Goal: Information Seeking & Learning: Learn about a topic

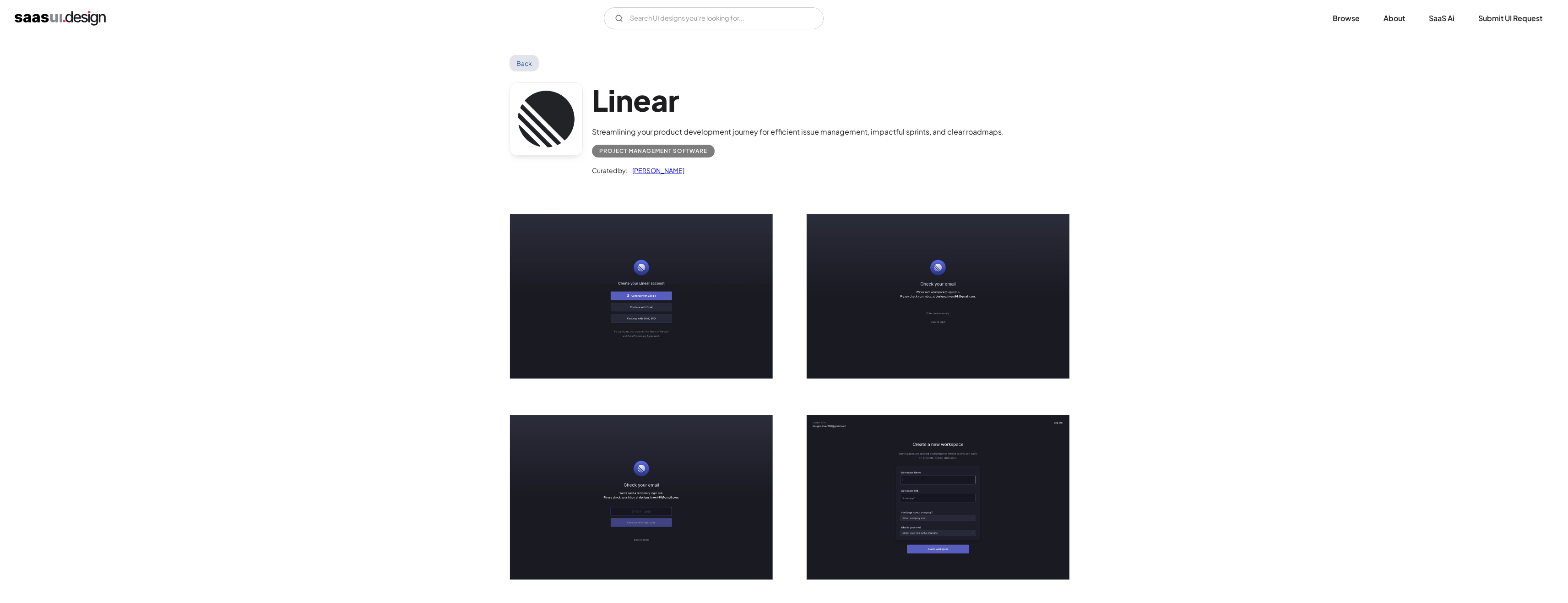
click at [623, 327] on img "open lightbox" at bounding box center [641, 296] width 263 height 165
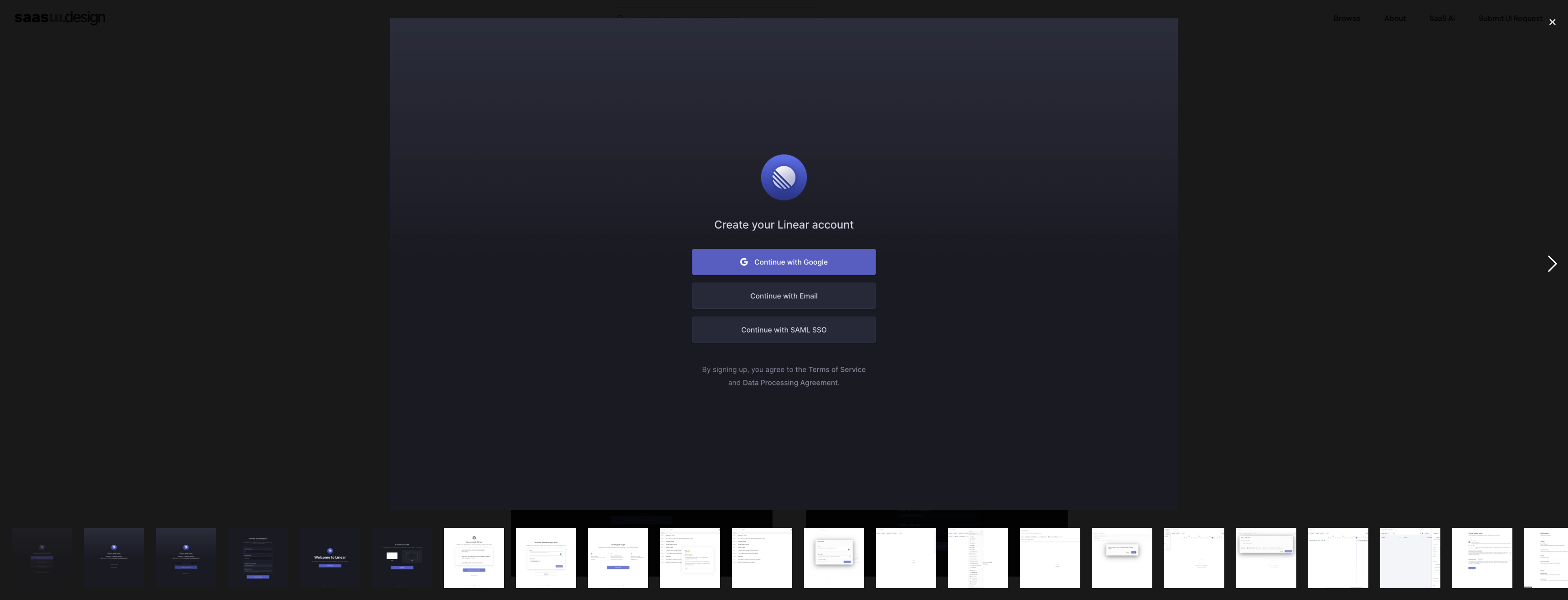
click at [1558, 260] on div "next image" at bounding box center [1552, 263] width 31 height 504
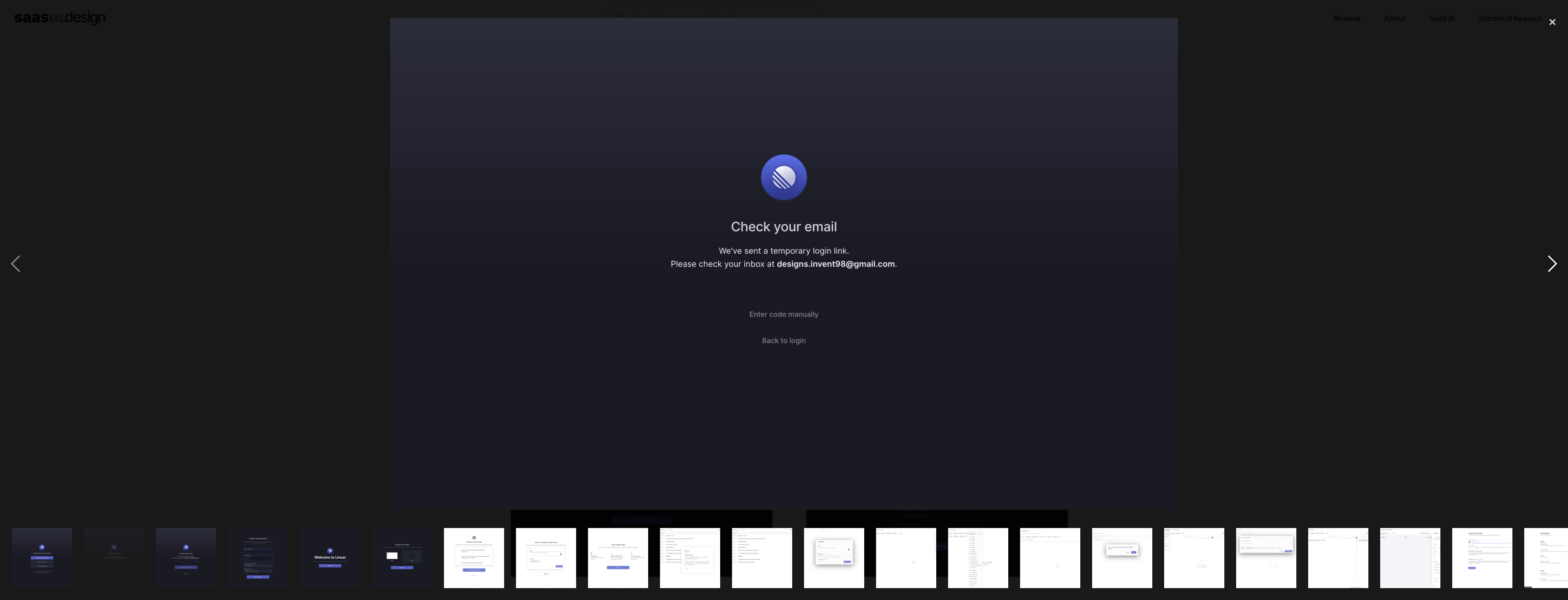
click at [1558, 260] on div "next image" at bounding box center [1552, 263] width 31 height 504
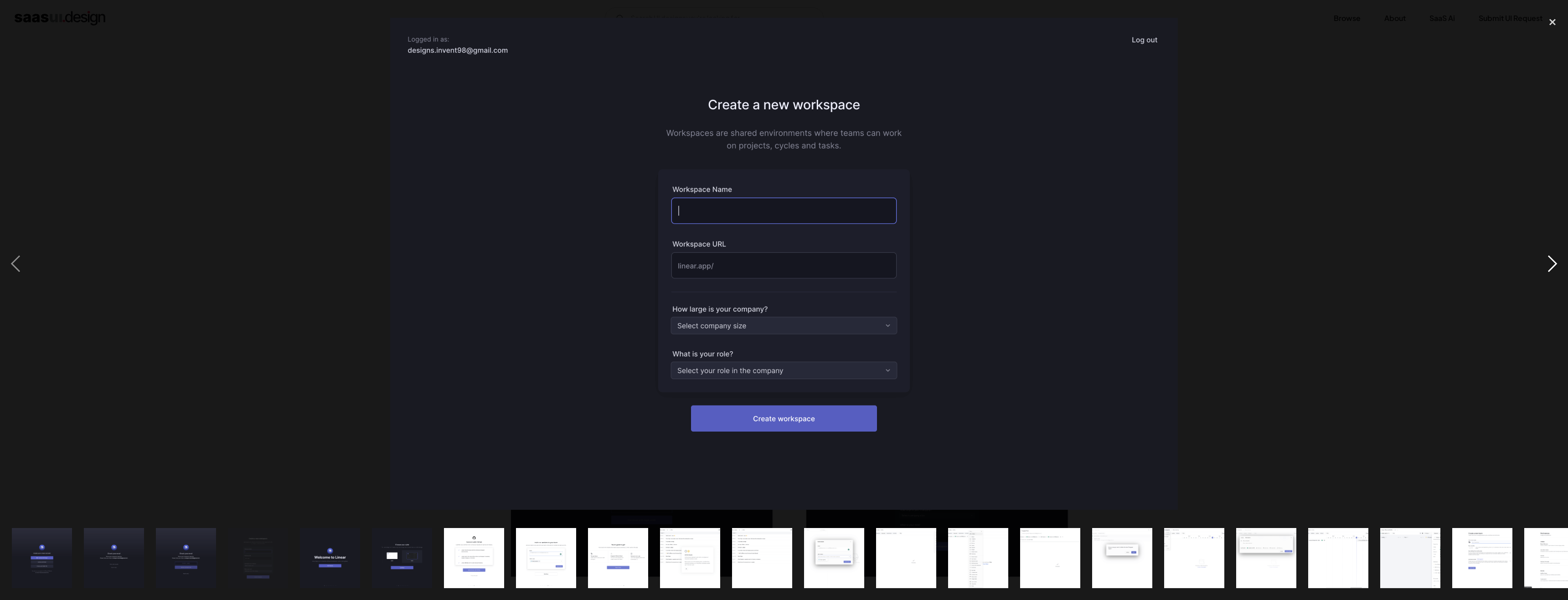
click at [1558, 260] on div "next image" at bounding box center [1552, 263] width 31 height 504
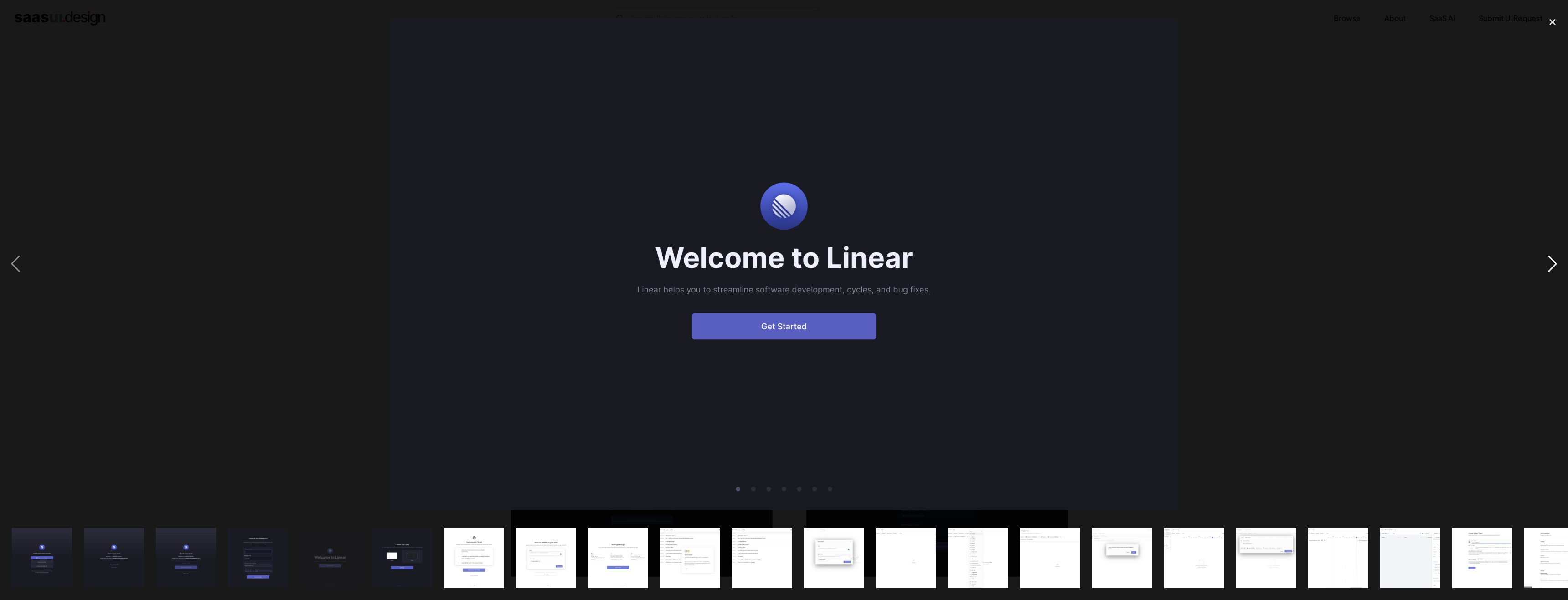
click at [1558, 260] on div "next image" at bounding box center [1552, 263] width 31 height 504
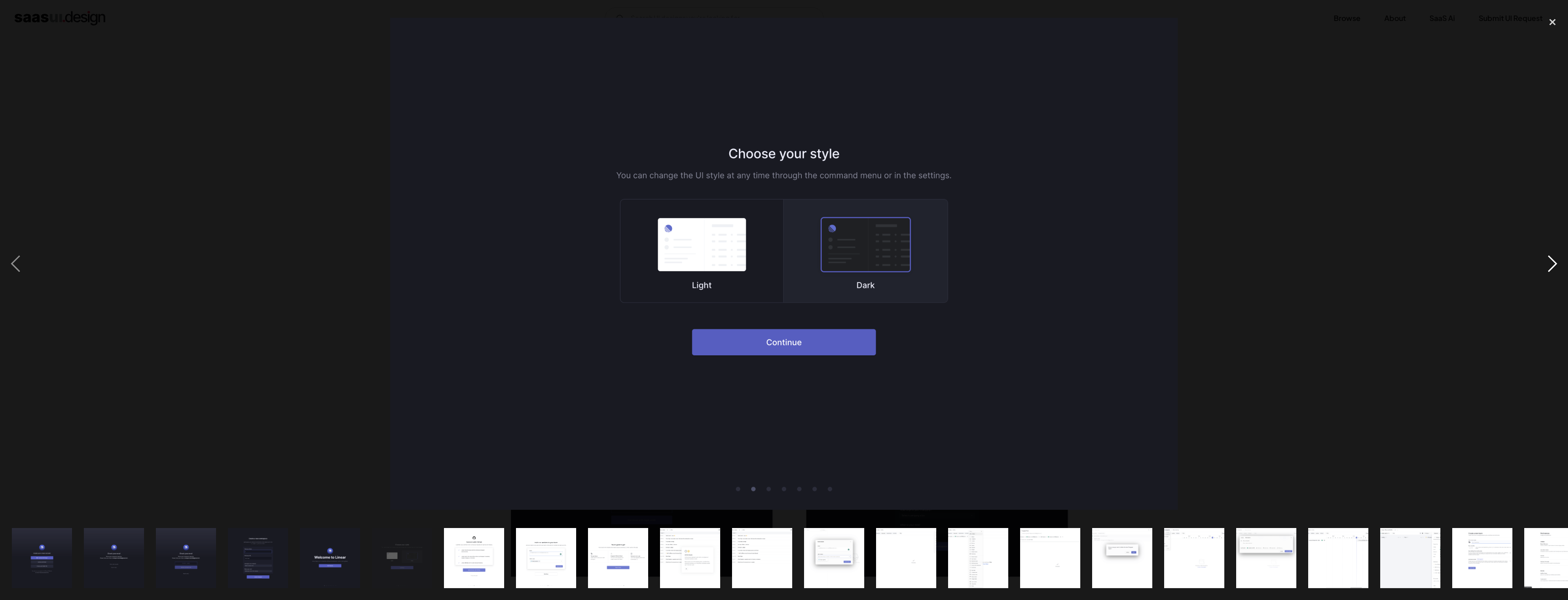
click at [1558, 260] on div "next image" at bounding box center [1552, 263] width 31 height 504
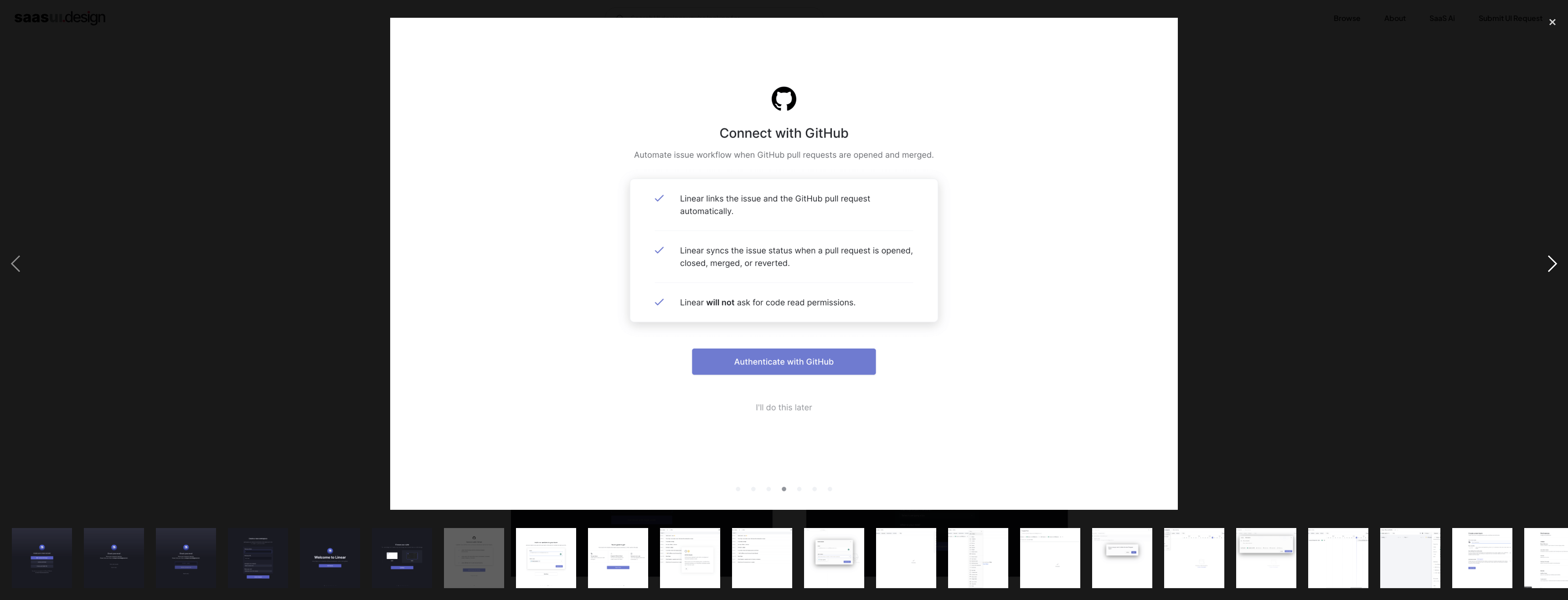
click at [1558, 260] on div "next image" at bounding box center [1552, 263] width 31 height 504
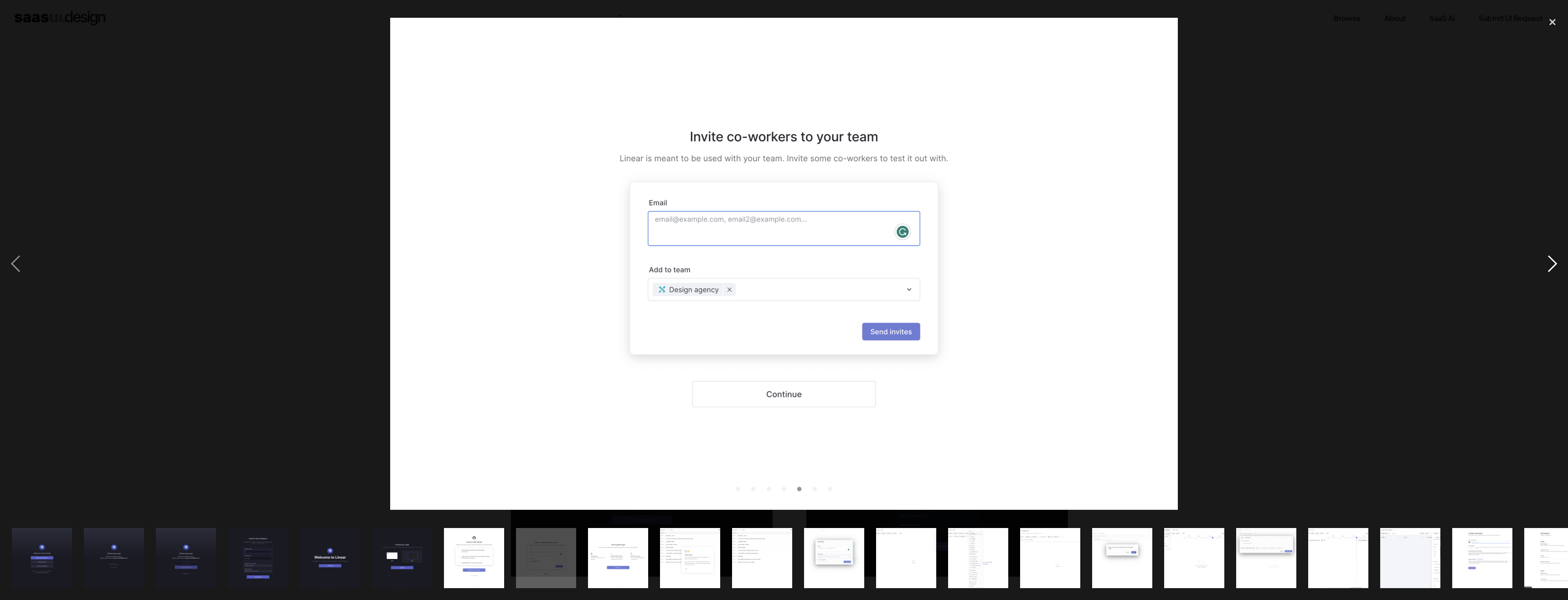
click at [1558, 260] on div "next image" at bounding box center [1552, 263] width 31 height 504
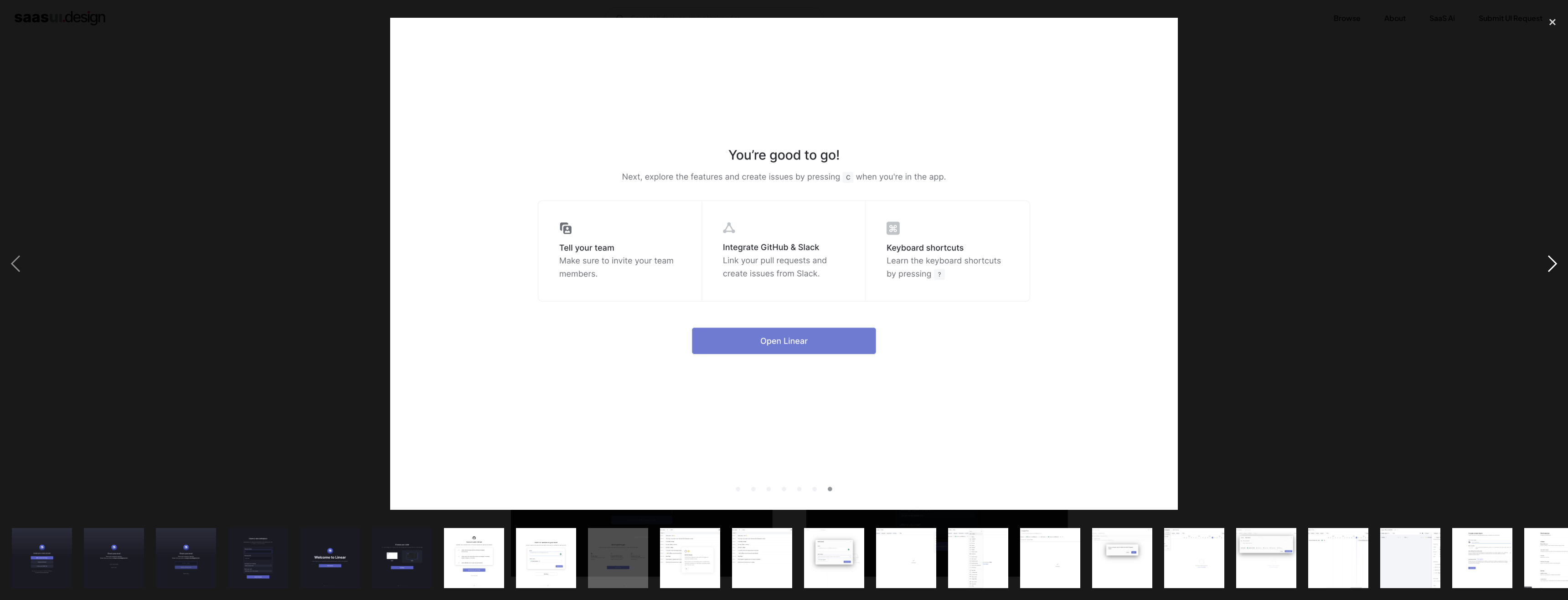
click at [1558, 260] on div "next image" at bounding box center [1552, 263] width 31 height 504
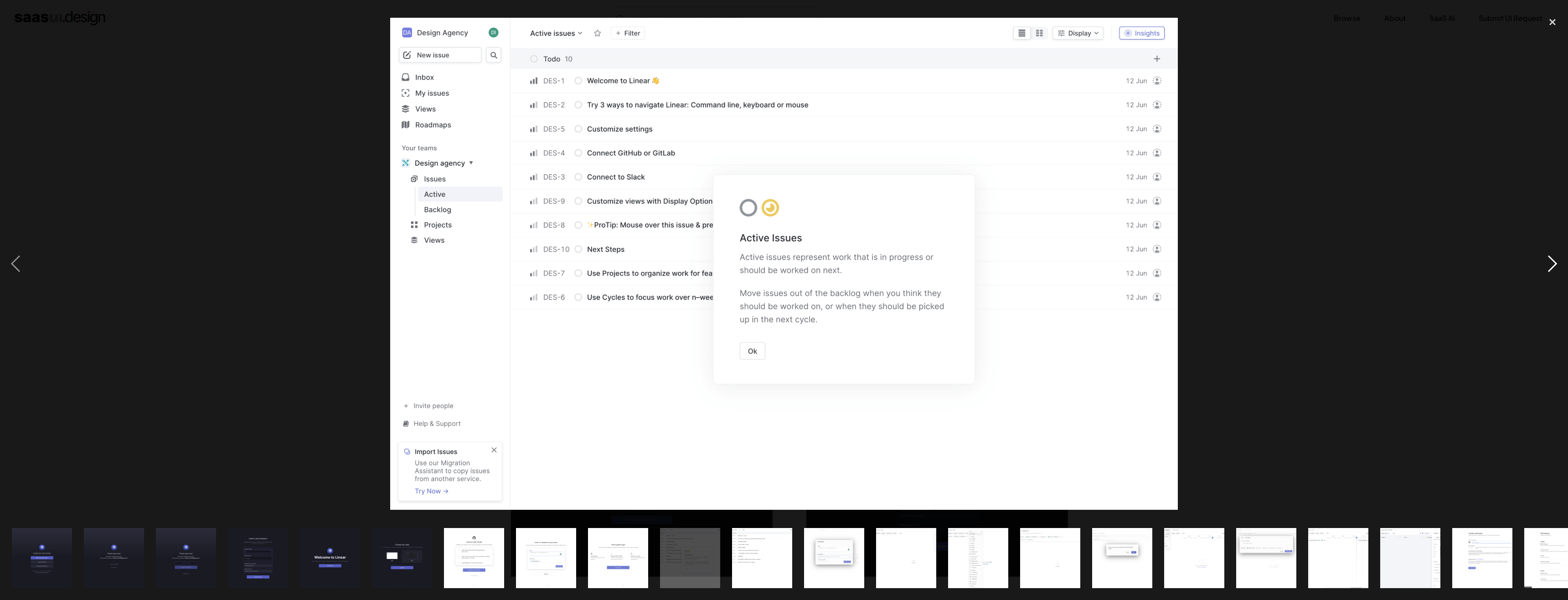
click at [1558, 260] on div "next image" at bounding box center [1552, 263] width 31 height 504
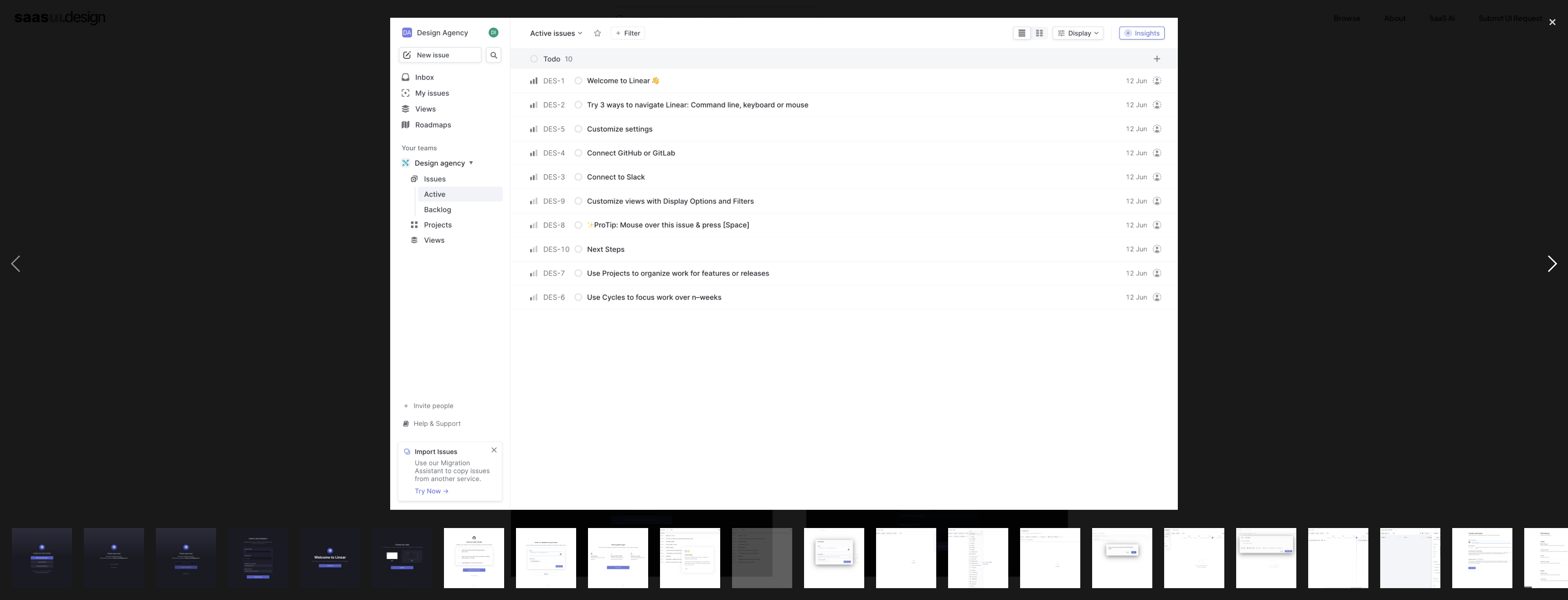
click at [1558, 260] on div "next image" at bounding box center [1552, 263] width 31 height 504
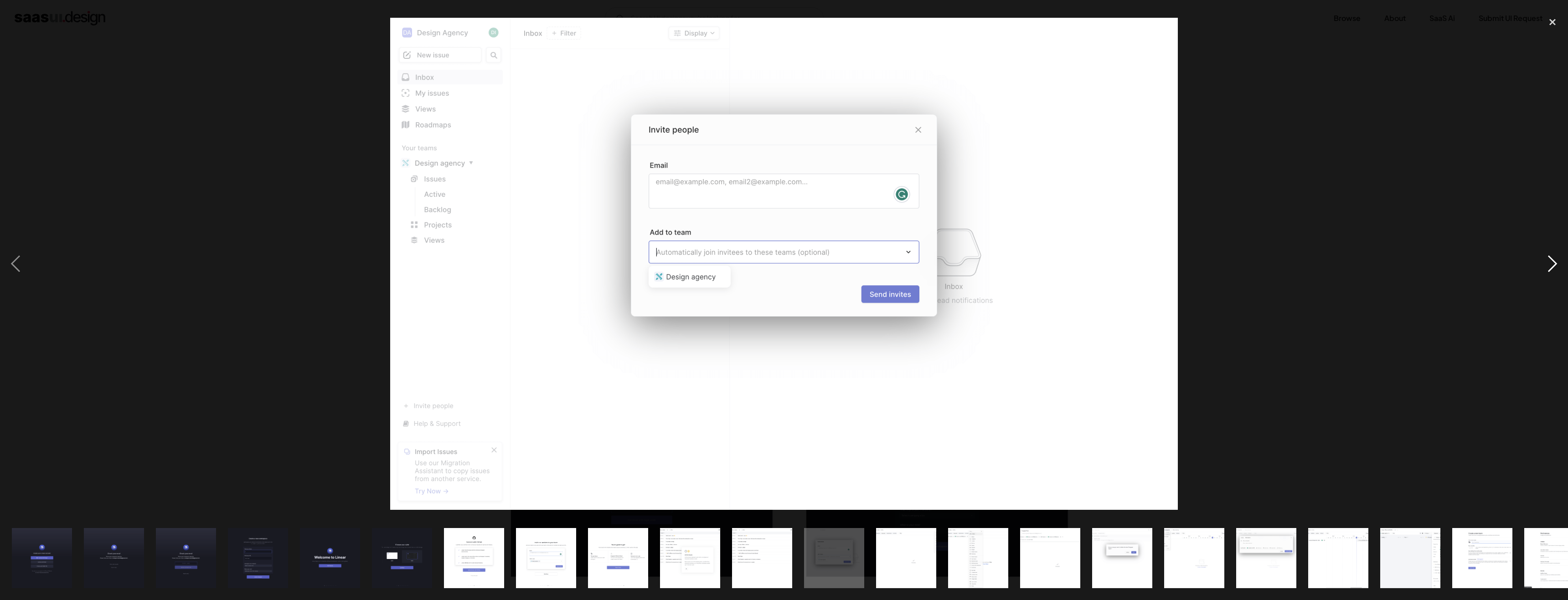
click at [1558, 260] on div "next image" at bounding box center [1552, 263] width 31 height 504
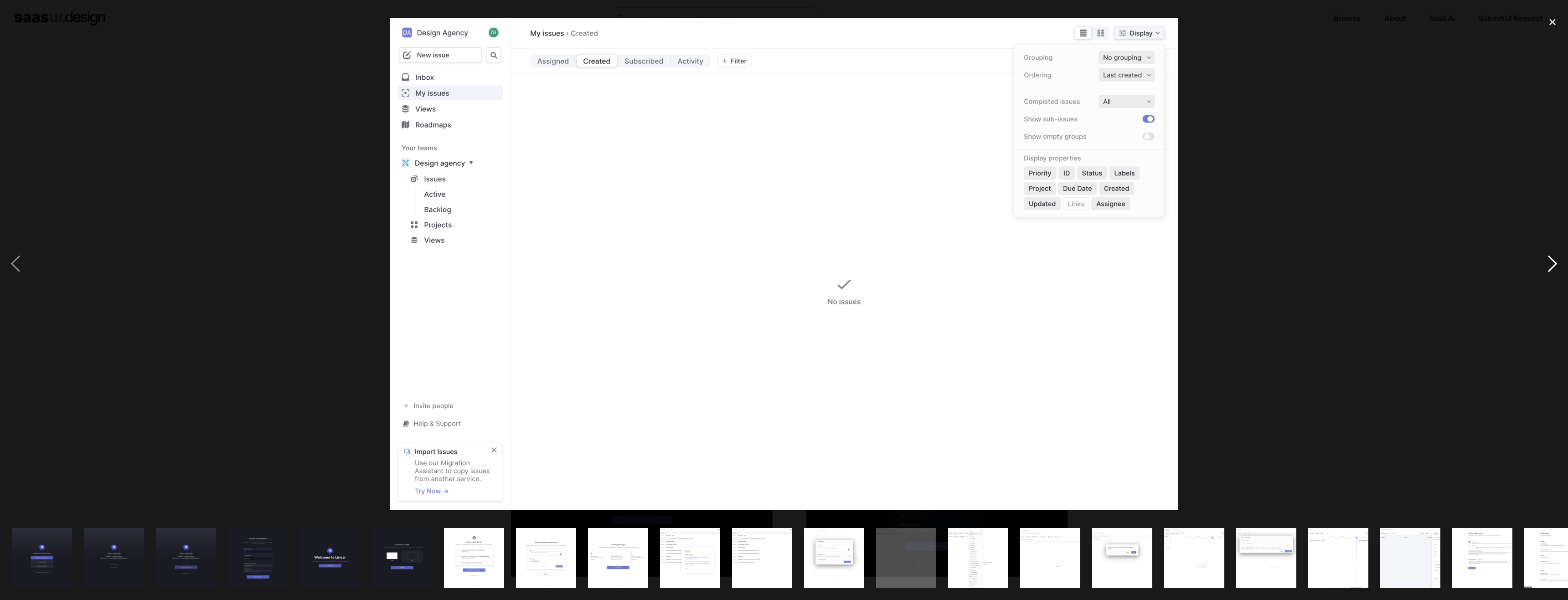
click at [1558, 260] on div "next image" at bounding box center [1552, 263] width 31 height 504
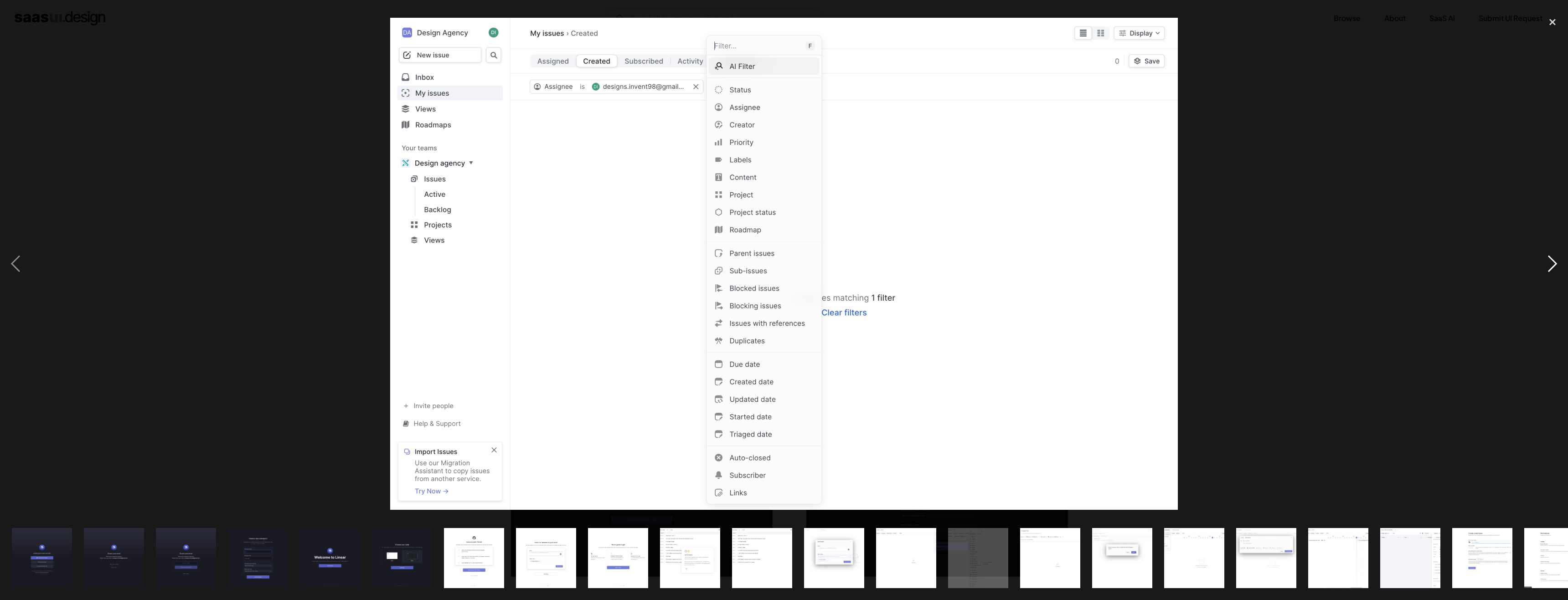
click at [1558, 260] on div "next image" at bounding box center [1552, 263] width 31 height 504
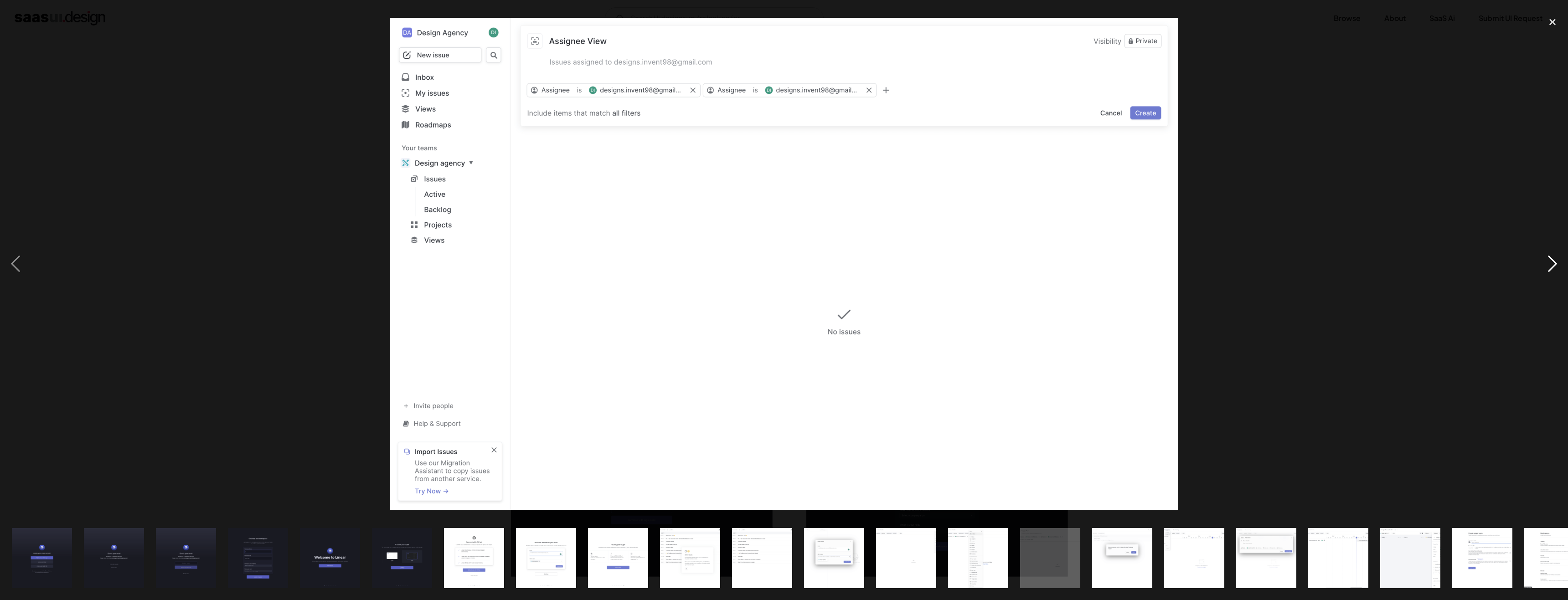
click at [1558, 260] on div "next image" at bounding box center [1552, 263] width 31 height 504
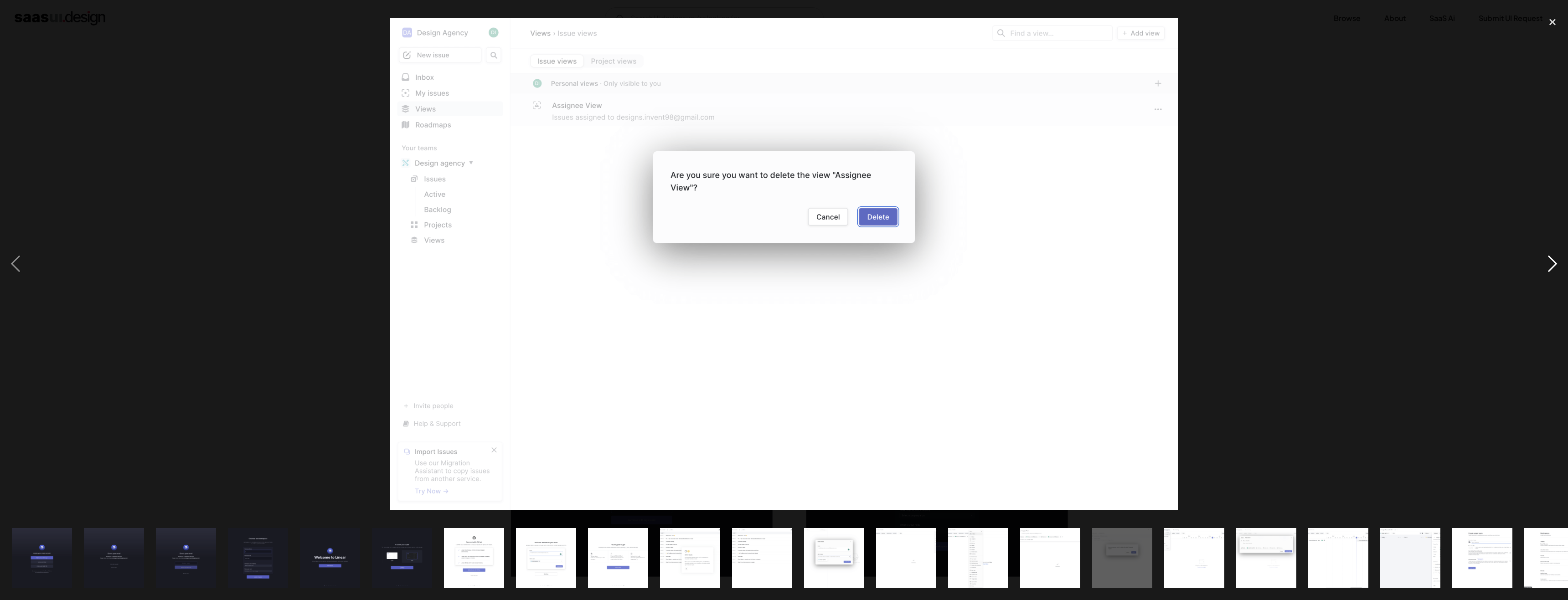
click at [1558, 260] on div "next image" at bounding box center [1552, 263] width 31 height 504
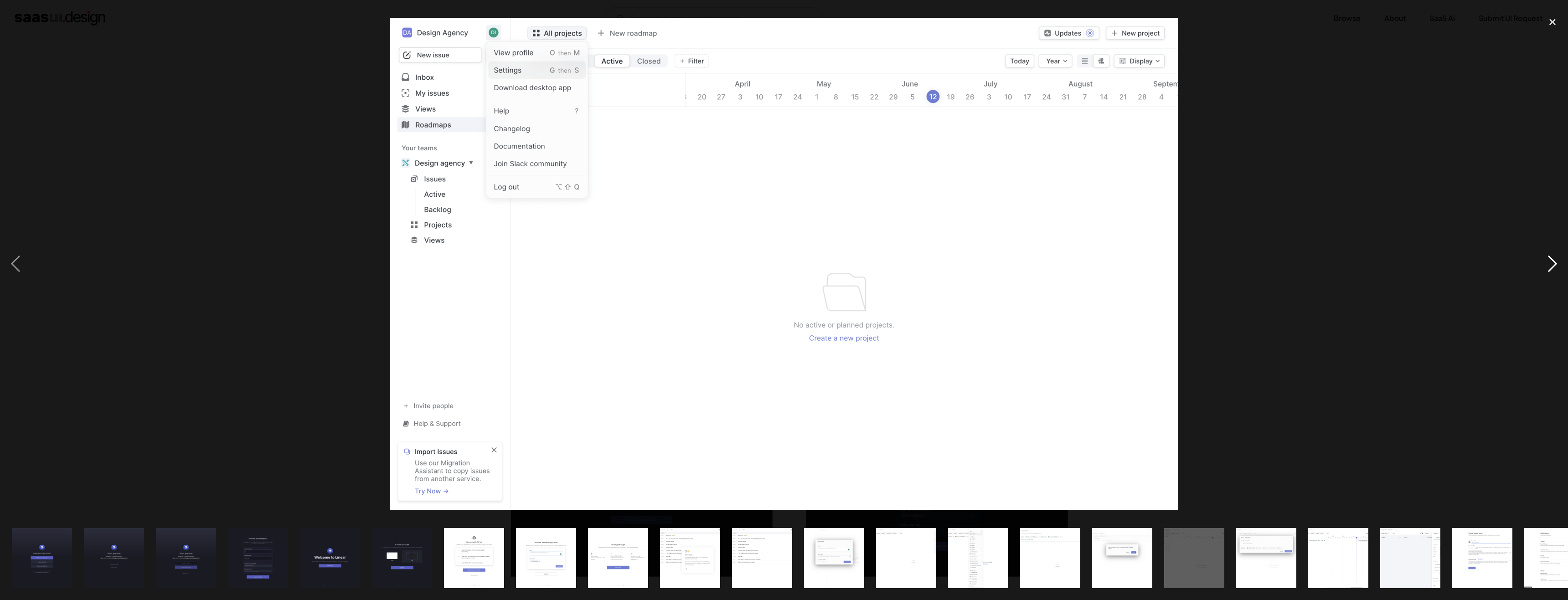
click at [1558, 260] on div "next image" at bounding box center [1552, 263] width 31 height 504
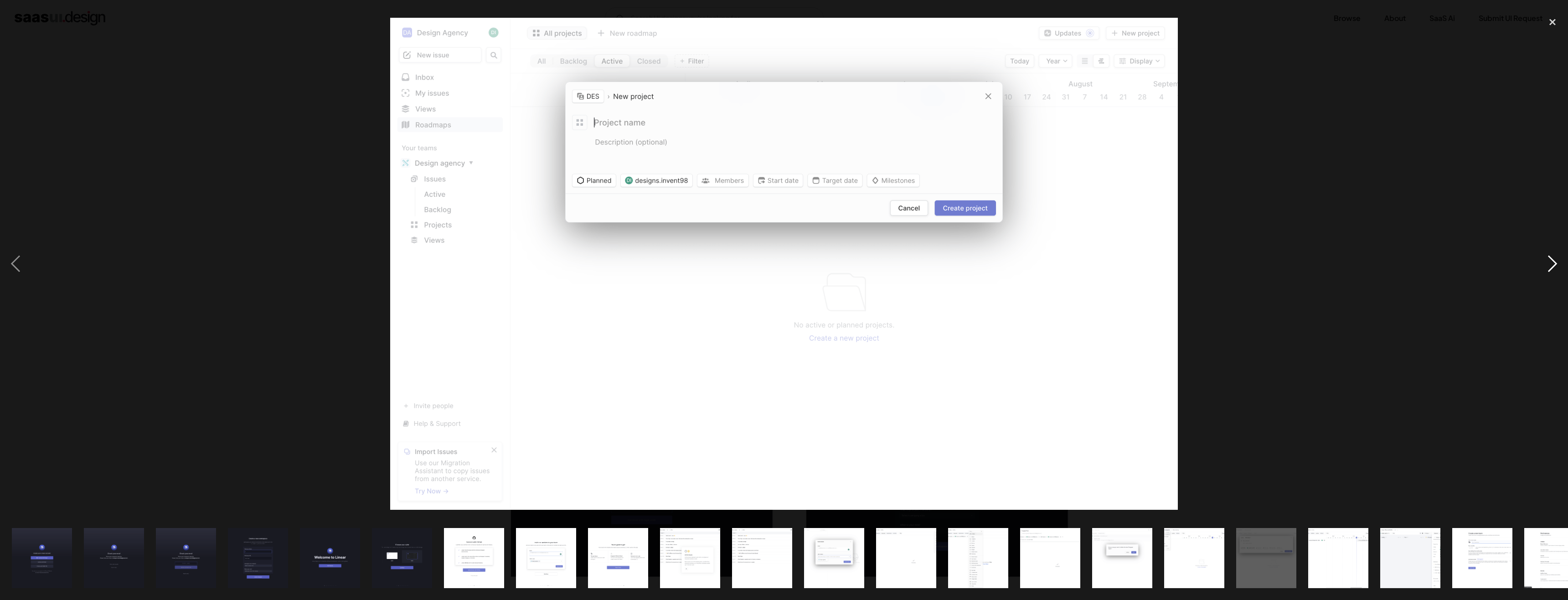
click at [1558, 260] on div "next image" at bounding box center [1552, 263] width 31 height 504
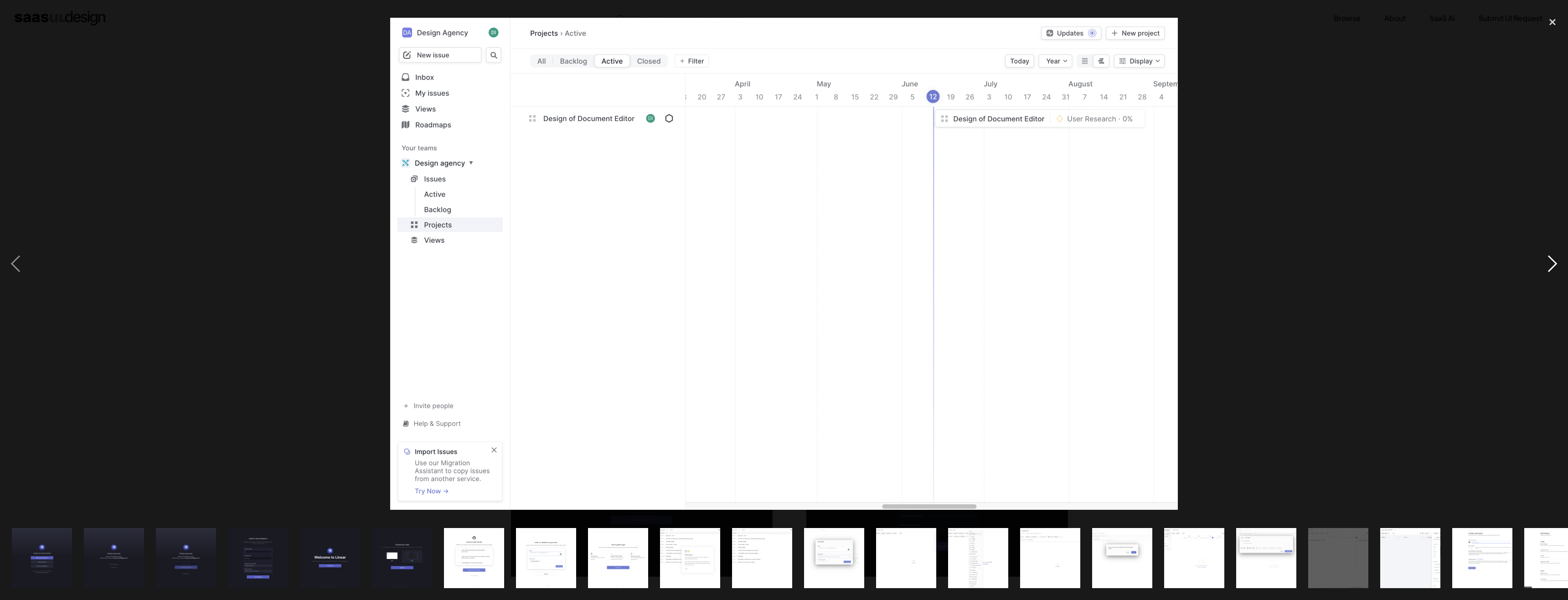
click at [1558, 260] on div "next image" at bounding box center [1552, 263] width 31 height 504
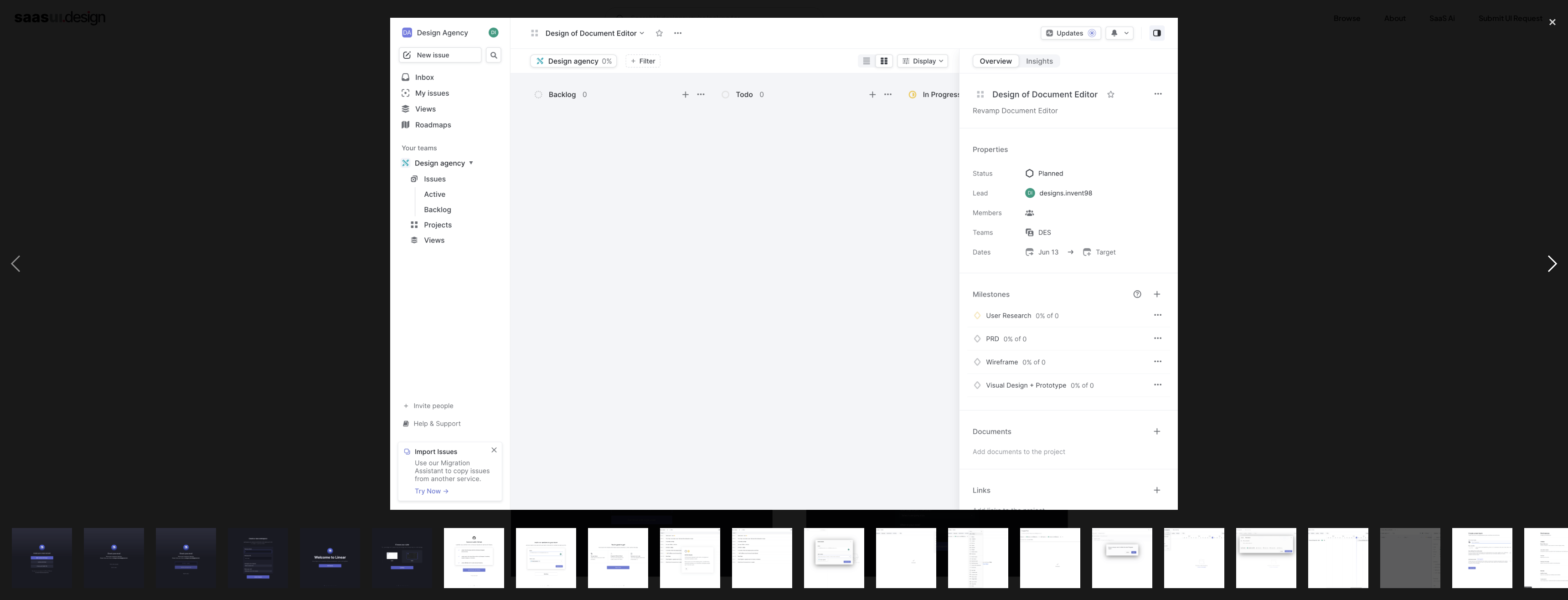
click at [1558, 260] on div "next image" at bounding box center [1552, 263] width 31 height 504
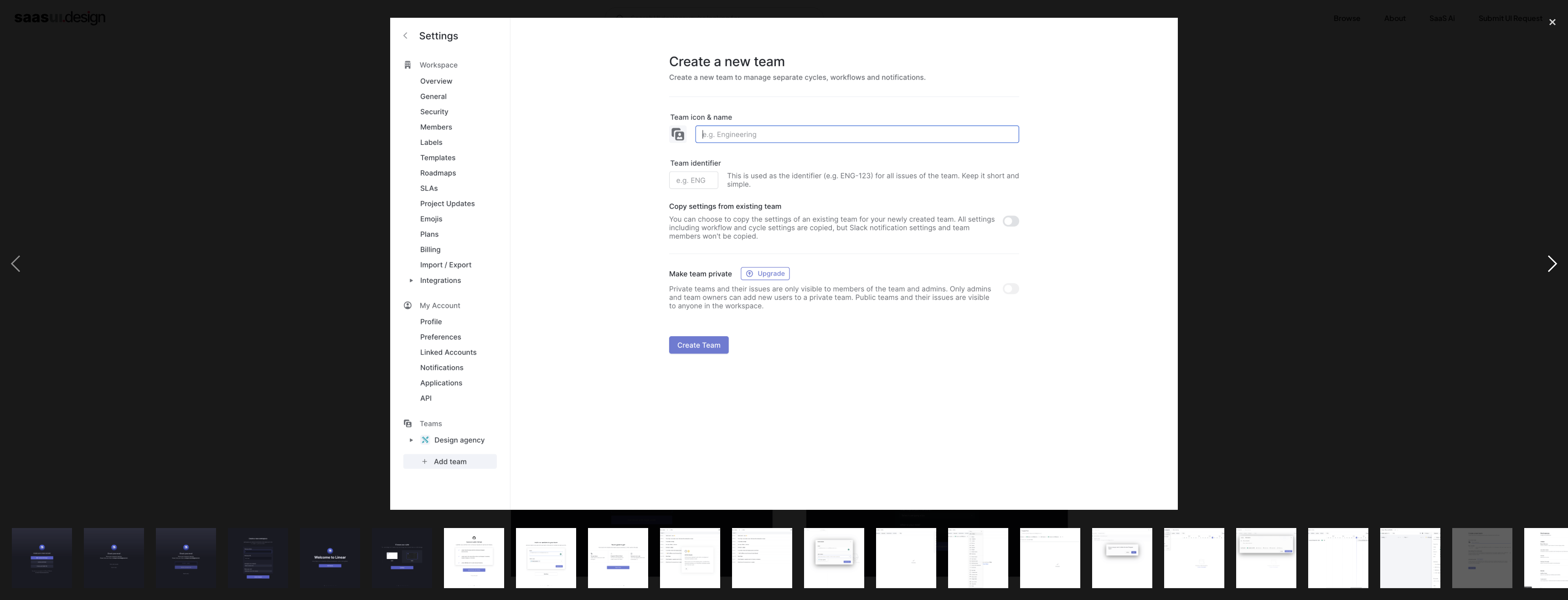
click at [1558, 260] on div "next image" at bounding box center [1552, 263] width 31 height 504
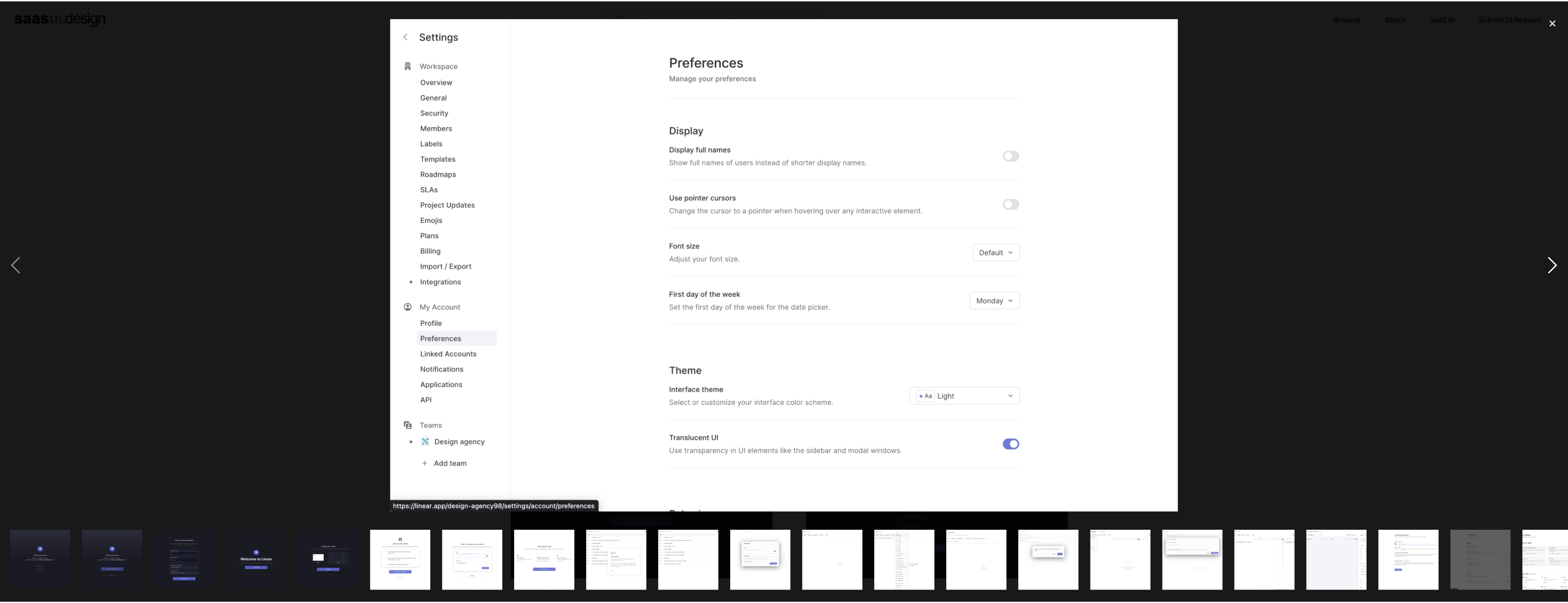
scroll to position [0, 101]
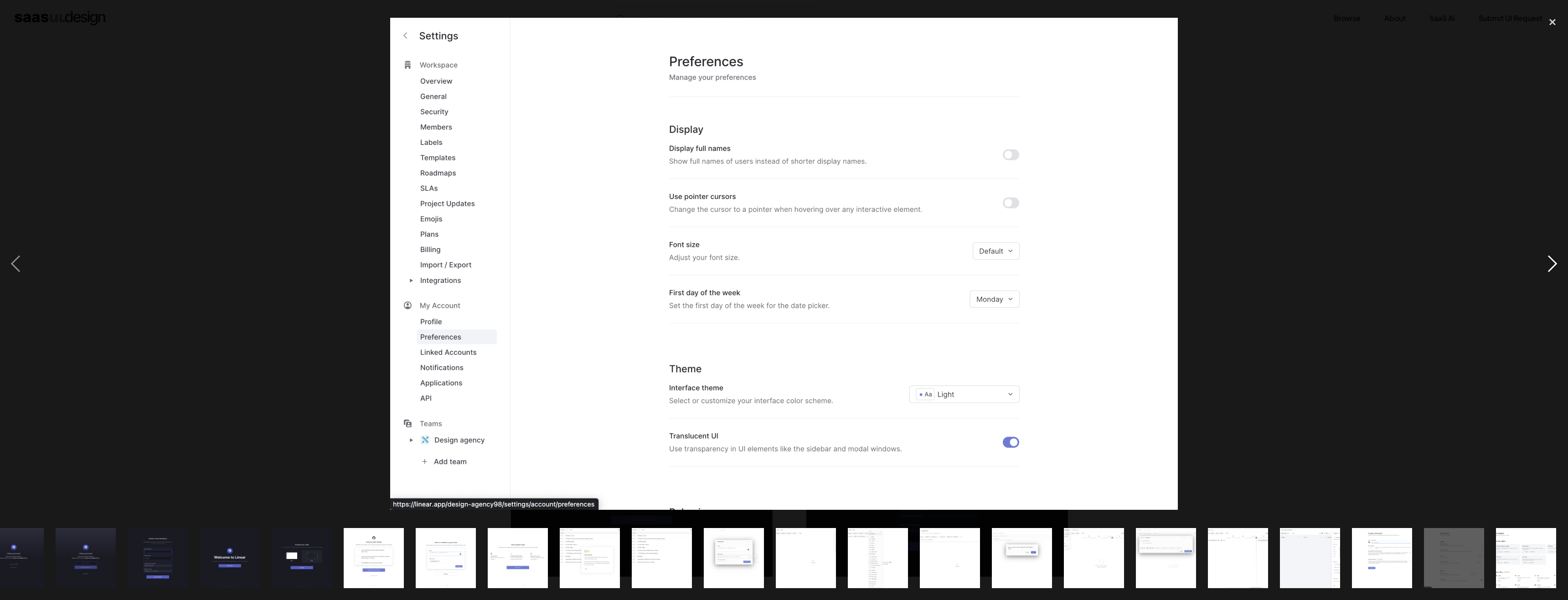
click at [1558, 260] on div "next image" at bounding box center [1552, 263] width 31 height 504
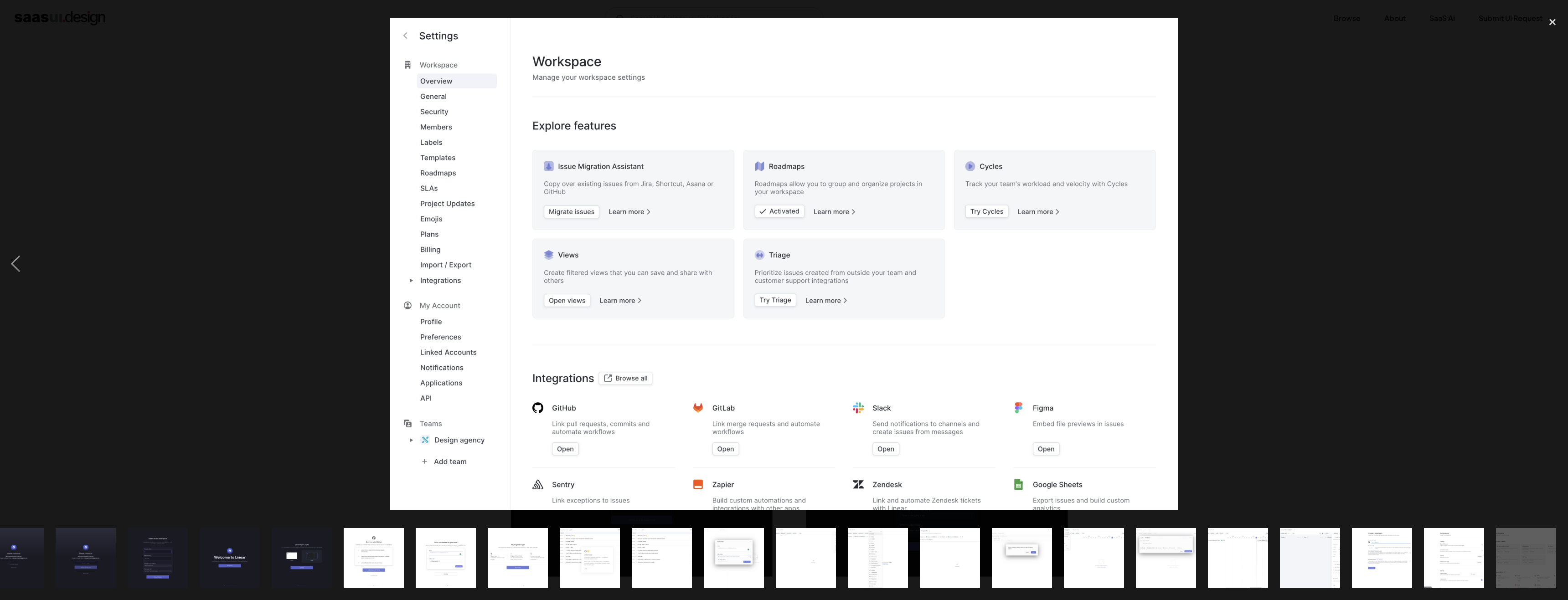
click at [1558, 260] on div "next image" at bounding box center [1552, 263] width 31 height 504
click at [1555, 23] on div "close lightbox" at bounding box center [1552, 21] width 31 height 20
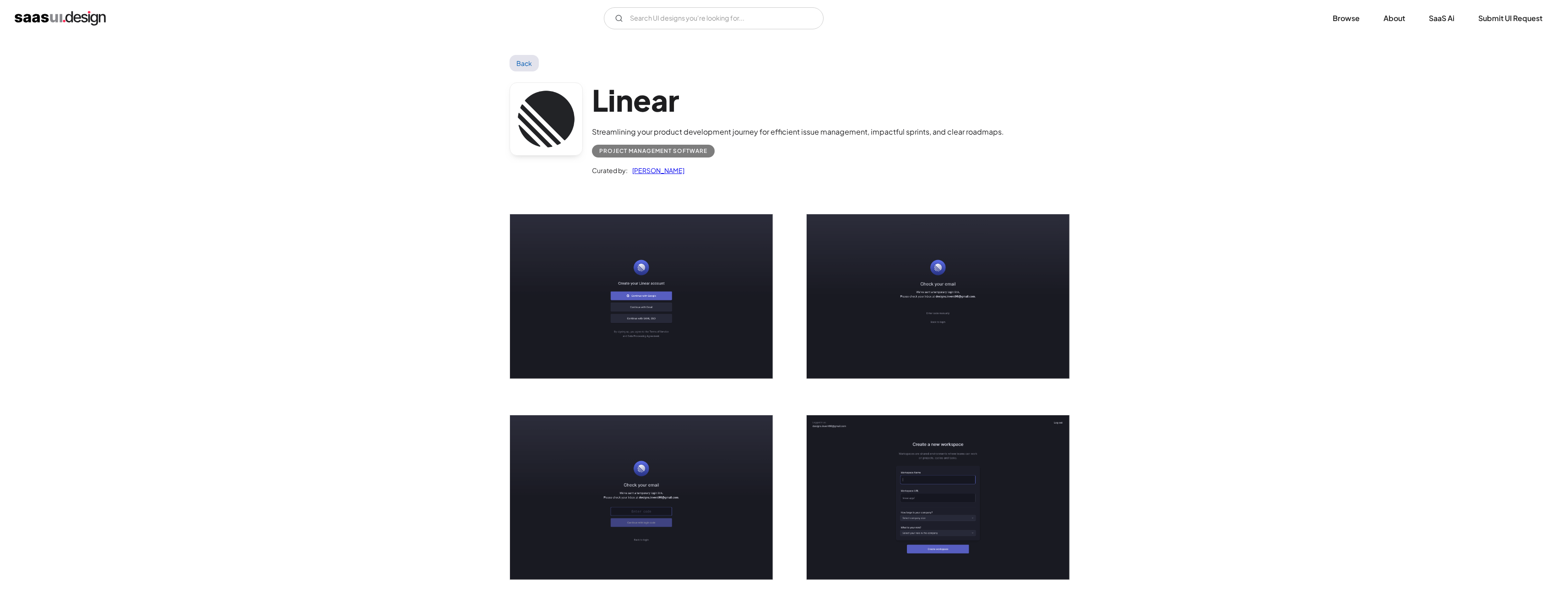
scroll to position [0, 0]
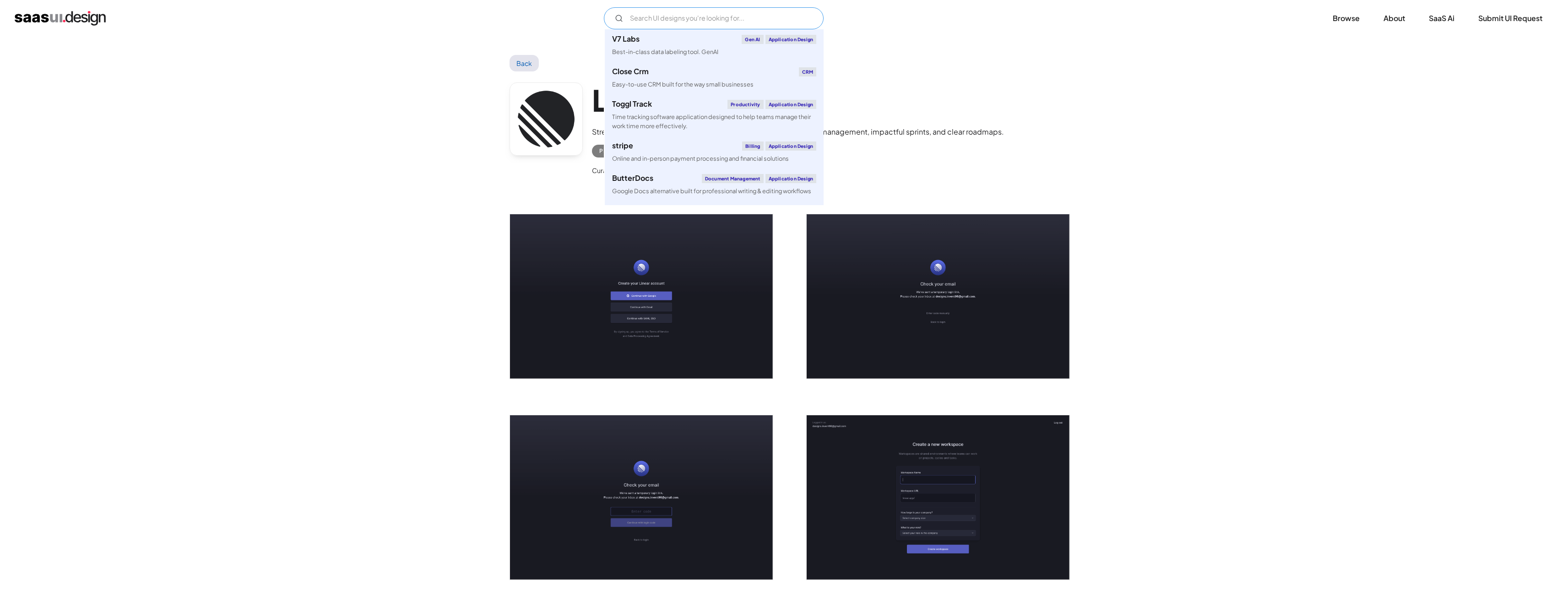
click at [690, 17] on input "Email Form" at bounding box center [713, 18] width 219 height 22
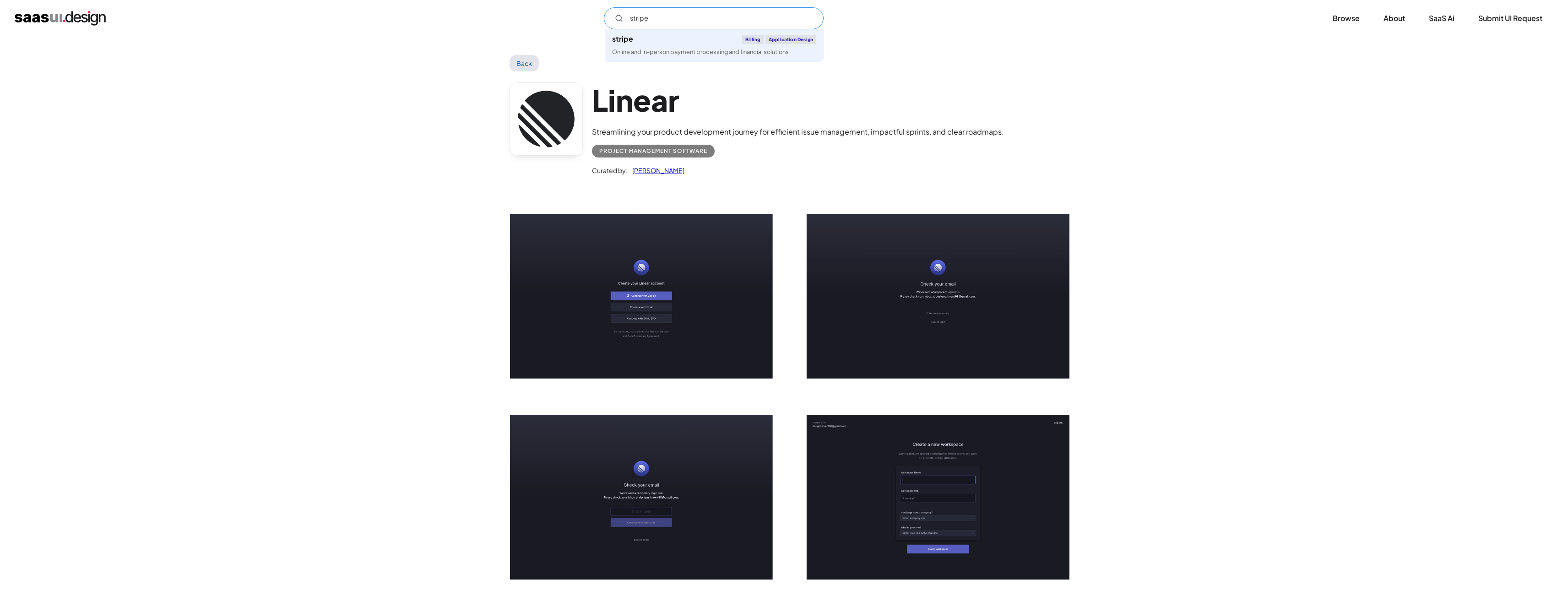
type input "stripe"
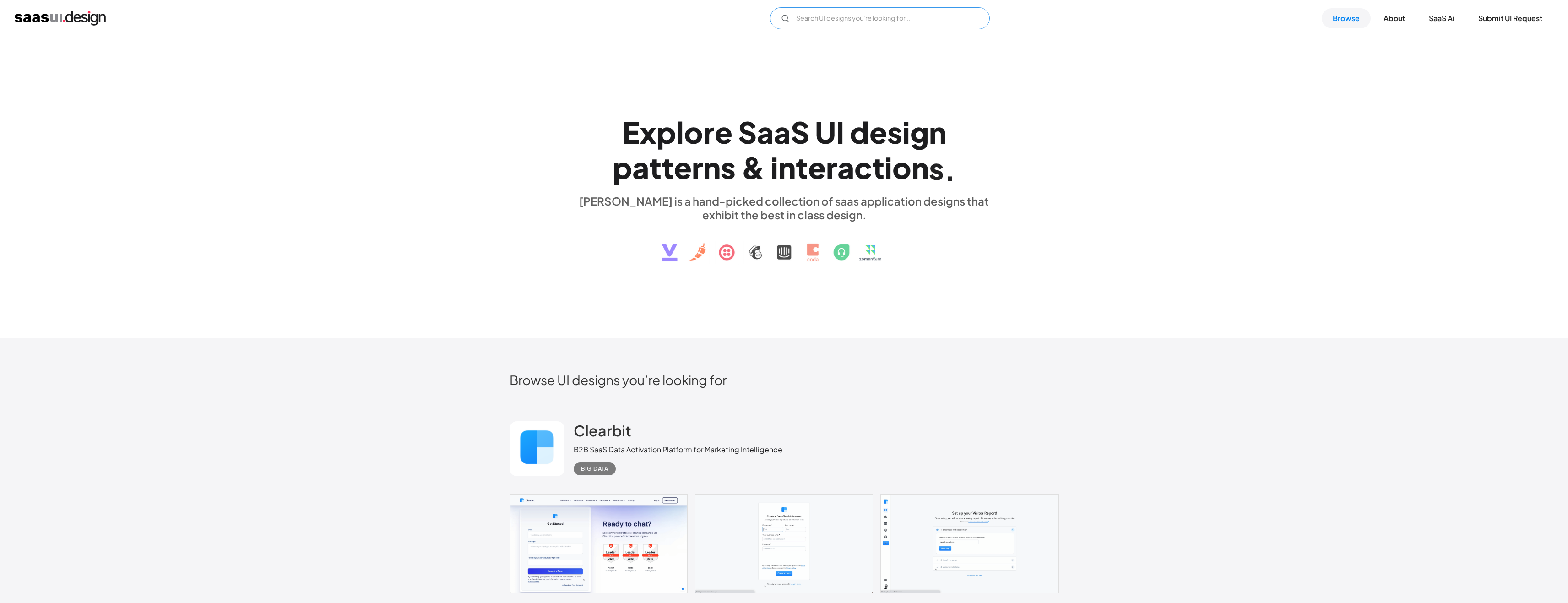
click at [841, 23] on input "Email Form" at bounding box center [880, 18] width 219 height 22
type input "notion"
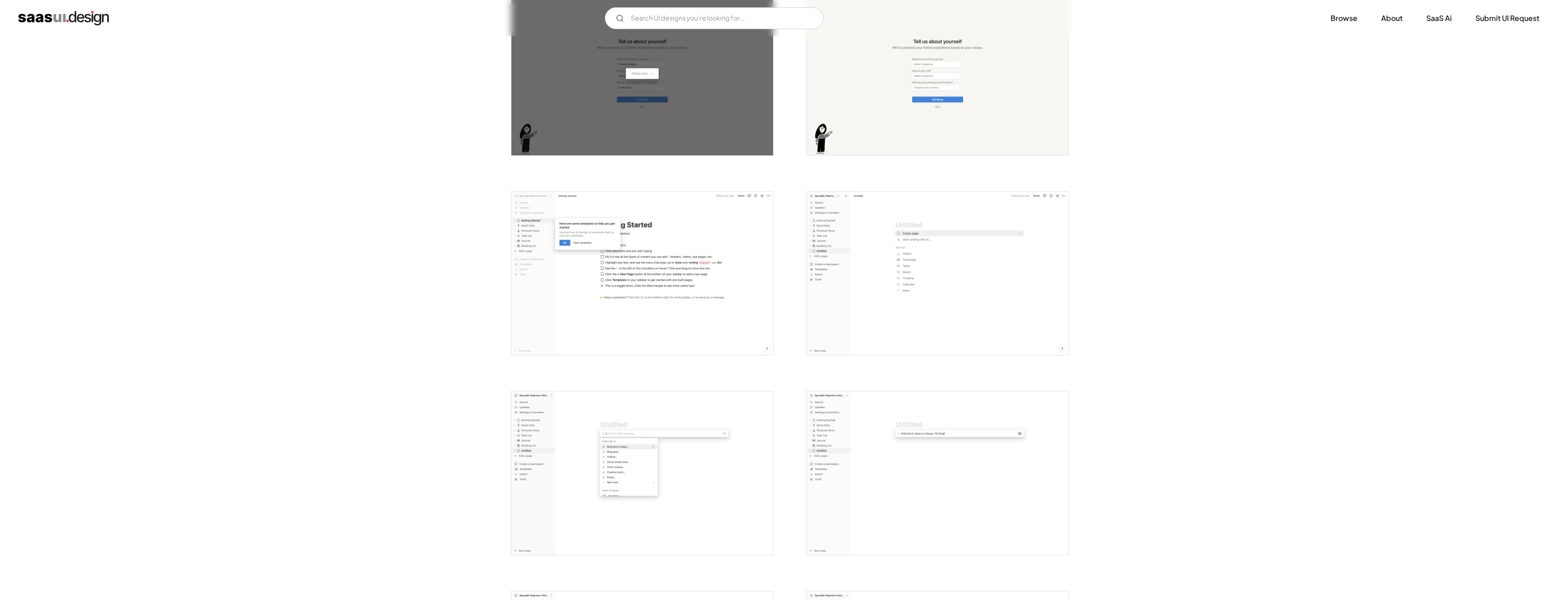
scroll to position [759, 0]
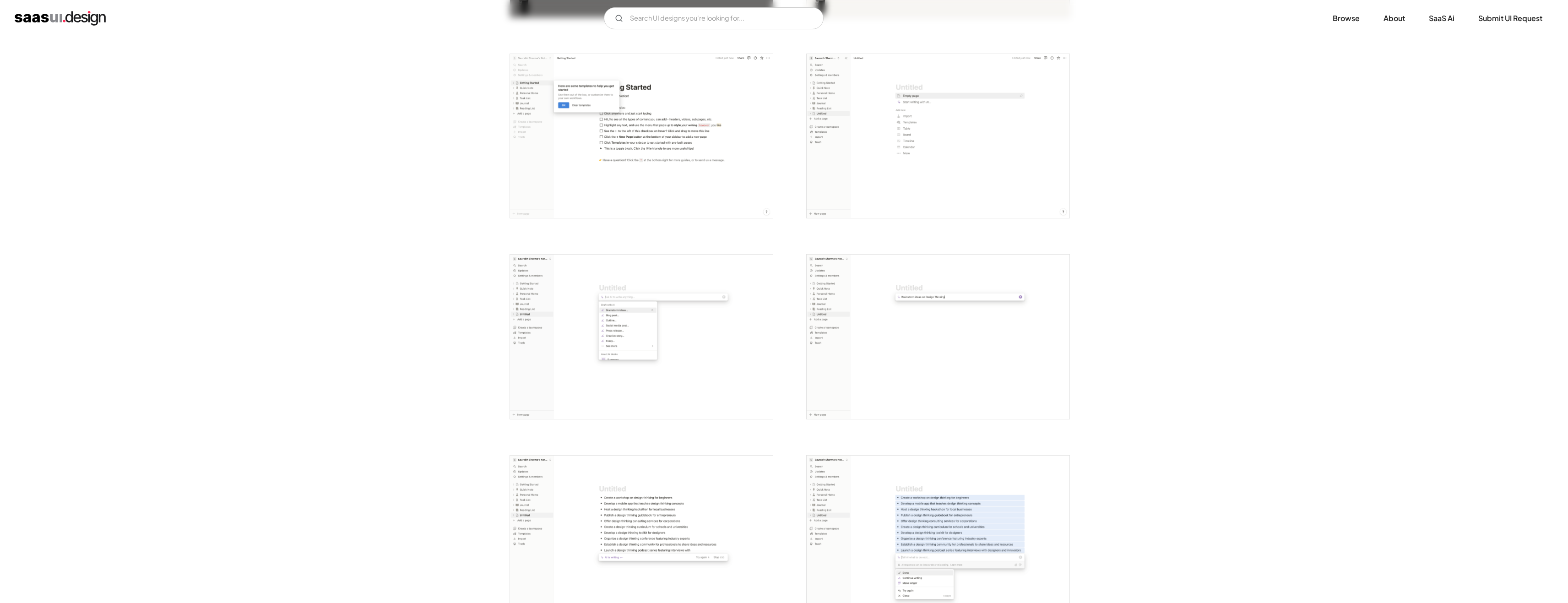
click at [875, 177] on img "open lightbox" at bounding box center [938, 136] width 263 height 165
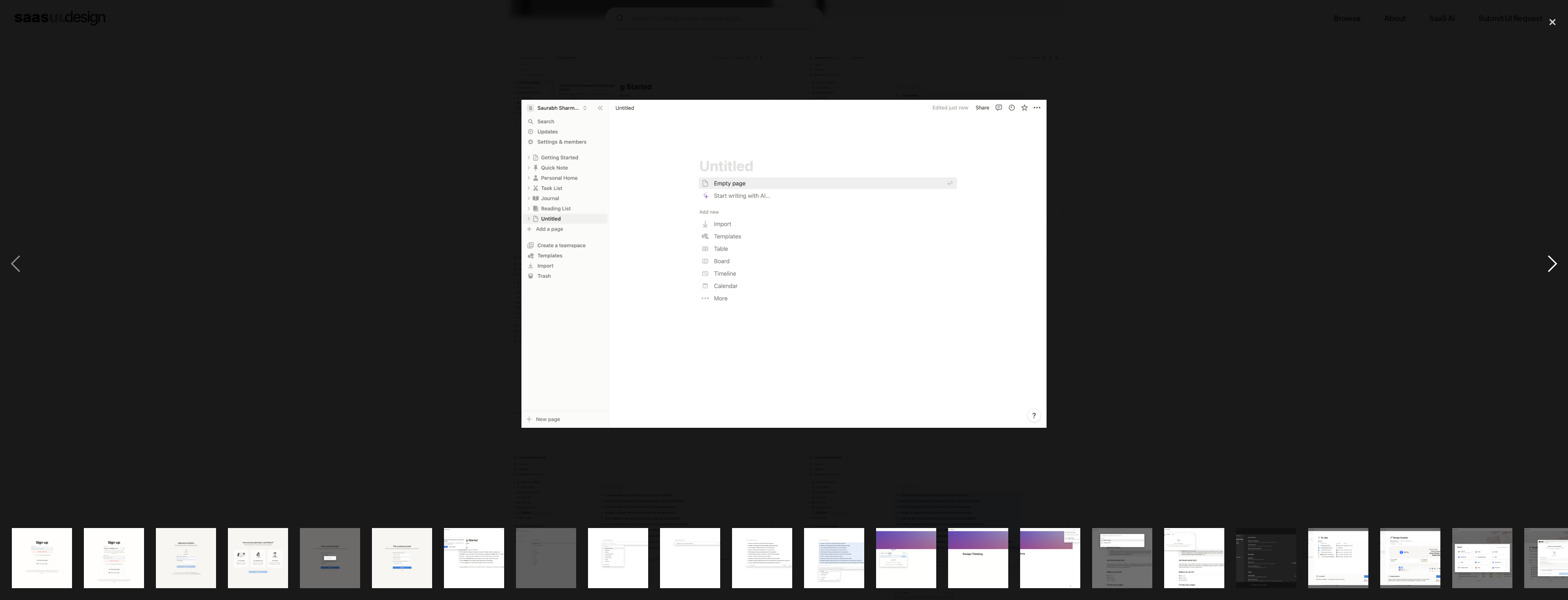
click at [1555, 259] on div "next image" at bounding box center [1552, 263] width 31 height 504
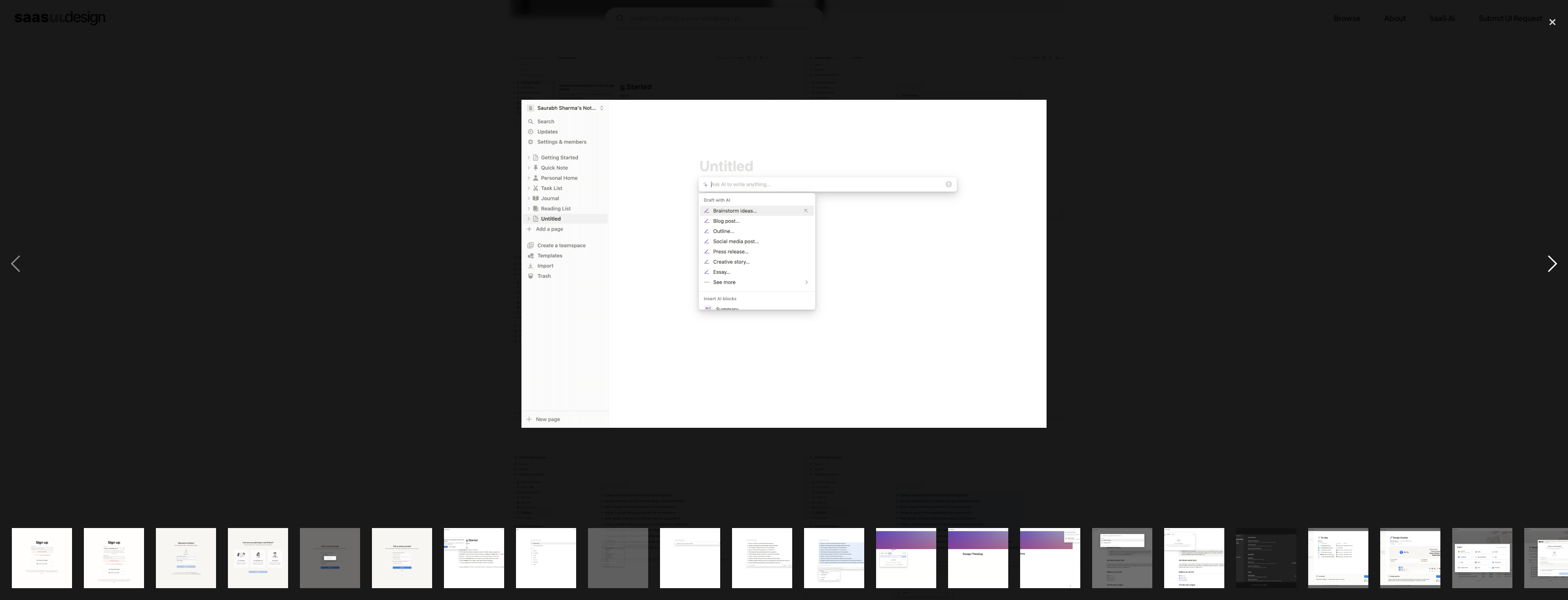
click at [1555, 259] on div "next image" at bounding box center [1552, 263] width 31 height 504
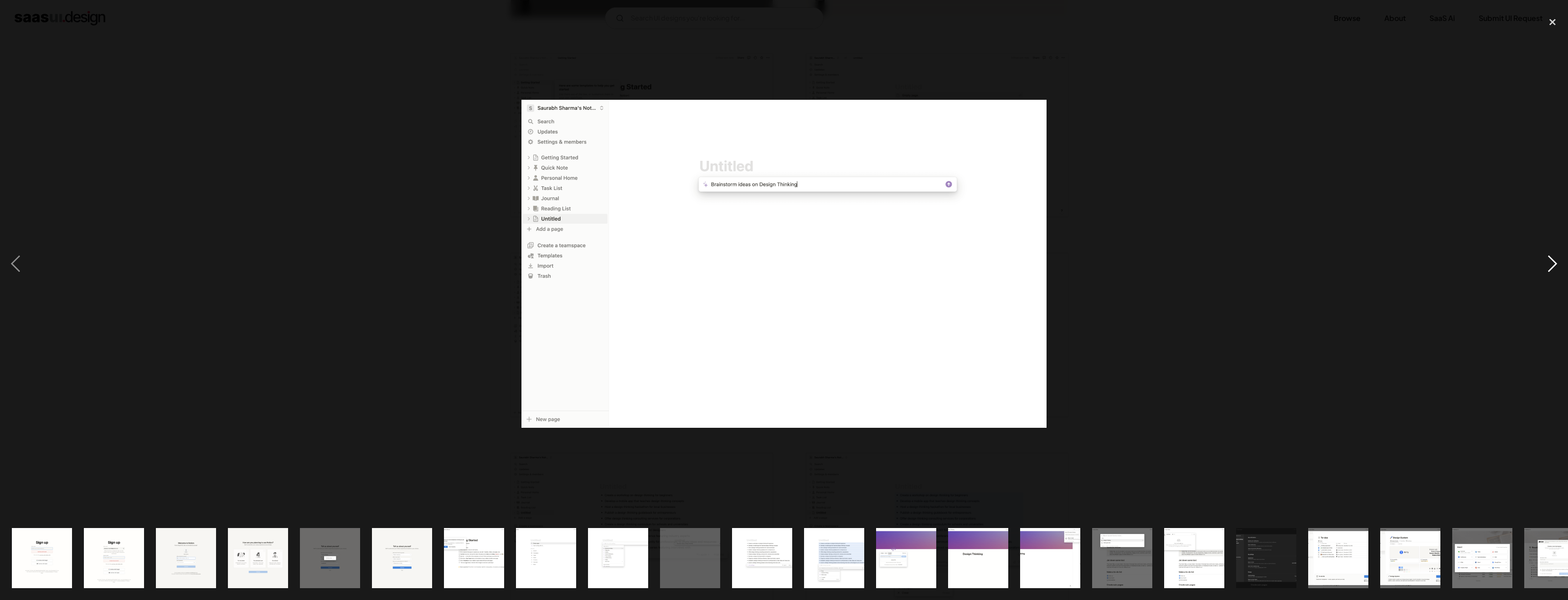
click at [1555, 259] on div "next image" at bounding box center [1552, 263] width 31 height 504
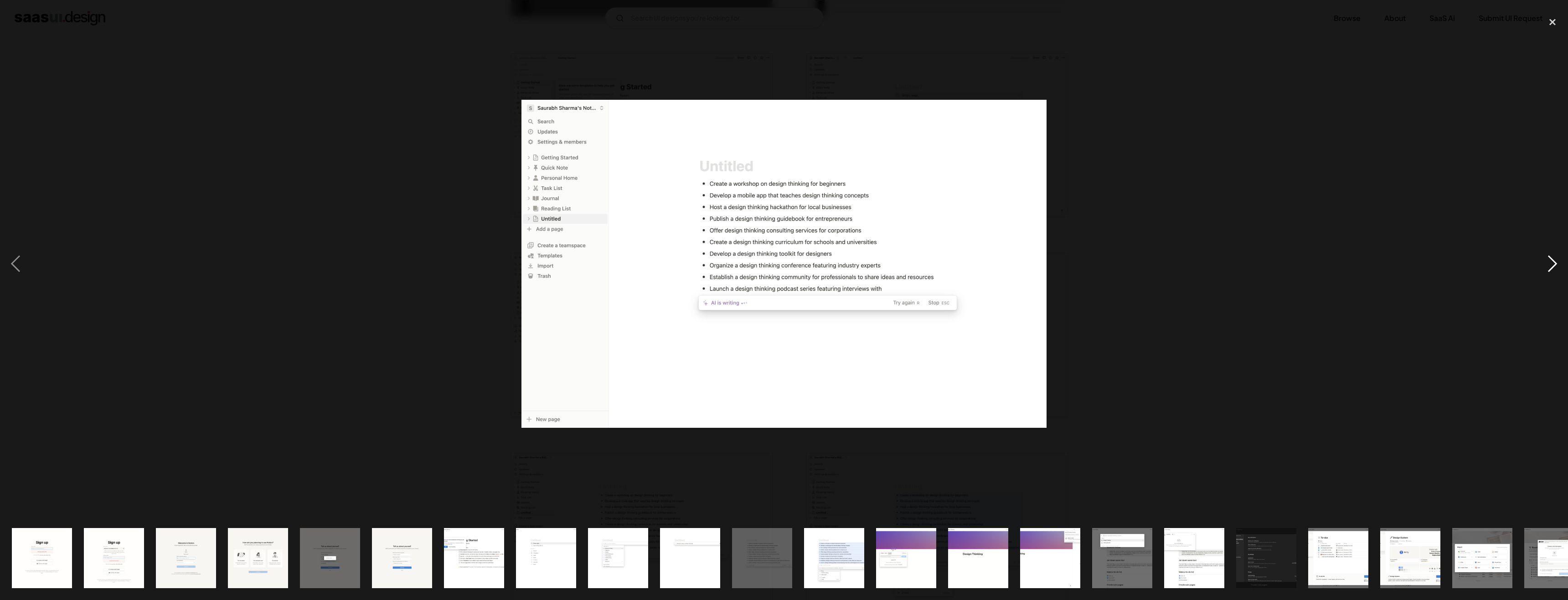
click at [1555, 259] on div "next image" at bounding box center [1552, 263] width 31 height 504
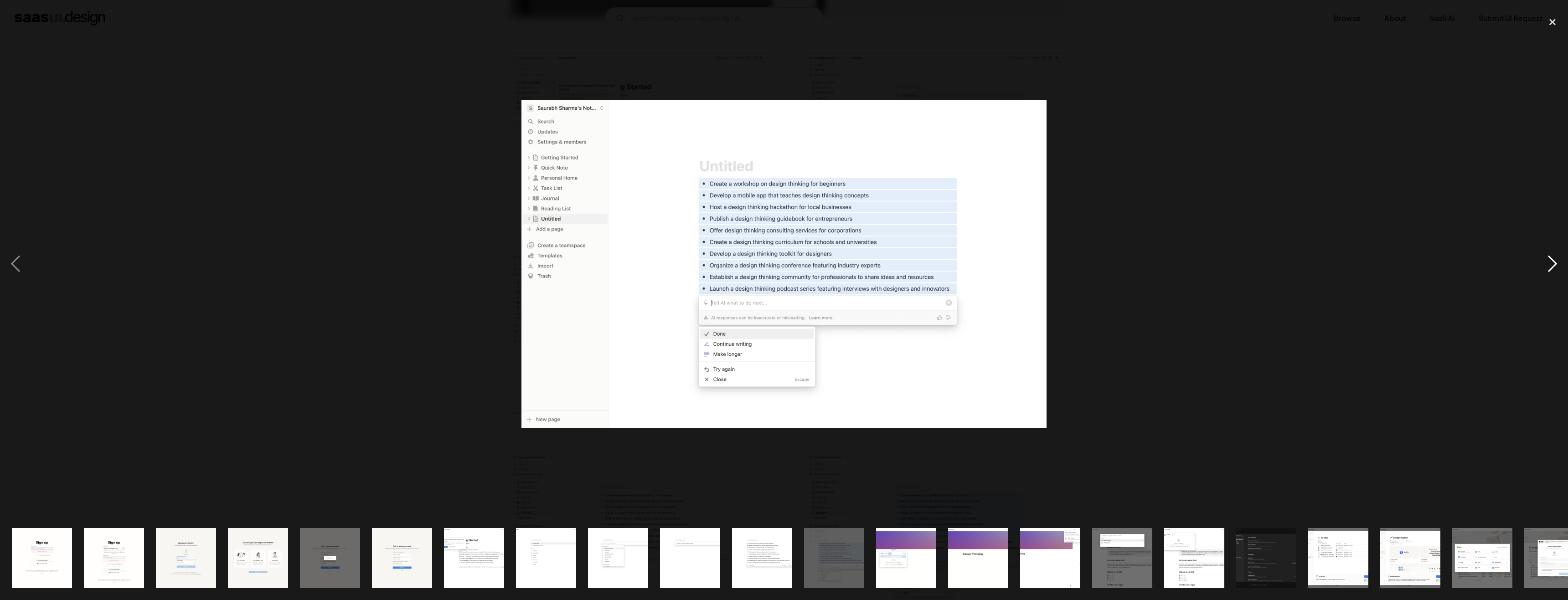
click at [1555, 259] on div "next image" at bounding box center [1552, 263] width 31 height 504
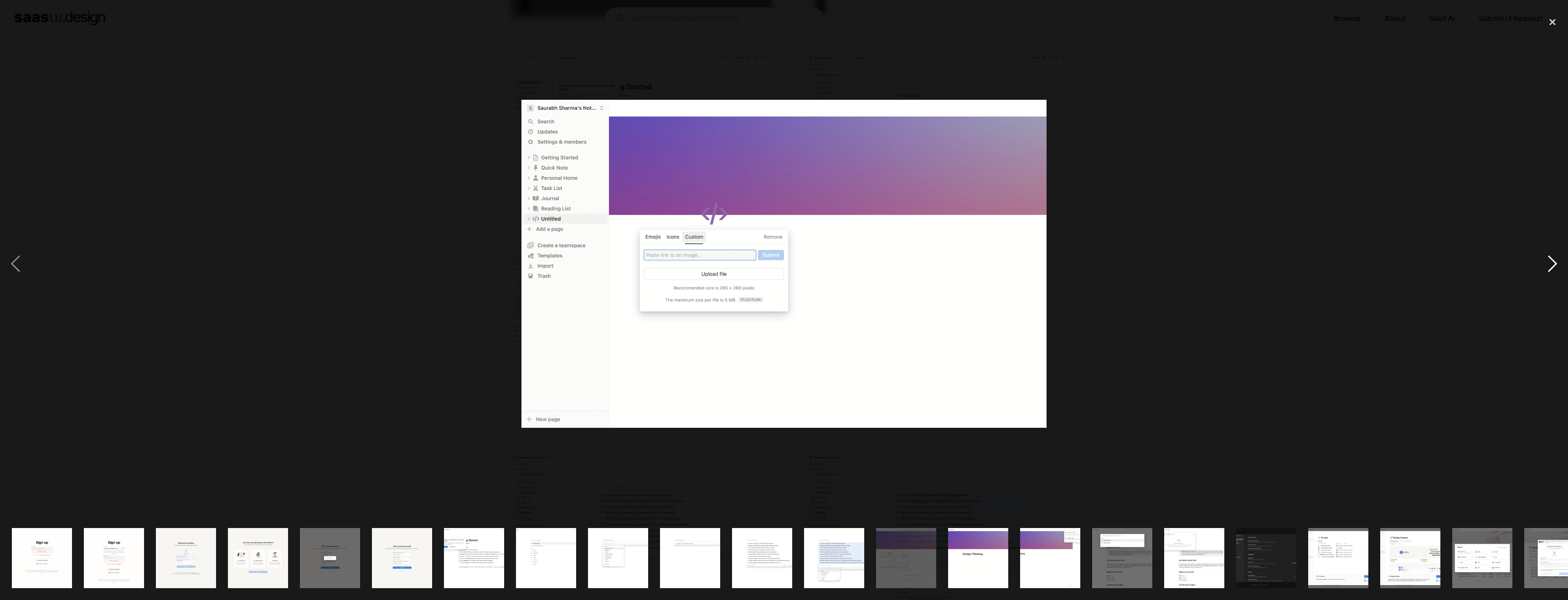
click at [1555, 259] on div "next image" at bounding box center [1552, 263] width 31 height 504
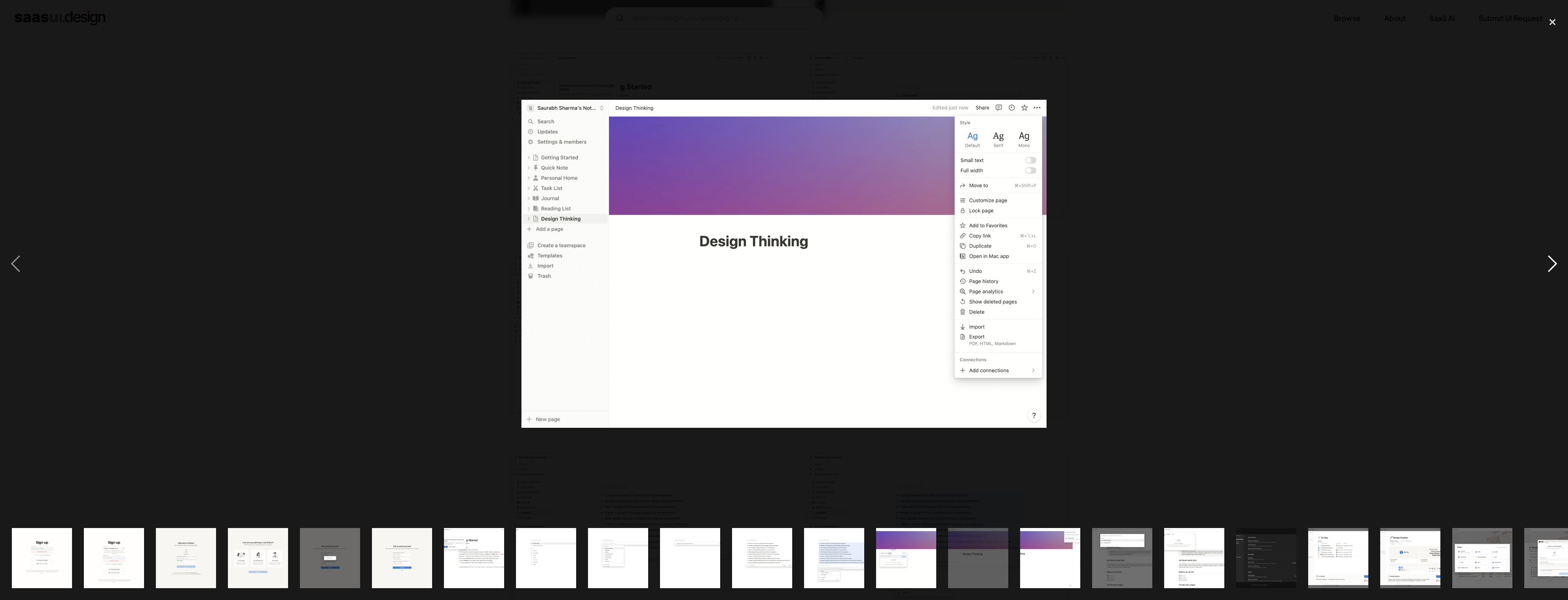
click at [1555, 259] on div "next image" at bounding box center [1552, 263] width 31 height 504
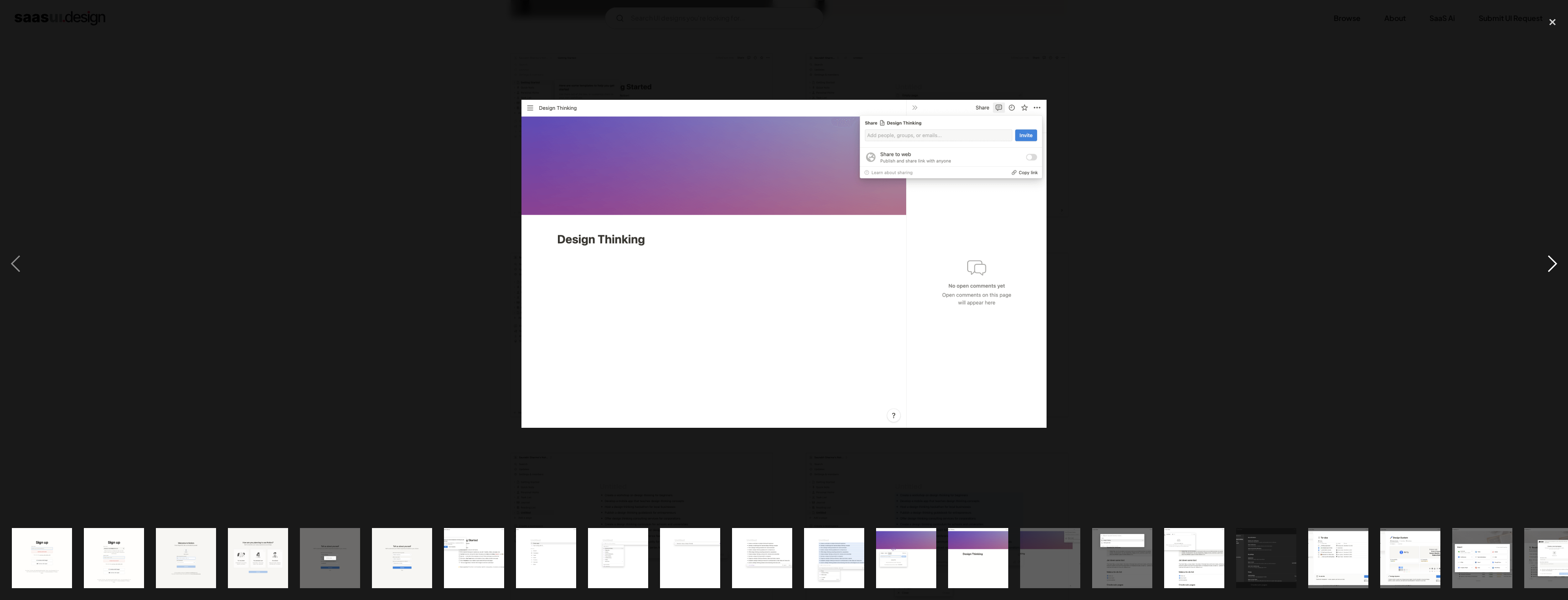
click at [1555, 259] on div "next image" at bounding box center [1552, 263] width 31 height 504
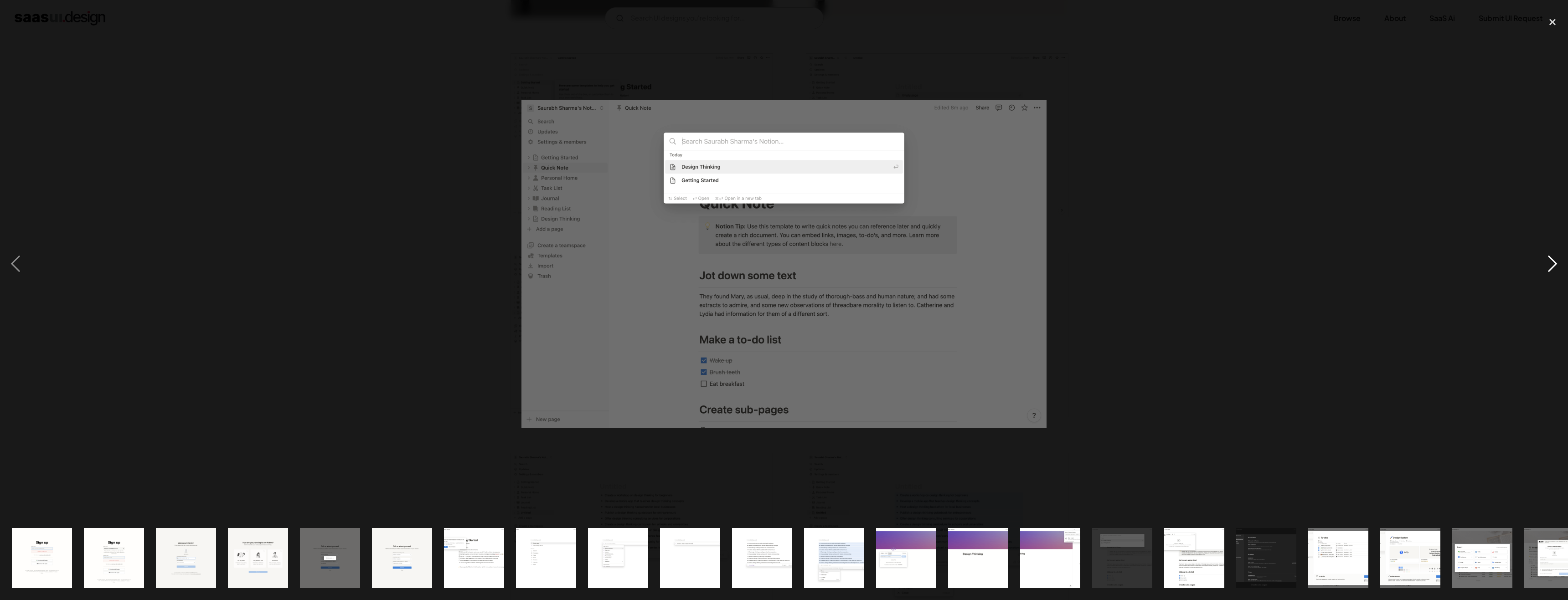
click at [1555, 259] on div "next image" at bounding box center [1552, 263] width 31 height 504
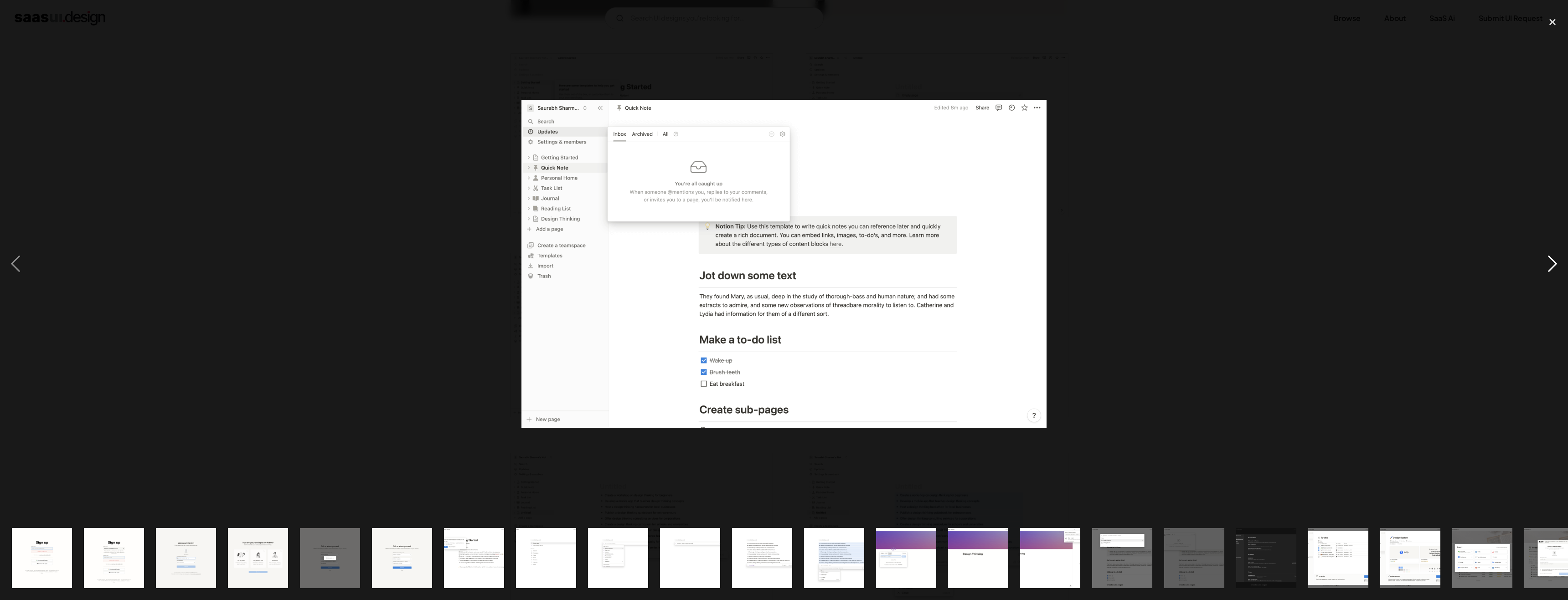
click at [1555, 259] on div "next image" at bounding box center [1552, 263] width 31 height 504
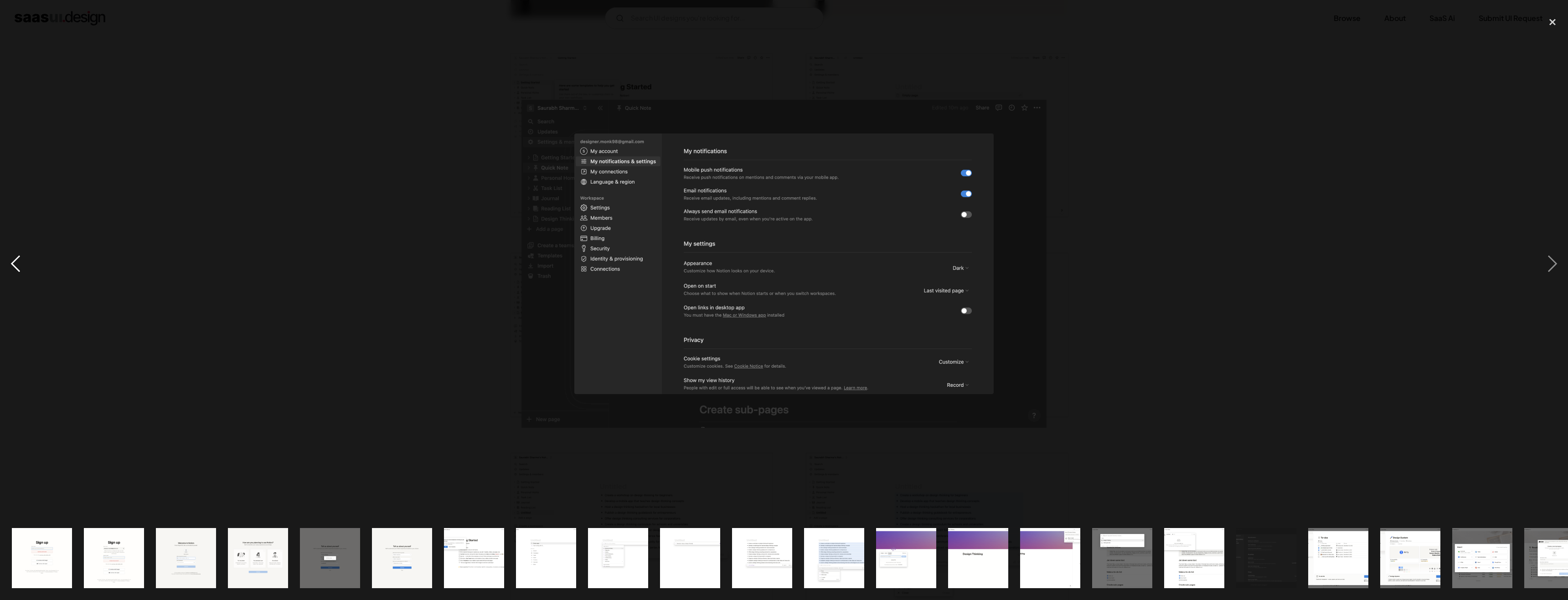
click at [15, 257] on div "previous image" at bounding box center [15, 263] width 31 height 504
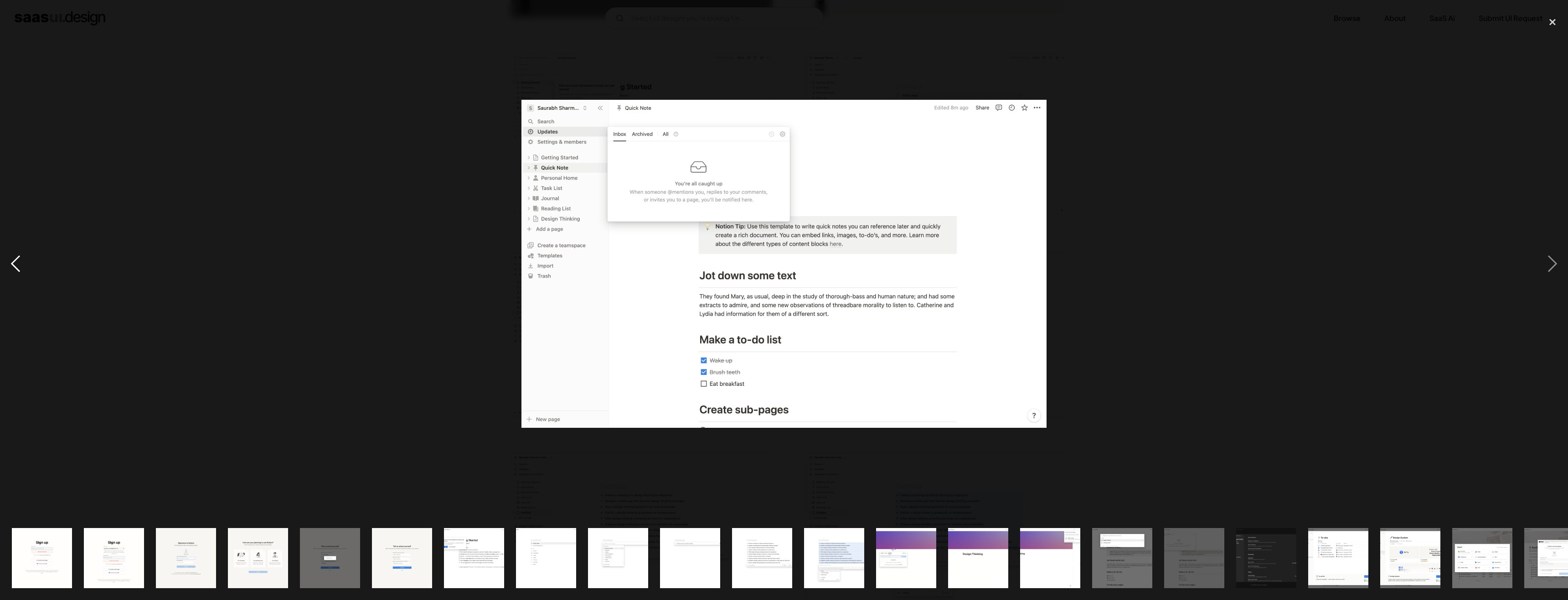
click at [15, 257] on div "previous image" at bounding box center [15, 263] width 31 height 504
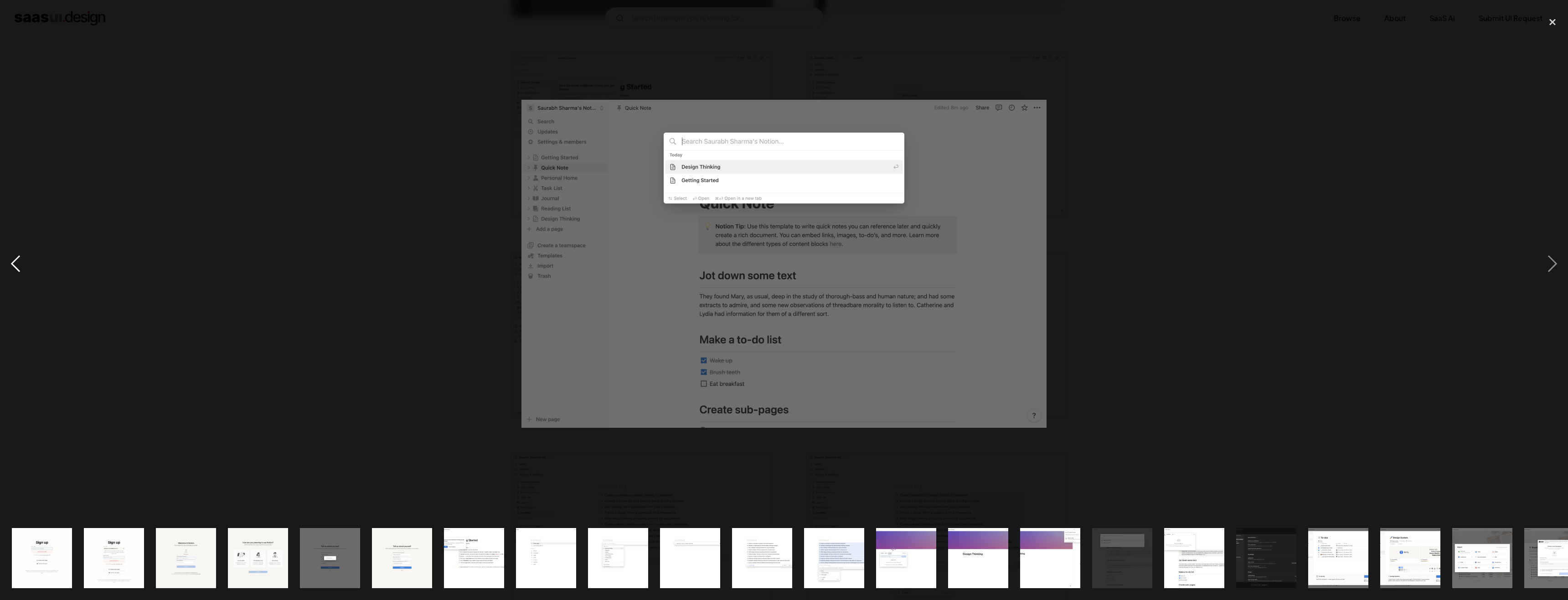
click at [15, 257] on div "previous image" at bounding box center [15, 263] width 31 height 504
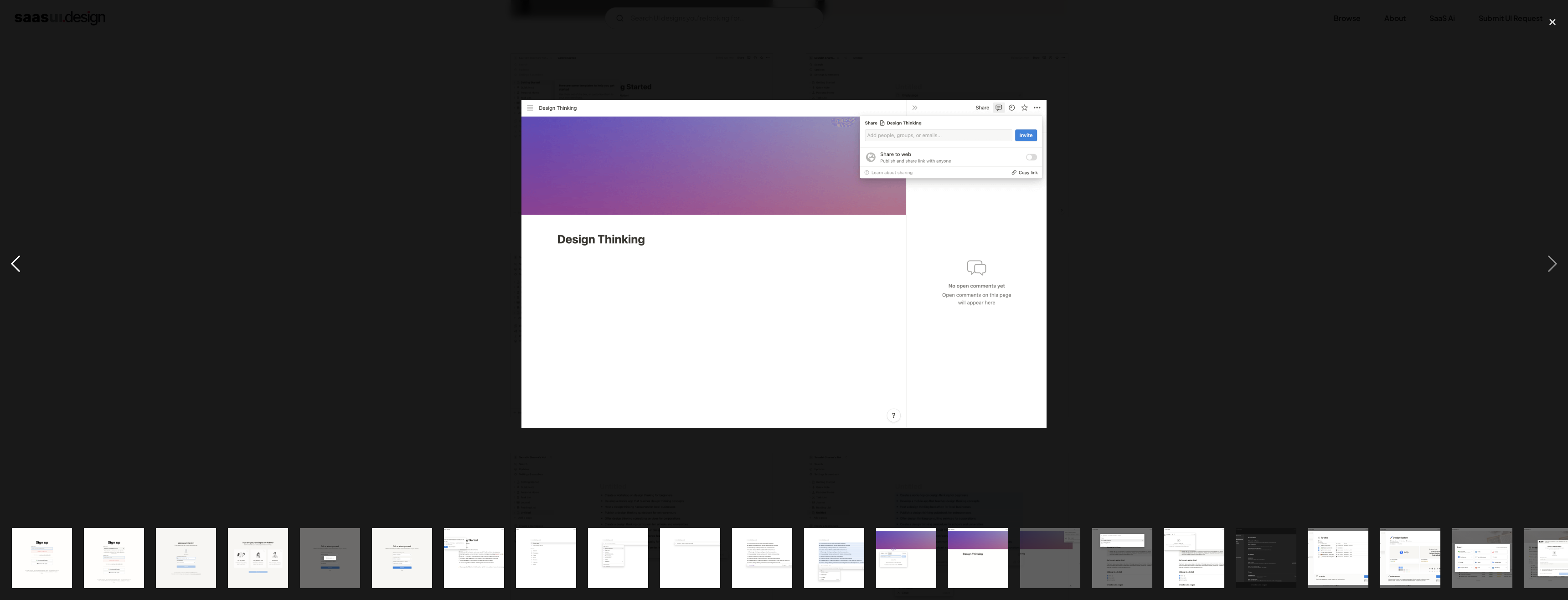
click at [15, 257] on div "previous image" at bounding box center [15, 263] width 31 height 504
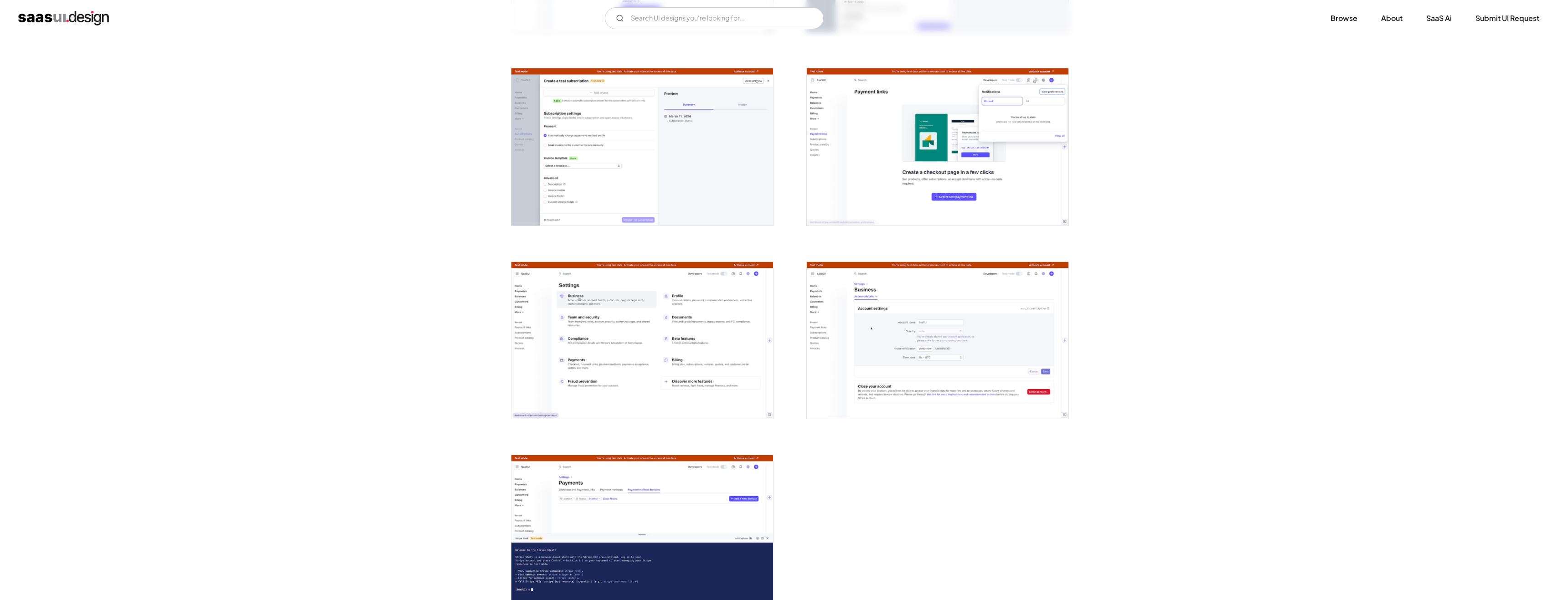
scroll to position [2202, 0]
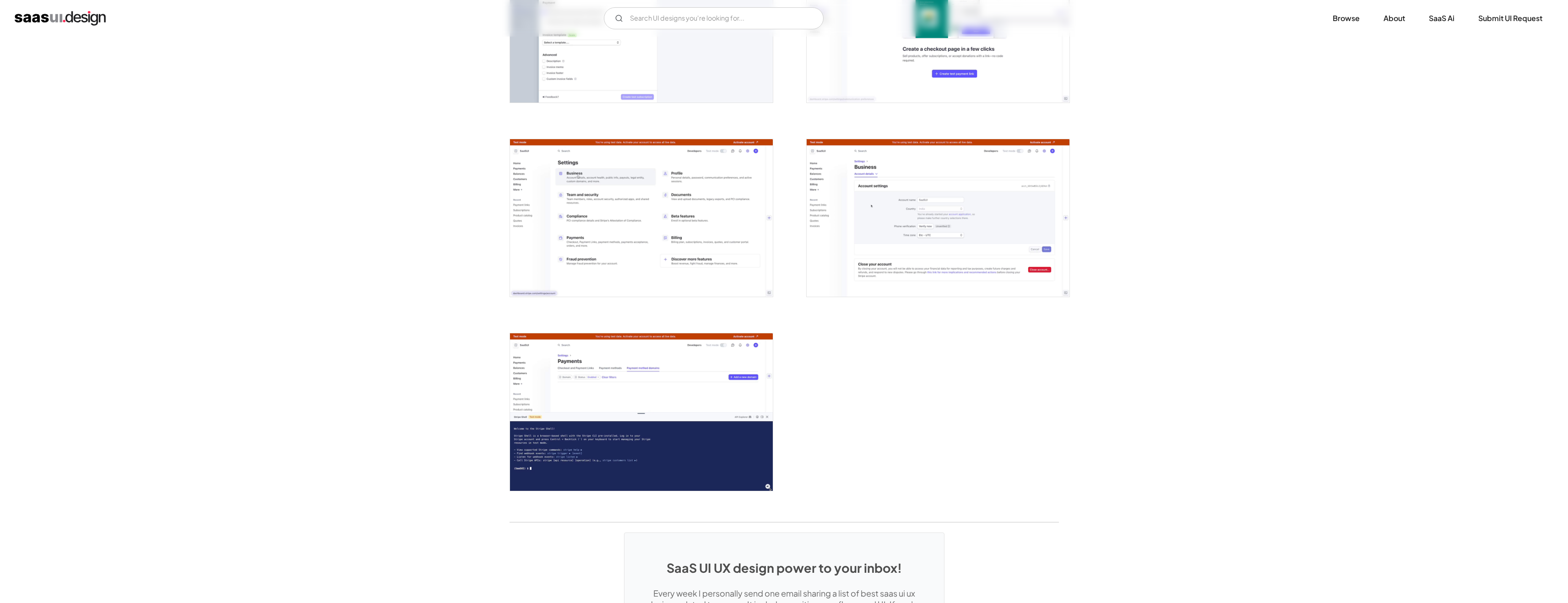
click at [650, 221] on img "open lightbox" at bounding box center [641, 218] width 263 height 158
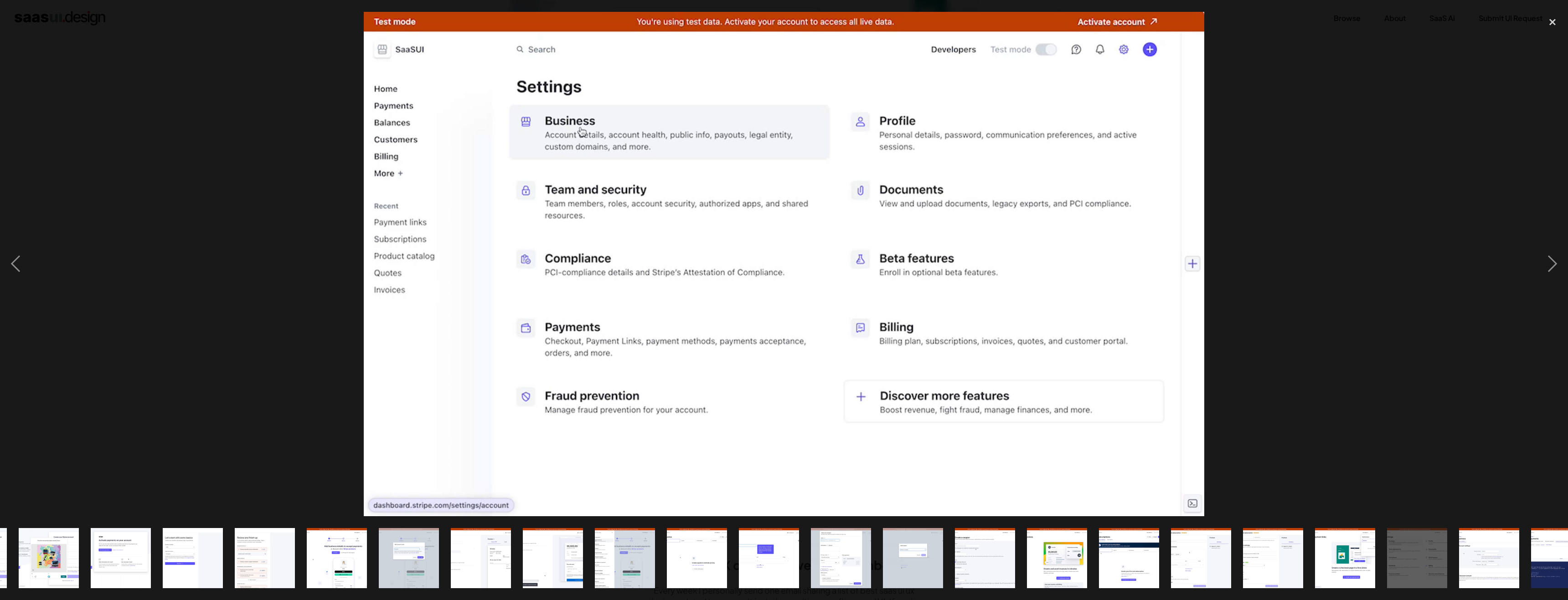
scroll to position [0, 244]
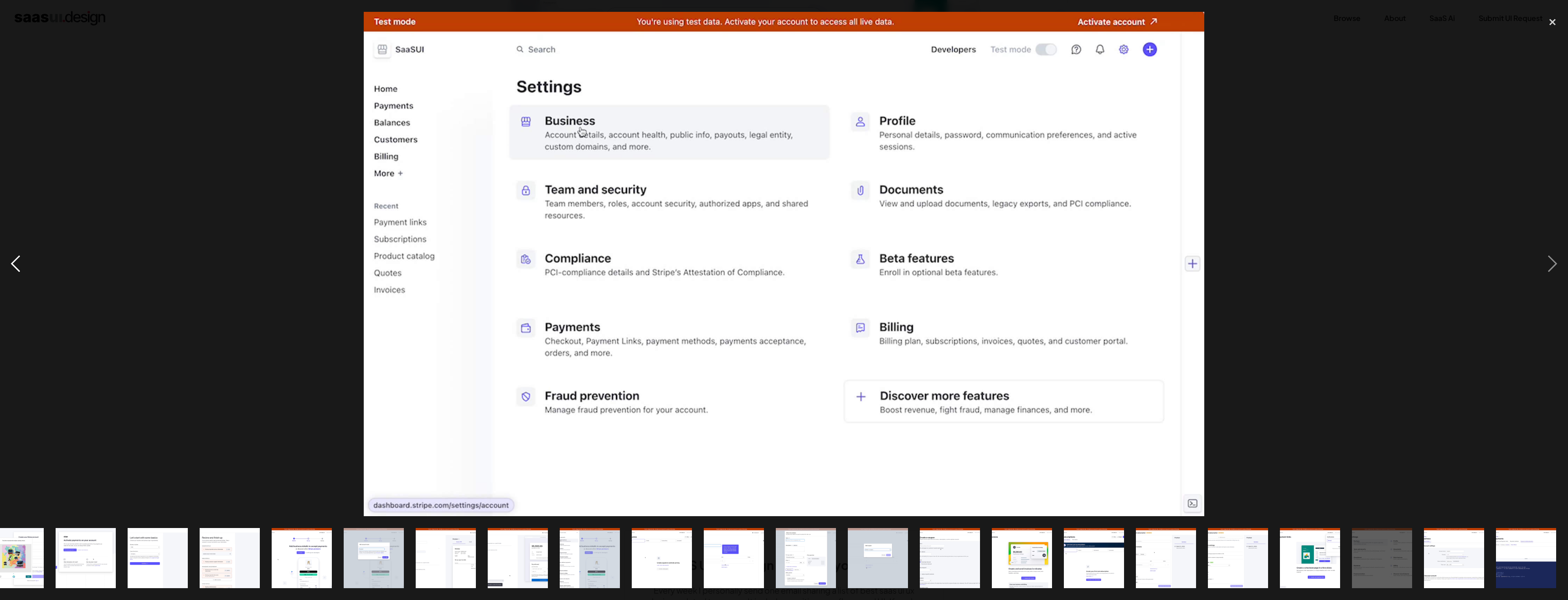
click at [19, 260] on div "previous image" at bounding box center [15, 263] width 31 height 504
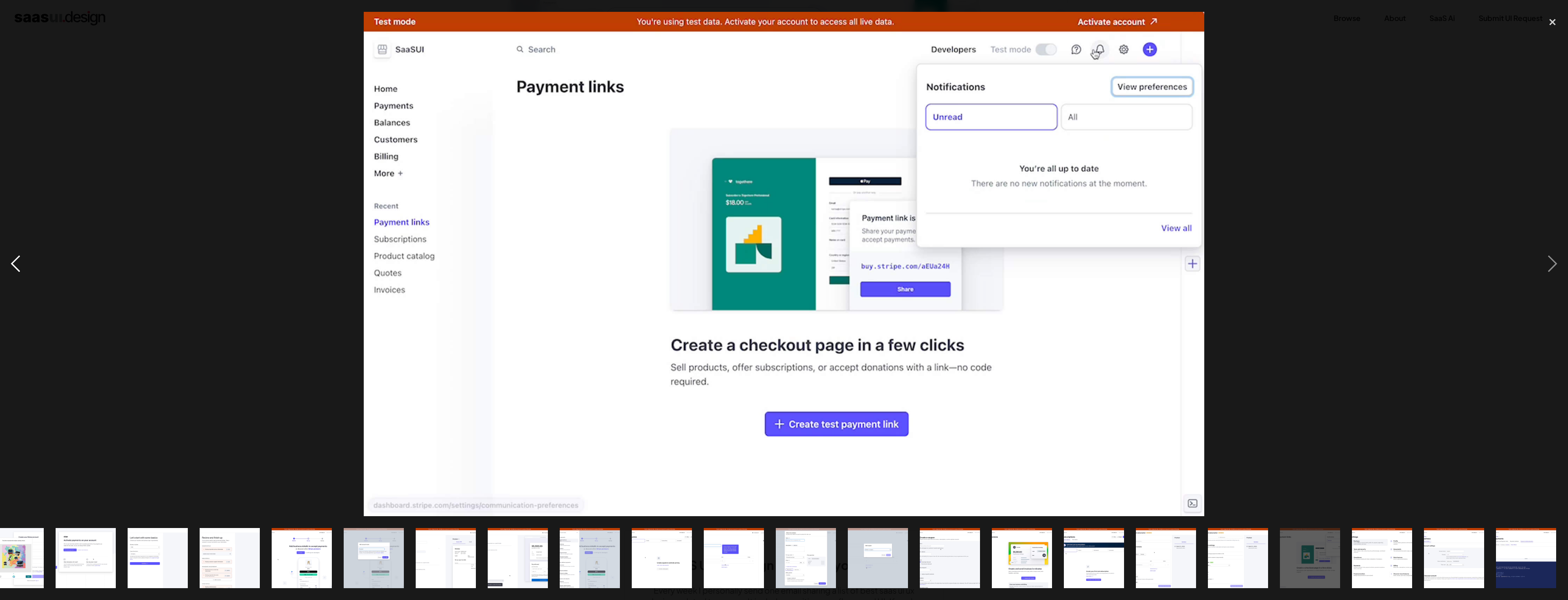
click at [19, 260] on div "previous image" at bounding box center [15, 263] width 31 height 504
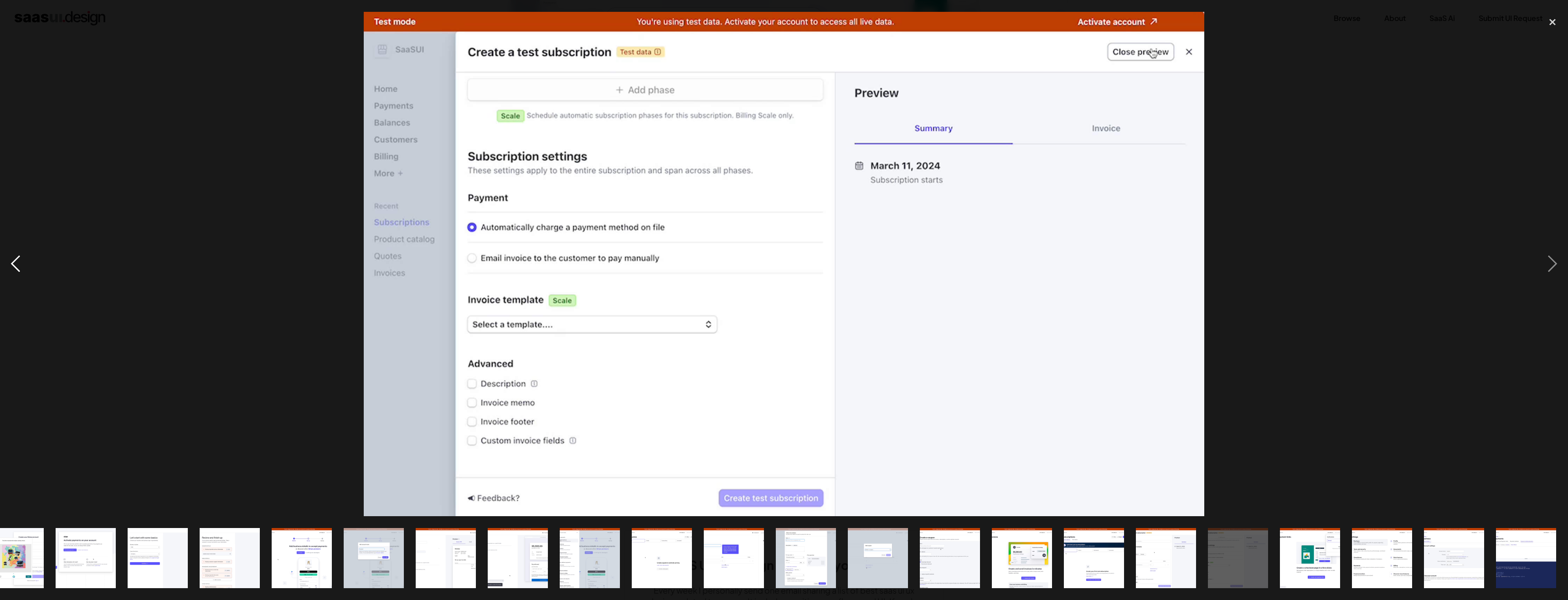
click at [19, 260] on div "previous image" at bounding box center [15, 263] width 31 height 504
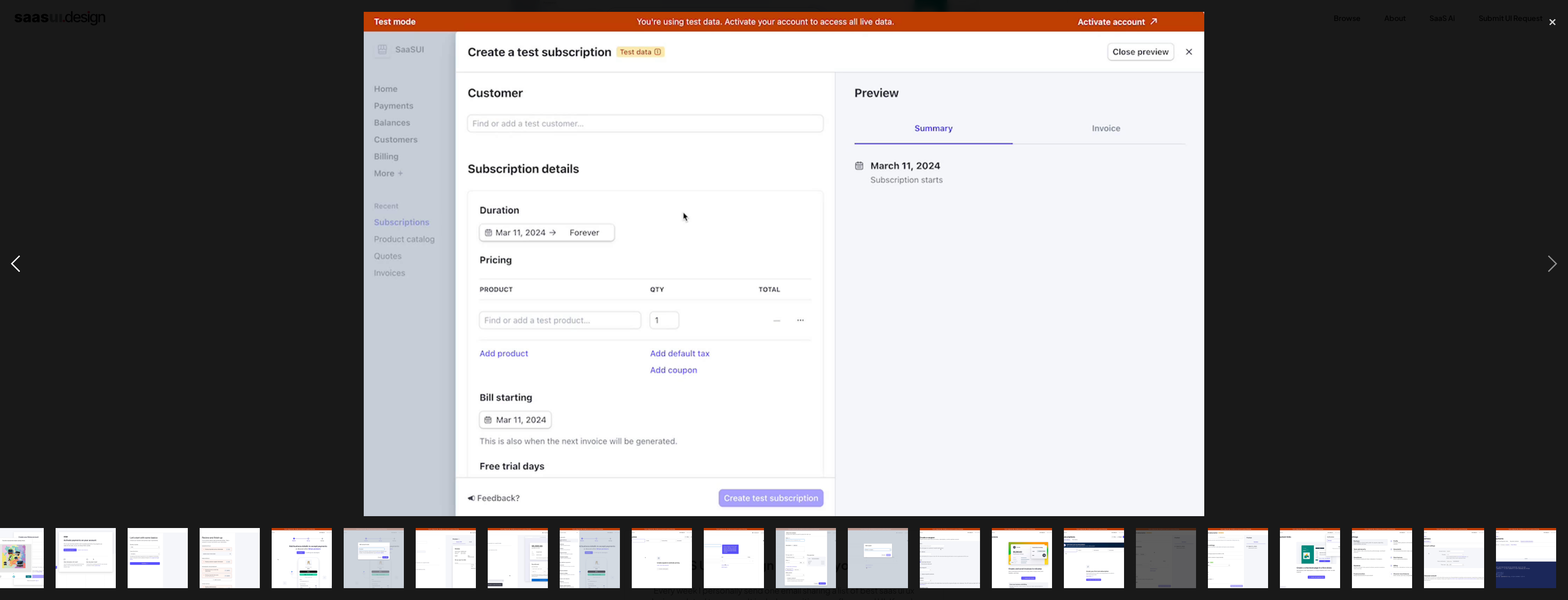
click at [19, 260] on div "previous image" at bounding box center [15, 263] width 31 height 504
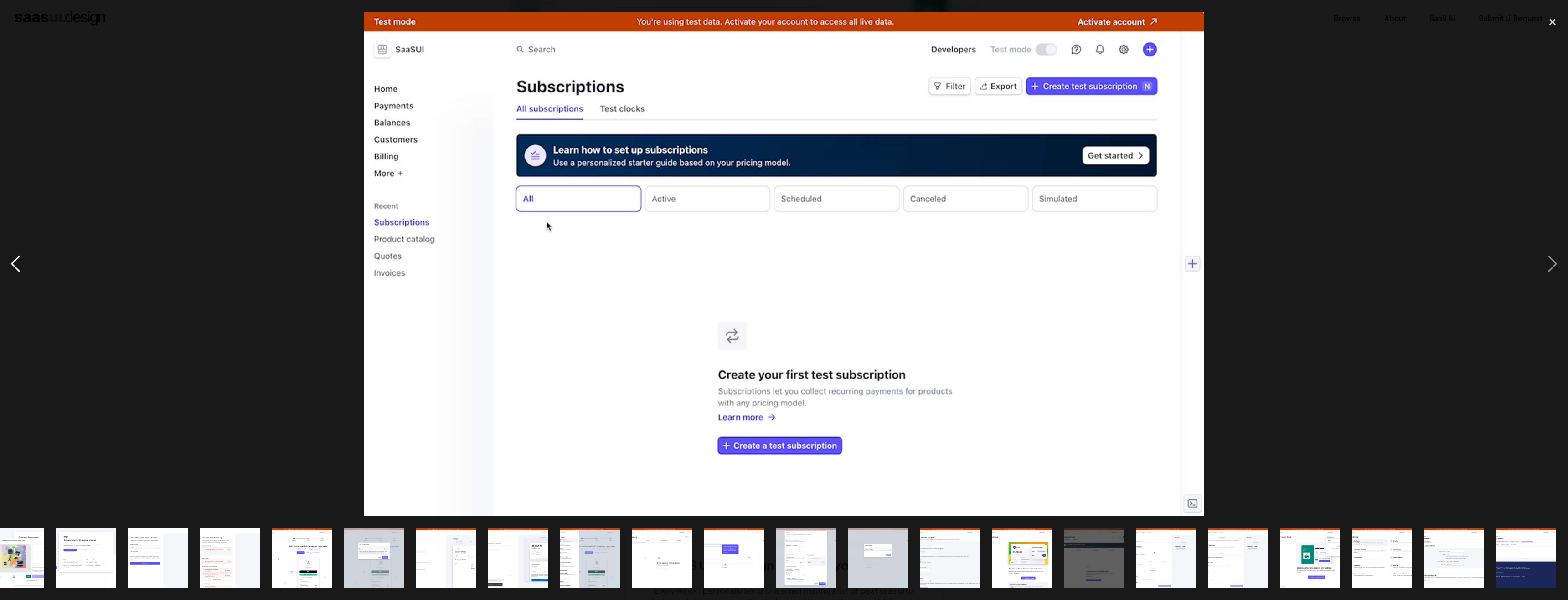
click at [19, 260] on div "previous image" at bounding box center [15, 263] width 31 height 504
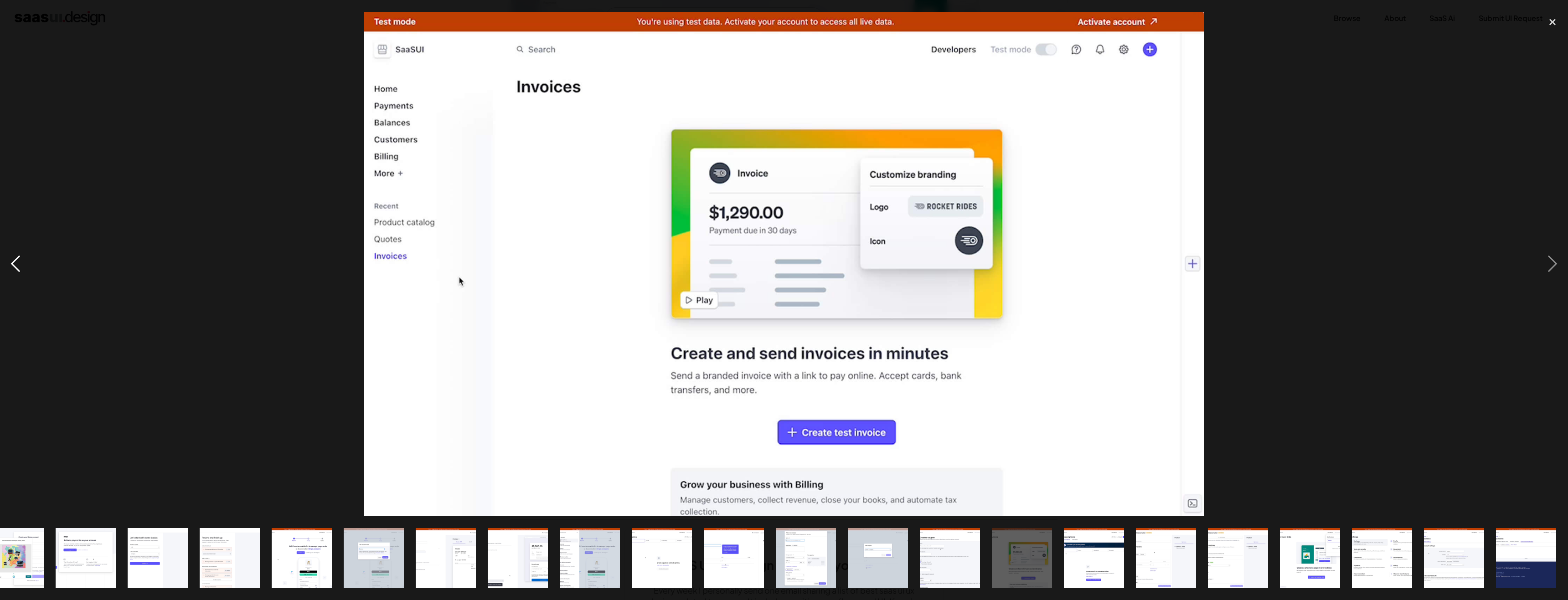
click at [19, 260] on div "previous image" at bounding box center [15, 263] width 31 height 504
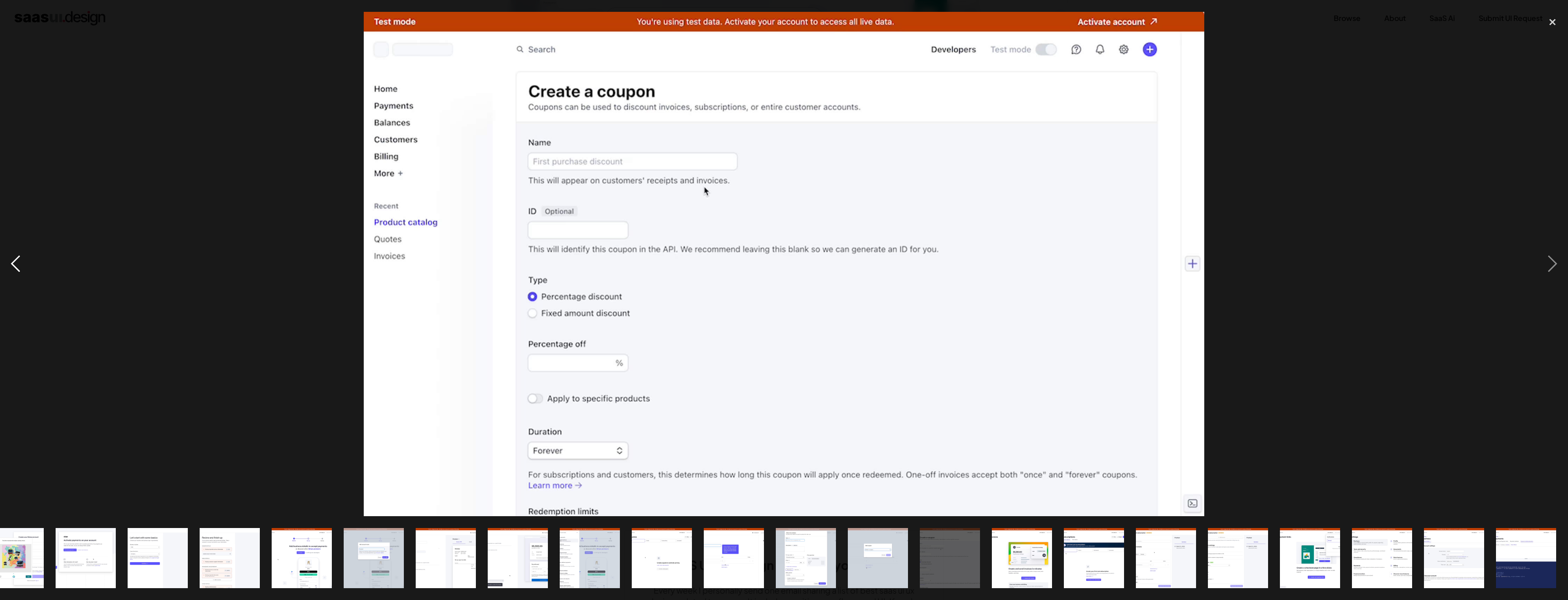
click at [19, 260] on div "previous image" at bounding box center [15, 263] width 31 height 504
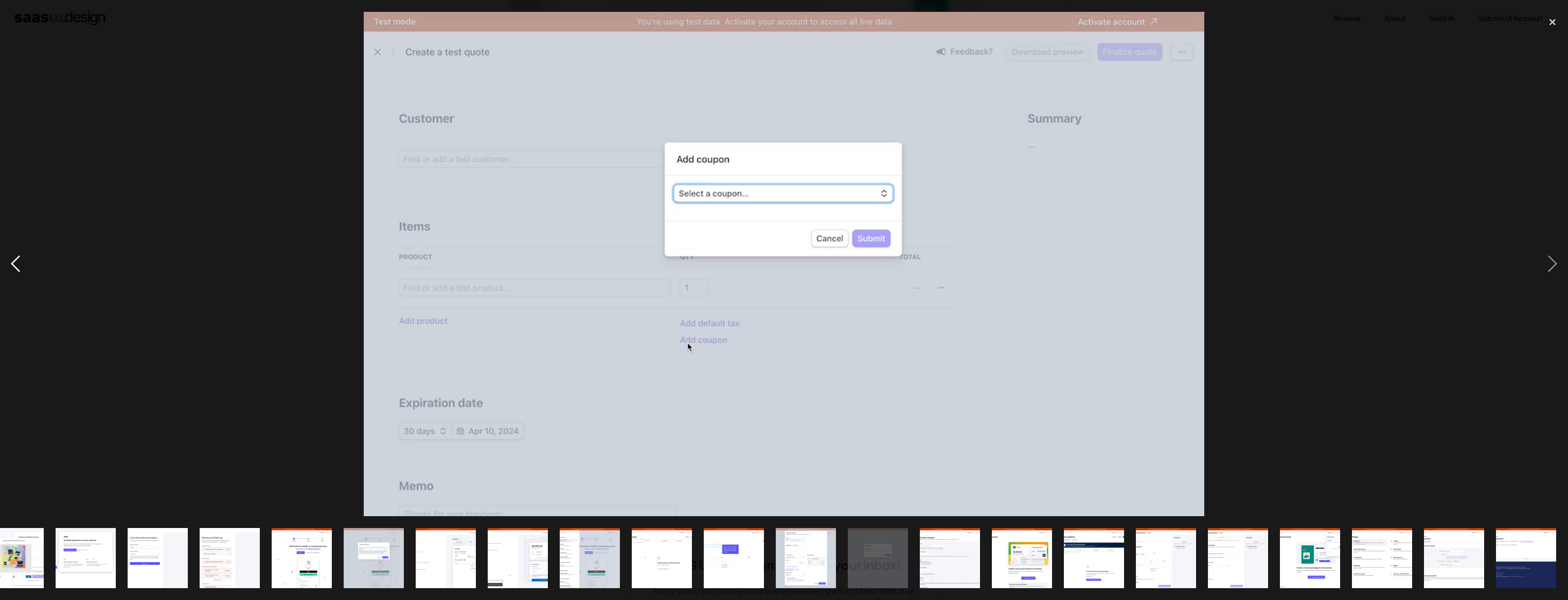
click at [19, 260] on div "previous image" at bounding box center [15, 263] width 31 height 504
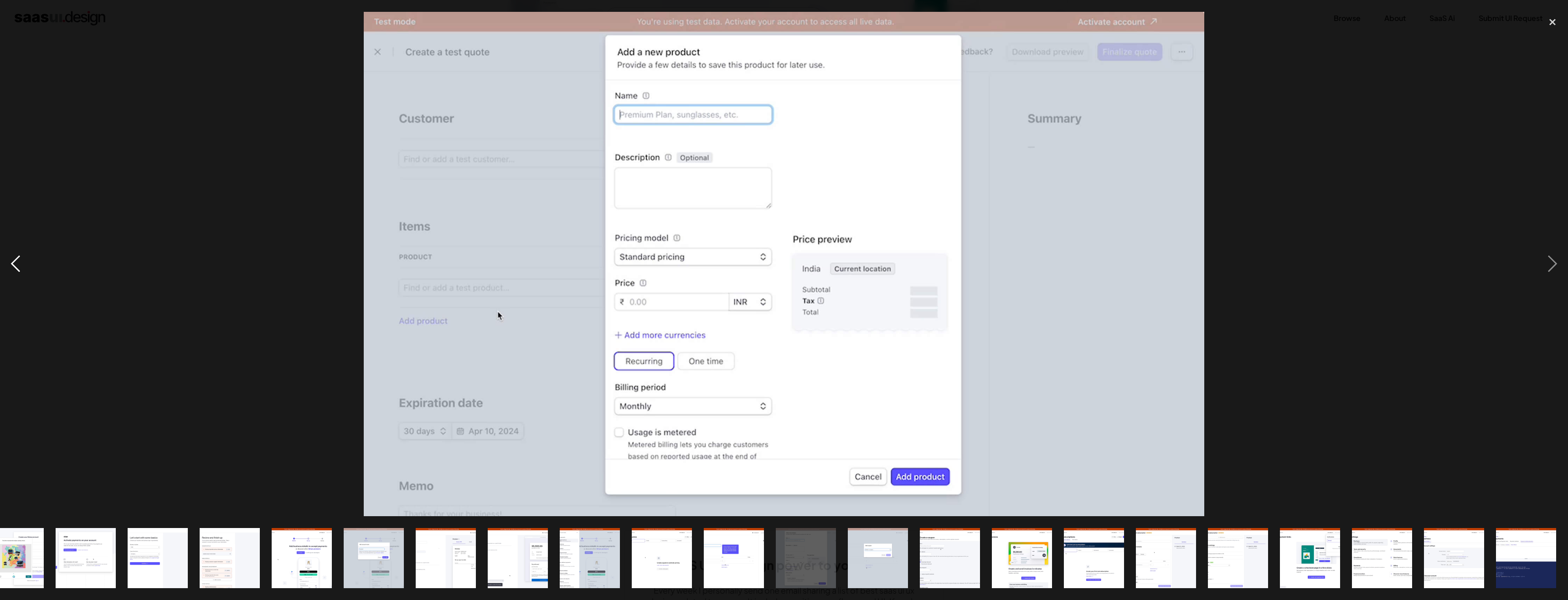
click at [19, 260] on div "previous image" at bounding box center [15, 263] width 31 height 504
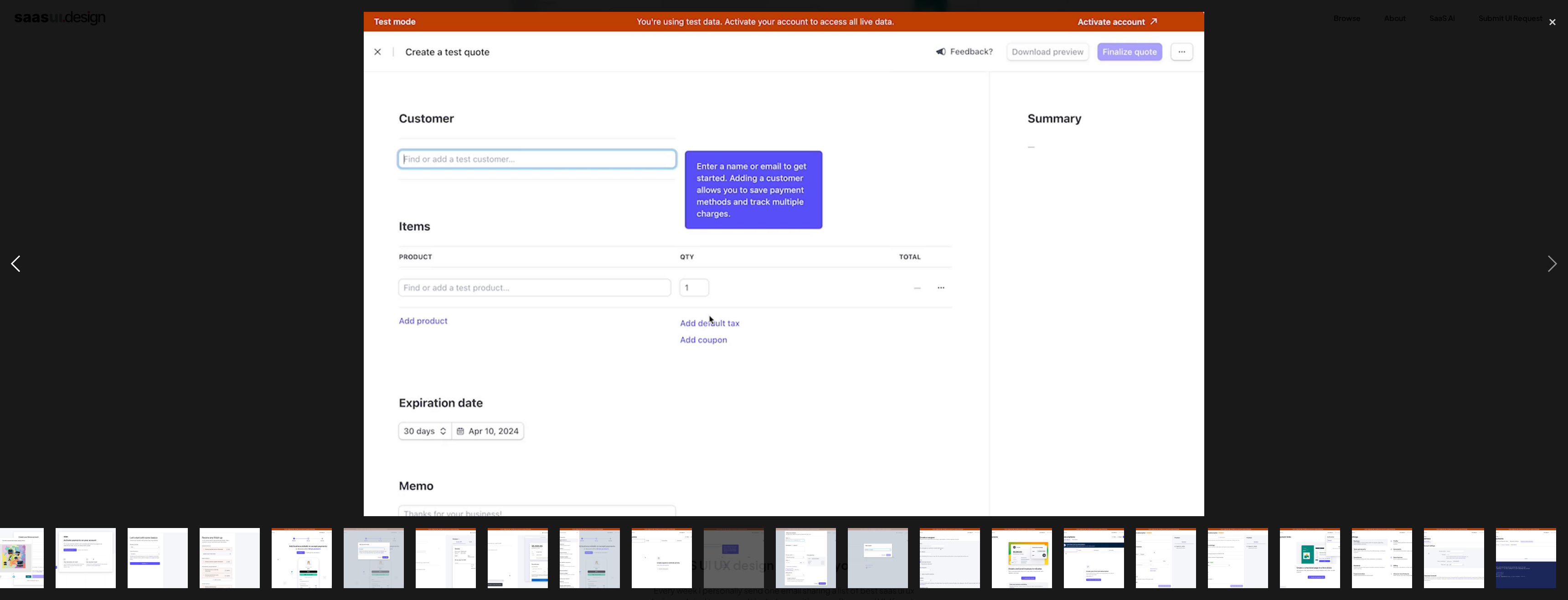
click at [19, 260] on div "previous image" at bounding box center [15, 263] width 31 height 504
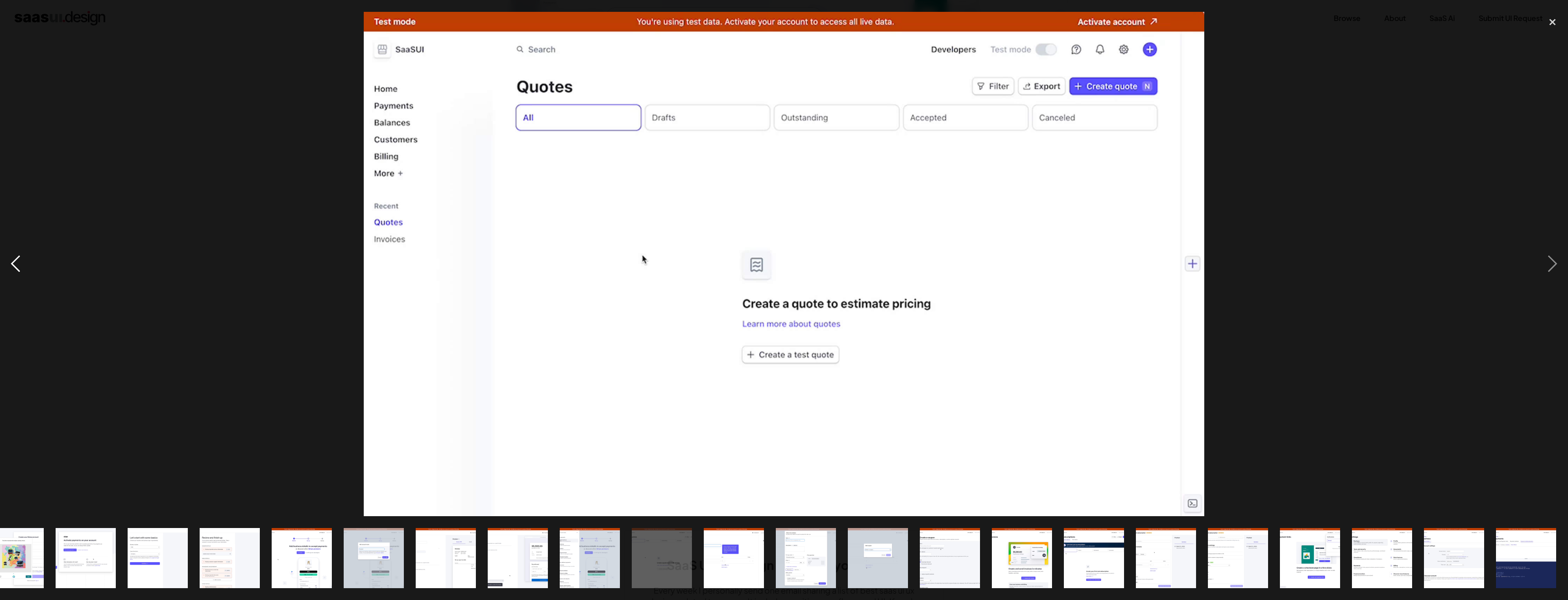
click at [19, 260] on div "previous image" at bounding box center [15, 263] width 31 height 504
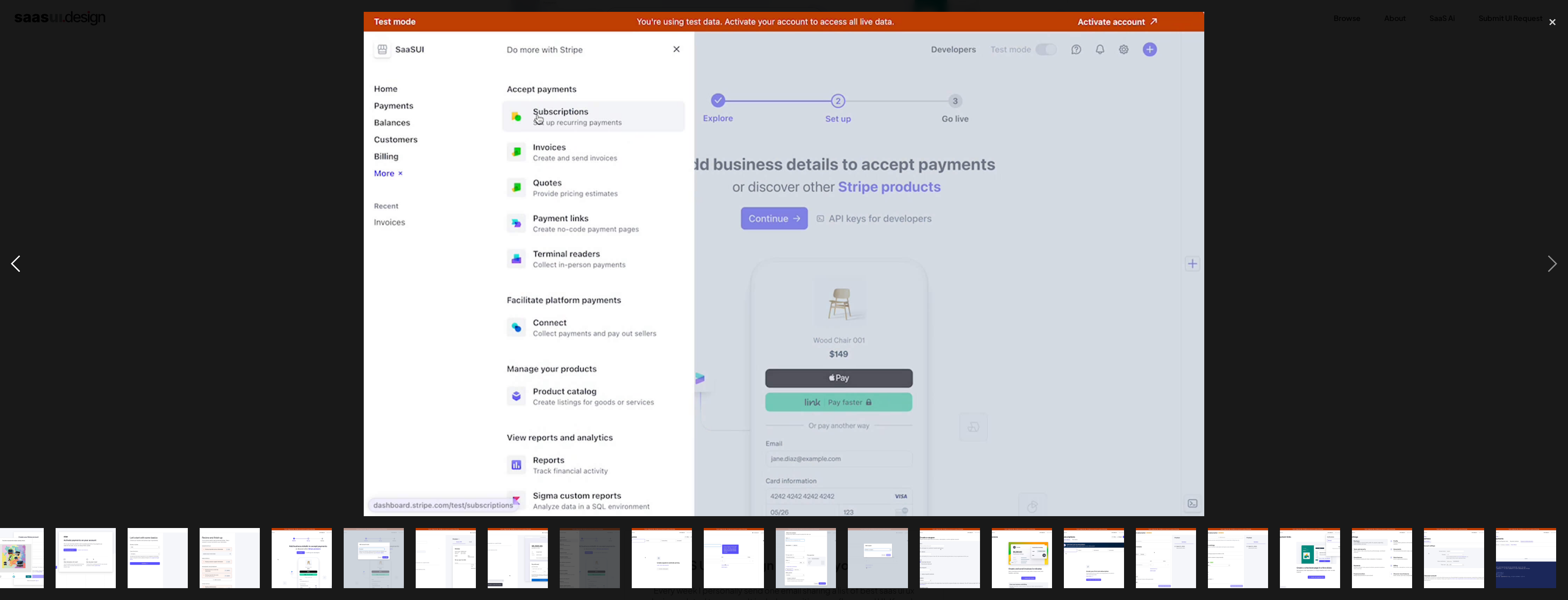
click at [19, 260] on div "previous image" at bounding box center [15, 263] width 31 height 504
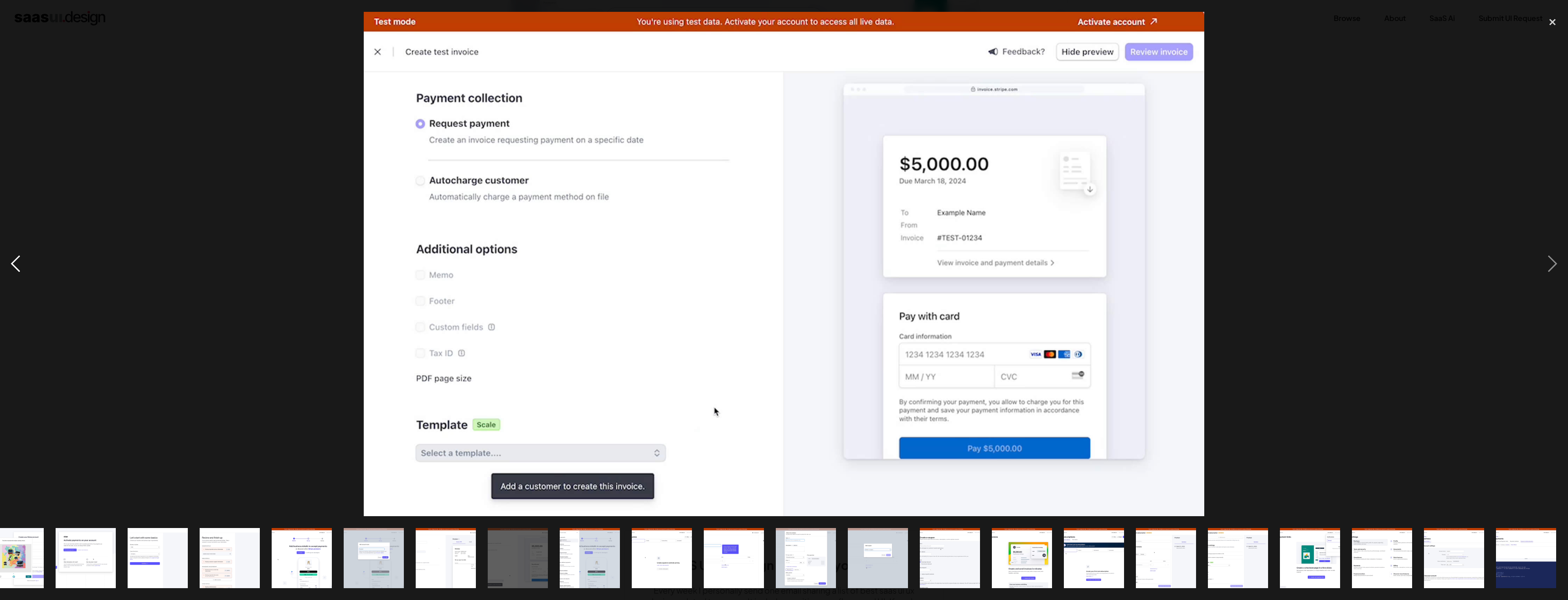
click at [23, 264] on div "previous image" at bounding box center [15, 263] width 31 height 504
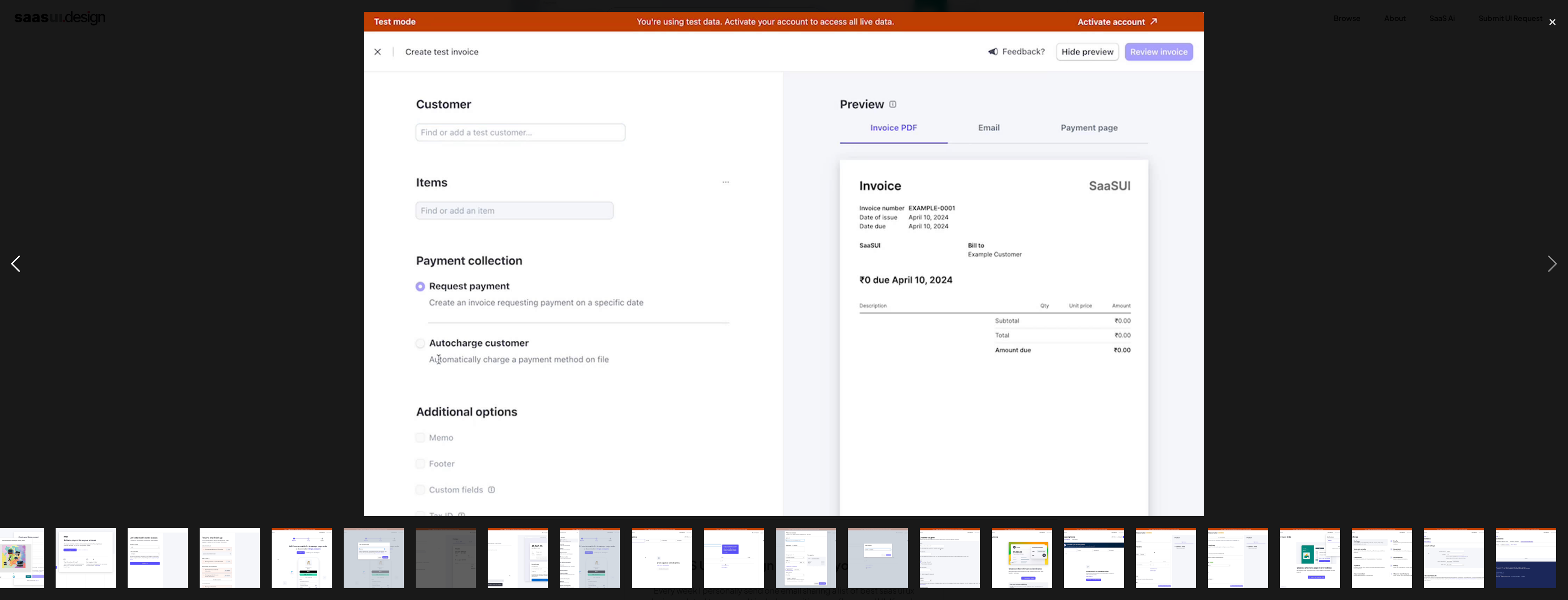
click at [23, 264] on div "previous image" at bounding box center [15, 263] width 31 height 504
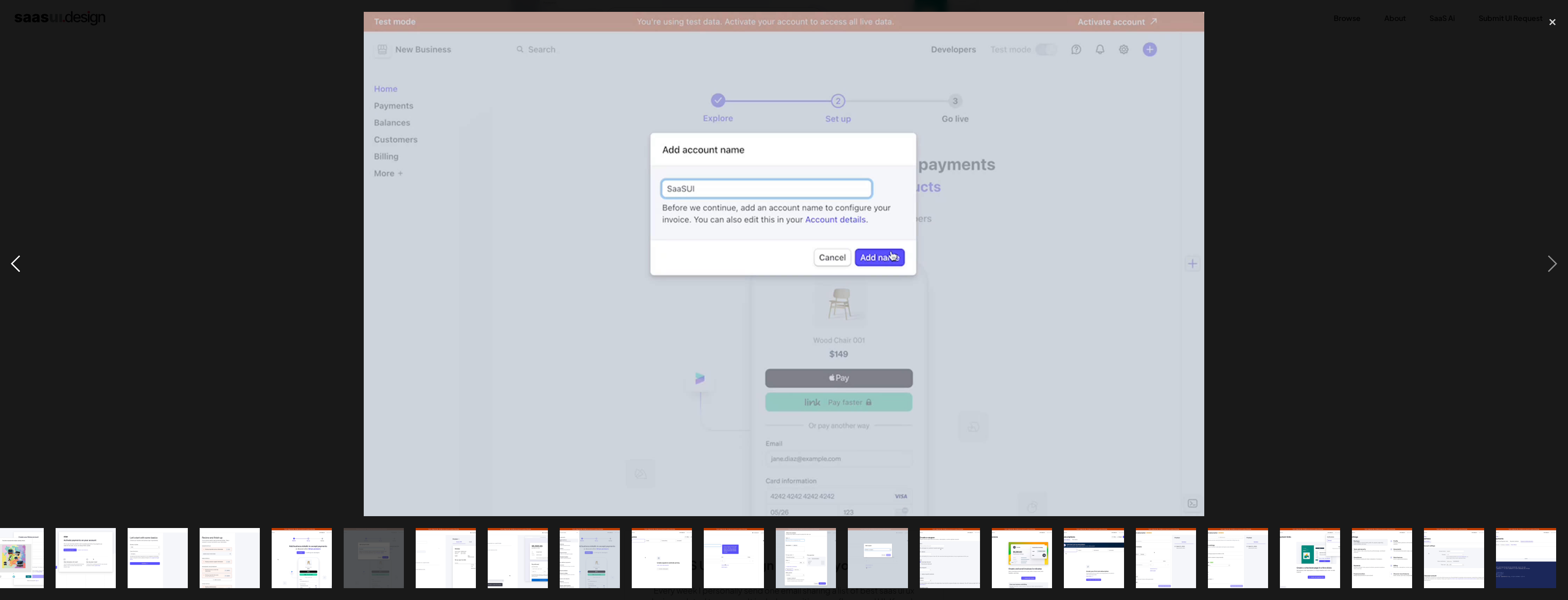
click at [23, 264] on div "previous image" at bounding box center [15, 263] width 31 height 504
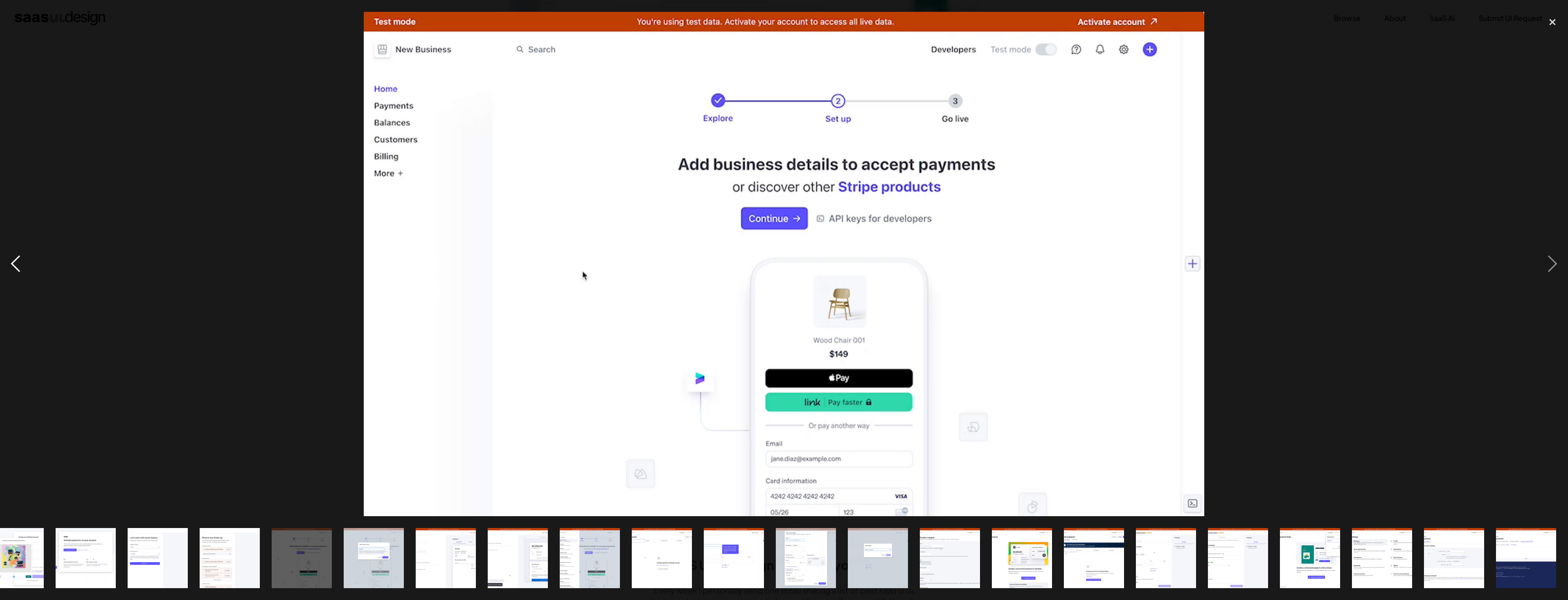
click at [23, 264] on div "previous image" at bounding box center [15, 263] width 31 height 504
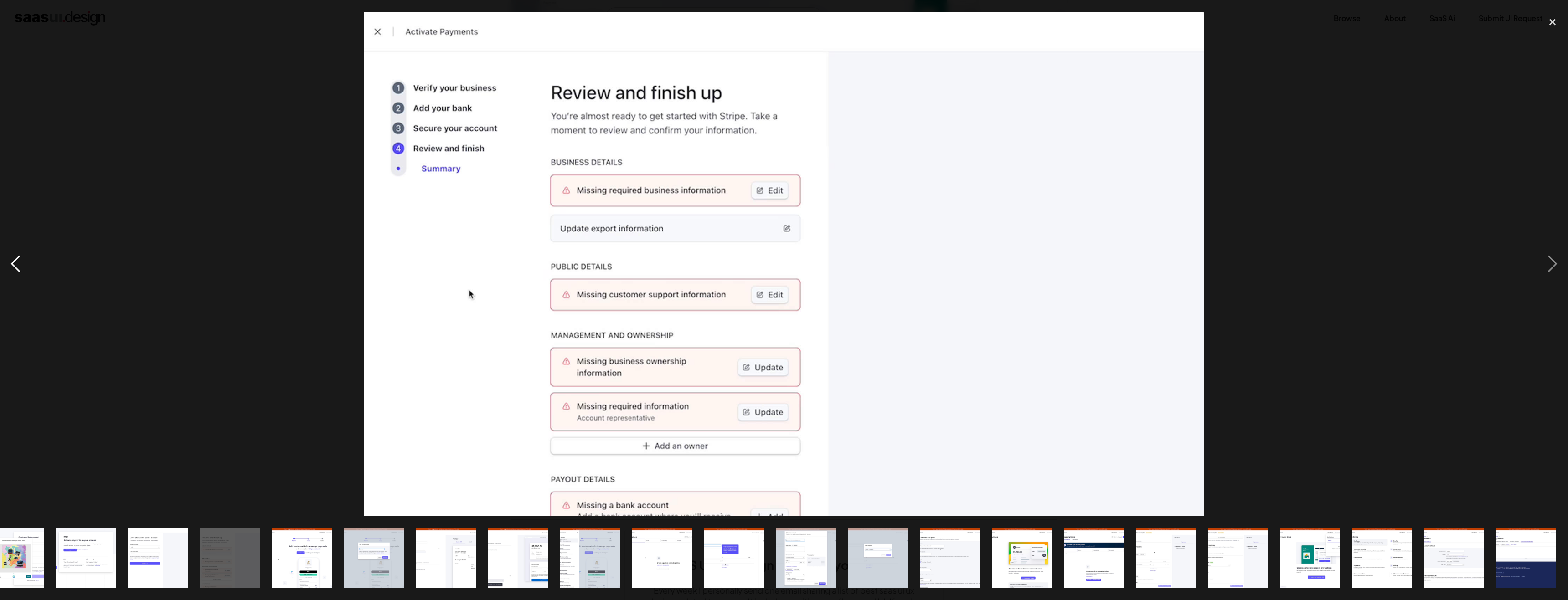
click at [23, 264] on div "previous image" at bounding box center [15, 263] width 31 height 504
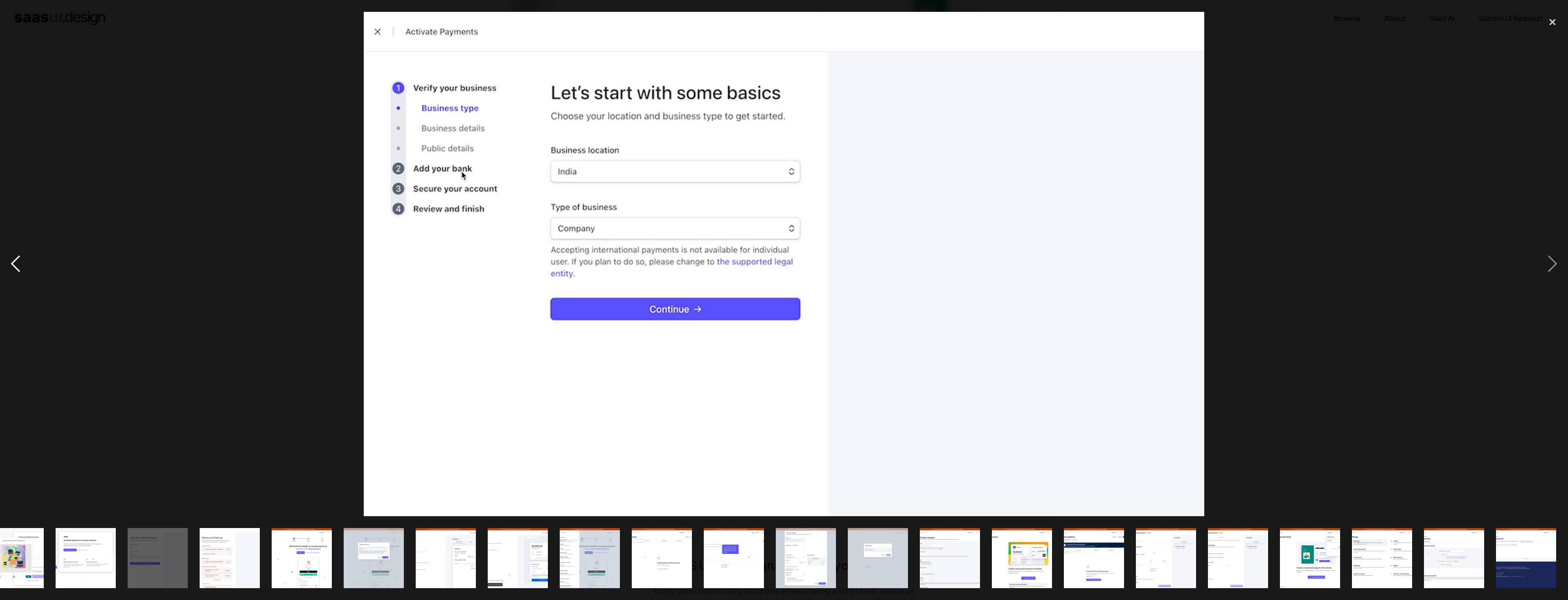
click at [23, 264] on div "previous image" at bounding box center [15, 263] width 31 height 504
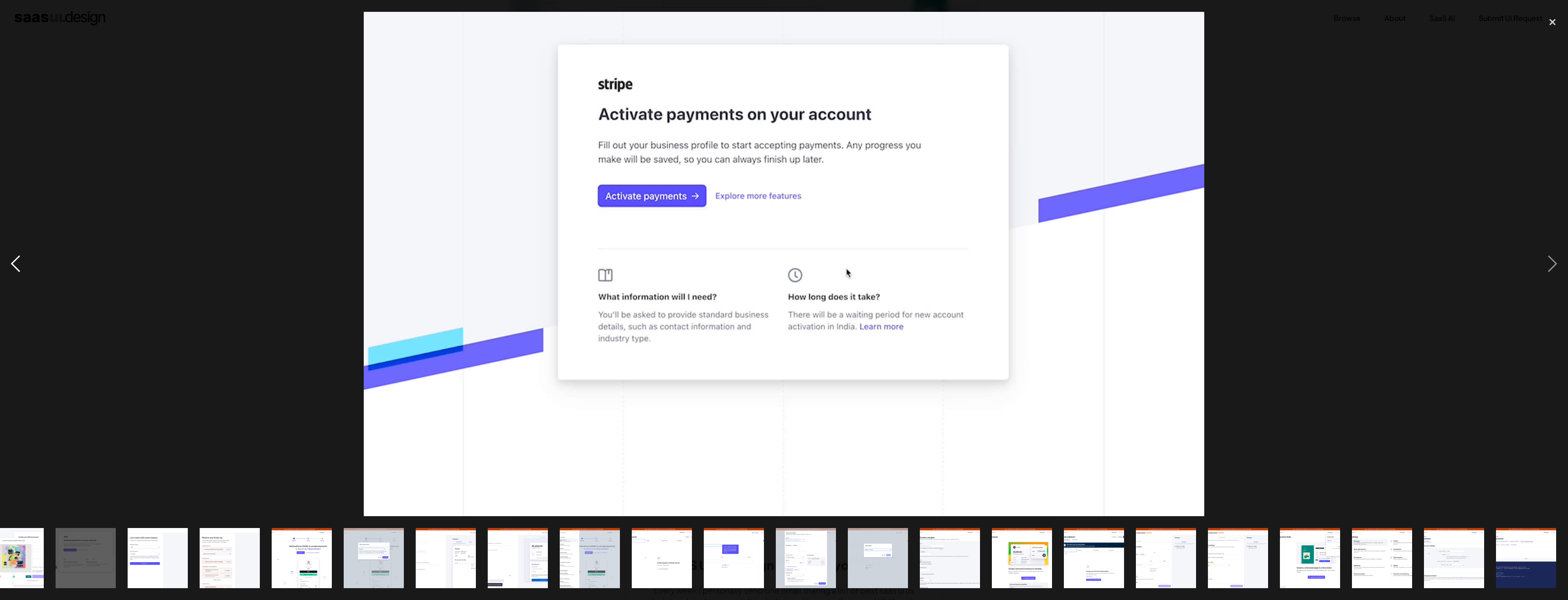
click at [23, 264] on div "previous image" at bounding box center [15, 263] width 31 height 504
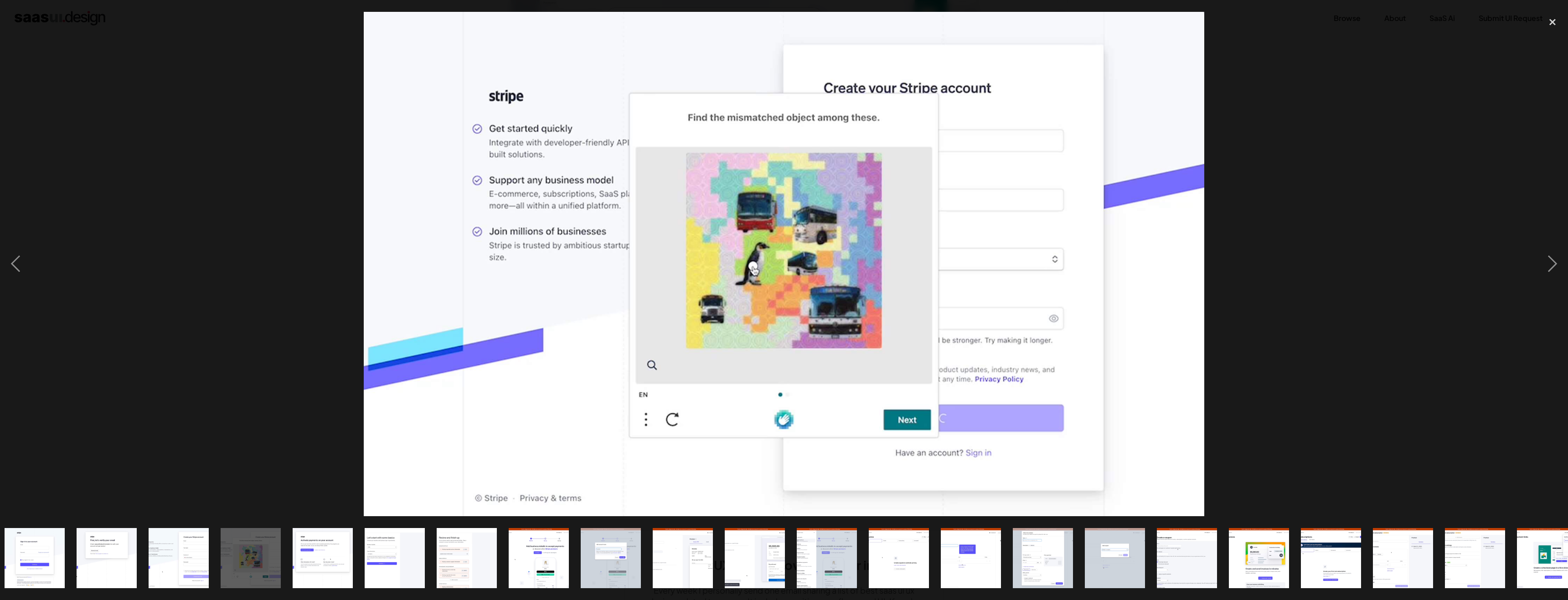
scroll to position [0, 0]
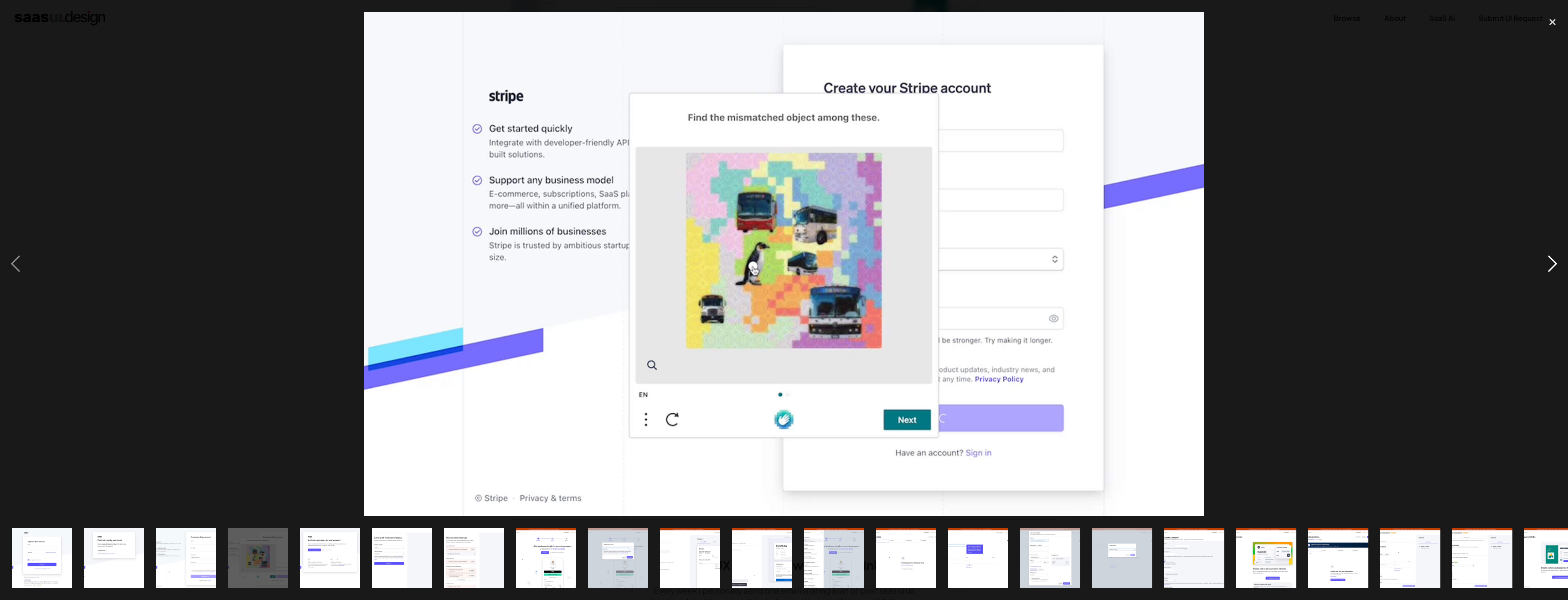
click at [1556, 259] on div "next image" at bounding box center [1552, 263] width 31 height 504
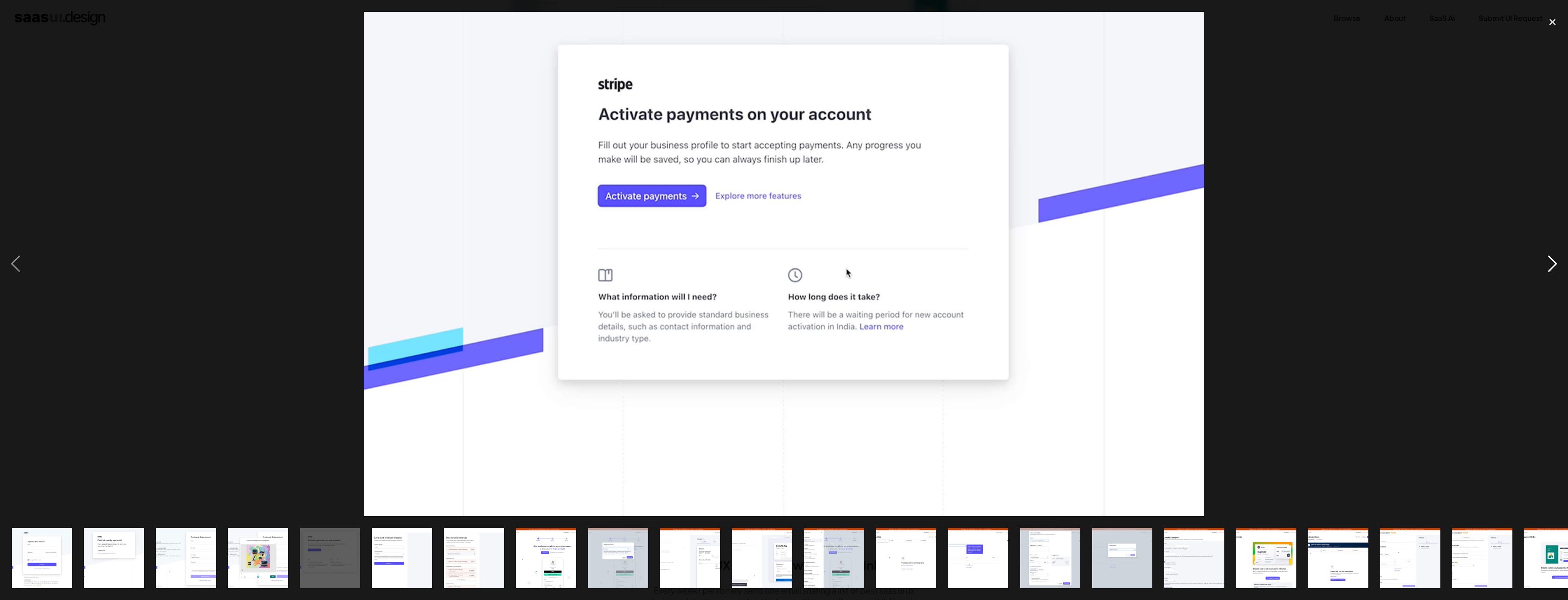
click at [1556, 259] on div "next image" at bounding box center [1552, 263] width 31 height 504
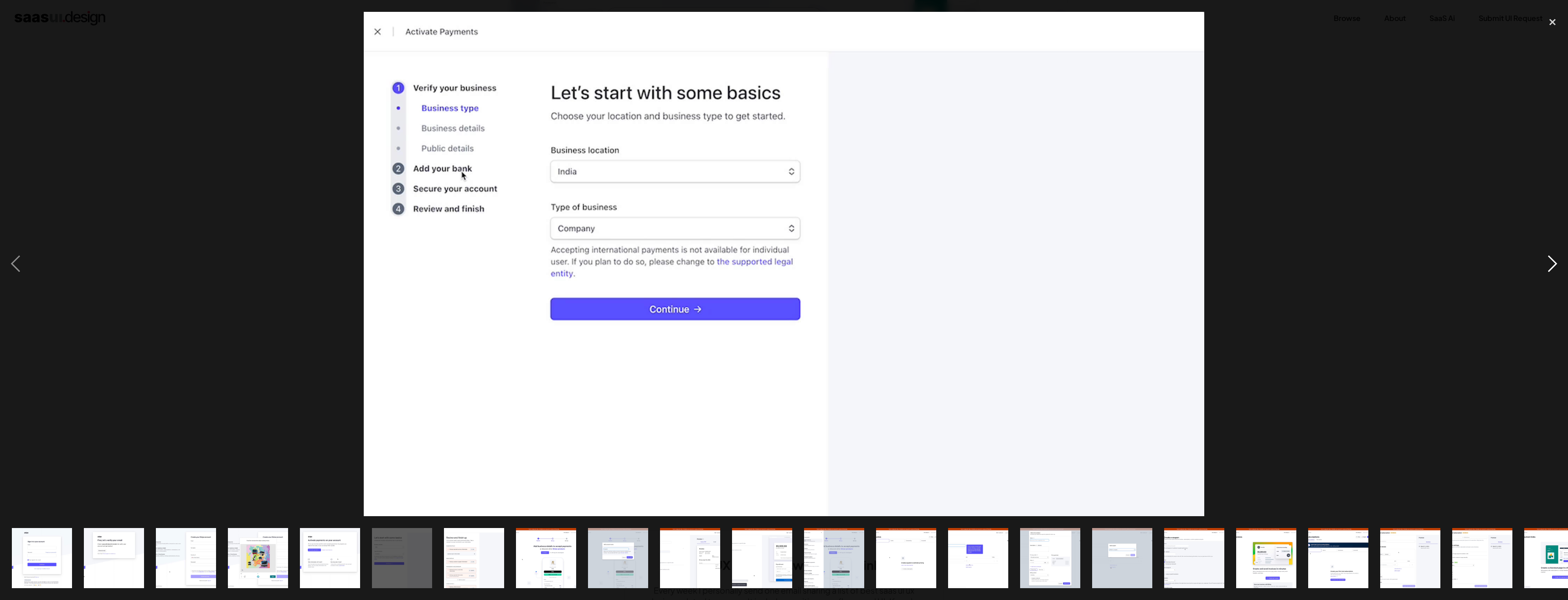
click at [1556, 259] on div "next image" at bounding box center [1552, 263] width 31 height 504
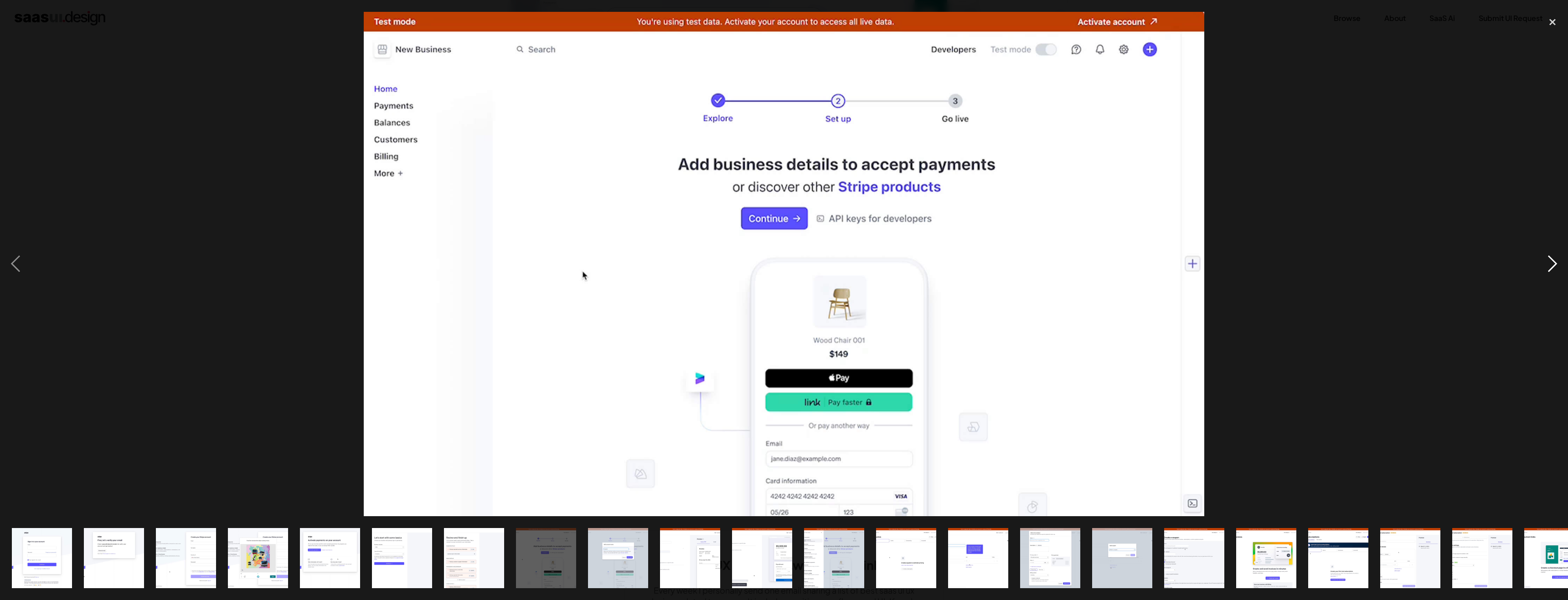
click at [1556, 259] on div "next image" at bounding box center [1552, 263] width 31 height 504
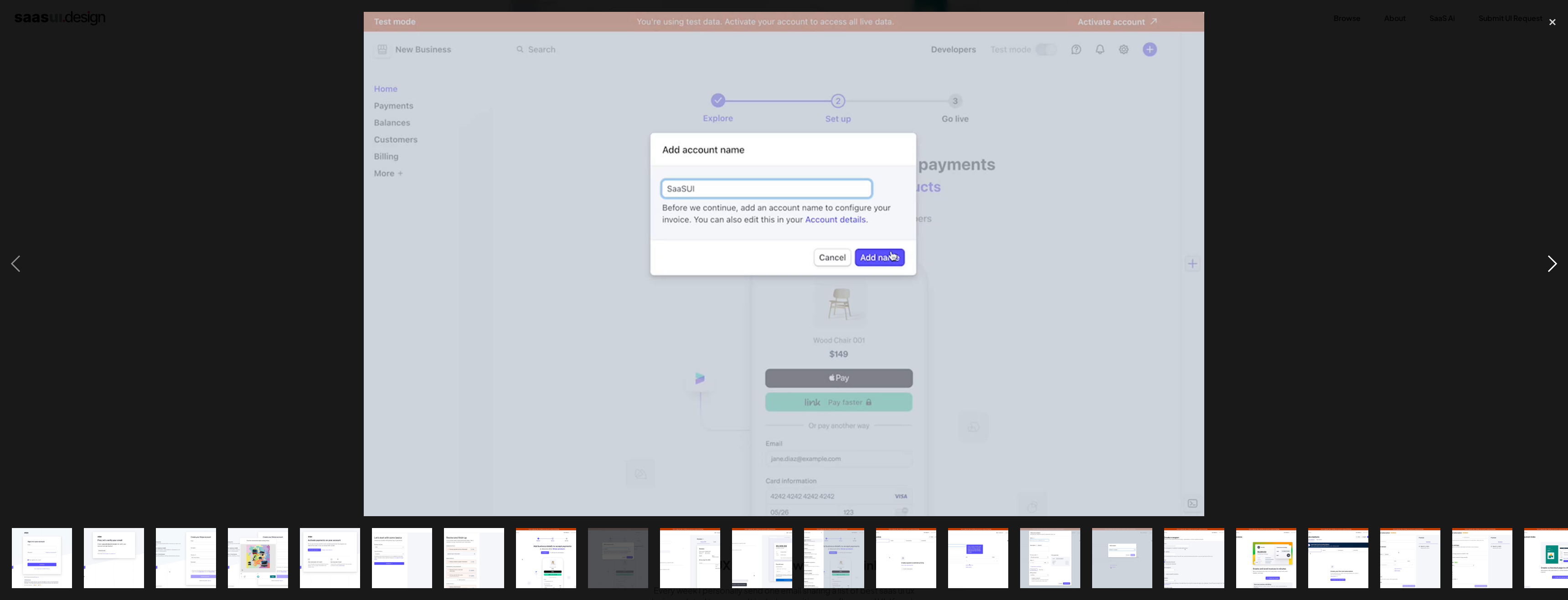
click at [1556, 259] on div "next image" at bounding box center [1552, 263] width 31 height 504
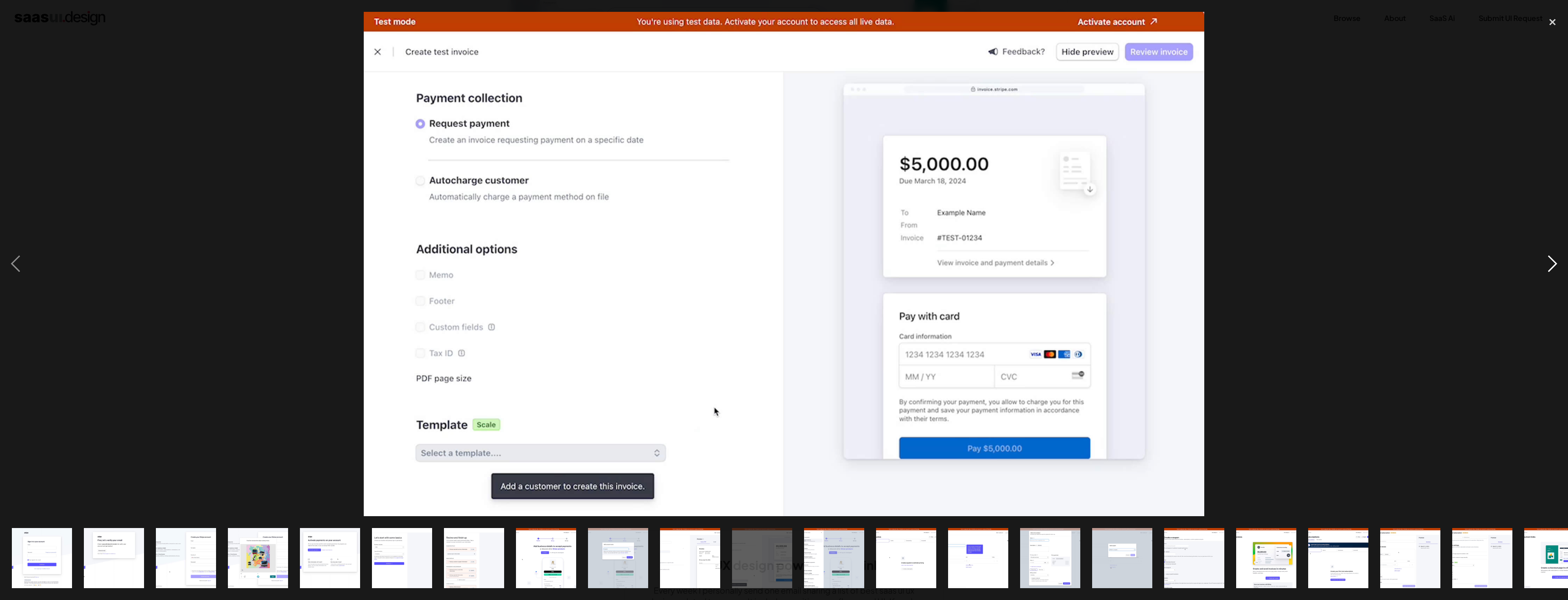
click at [1556, 259] on div "next image" at bounding box center [1552, 263] width 31 height 504
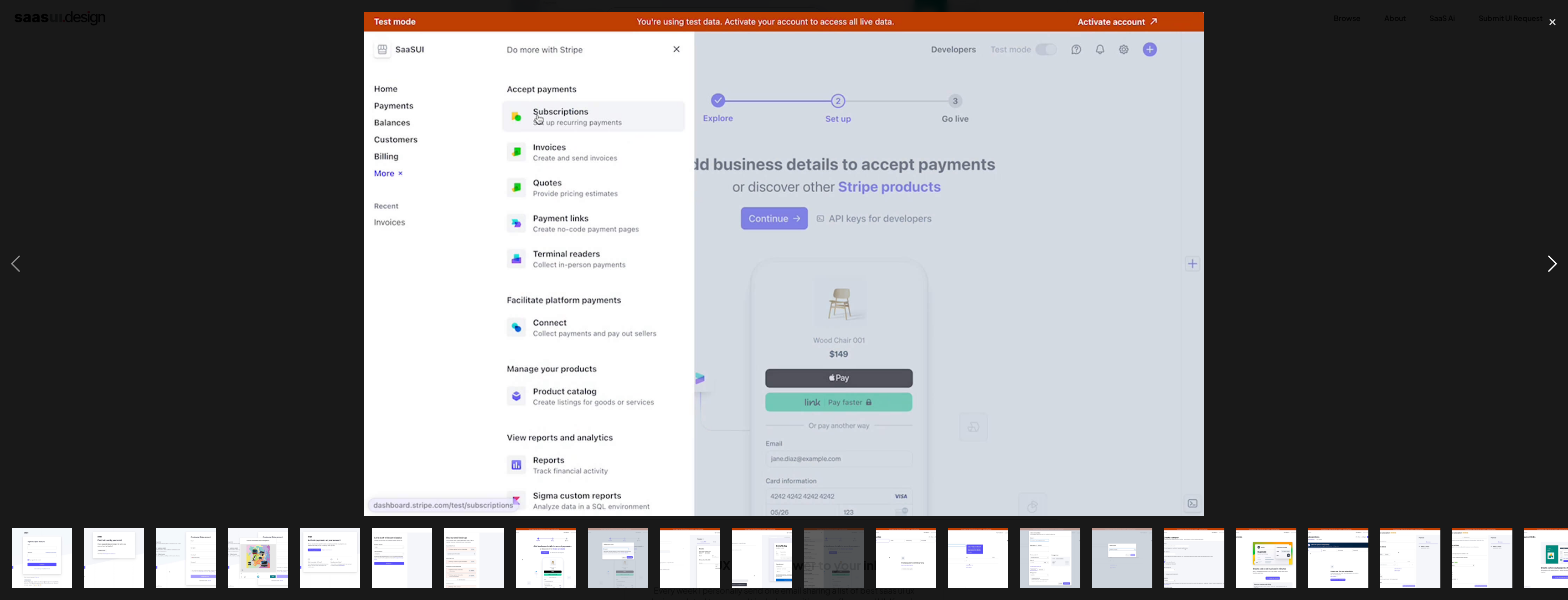
click at [1556, 259] on div "next image" at bounding box center [1552, 263] width 31 height 504
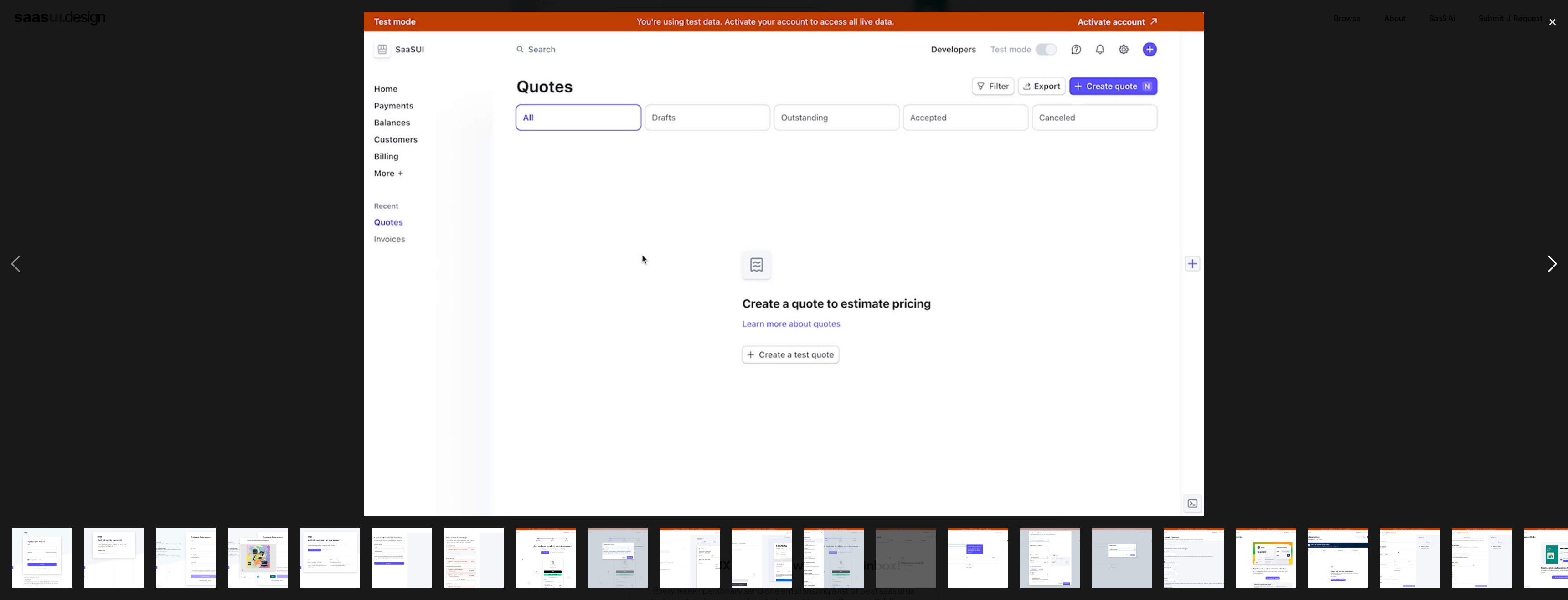
click at [1556, 259] on div "next image" at bounding box center [1552, 263] width 31 height 504
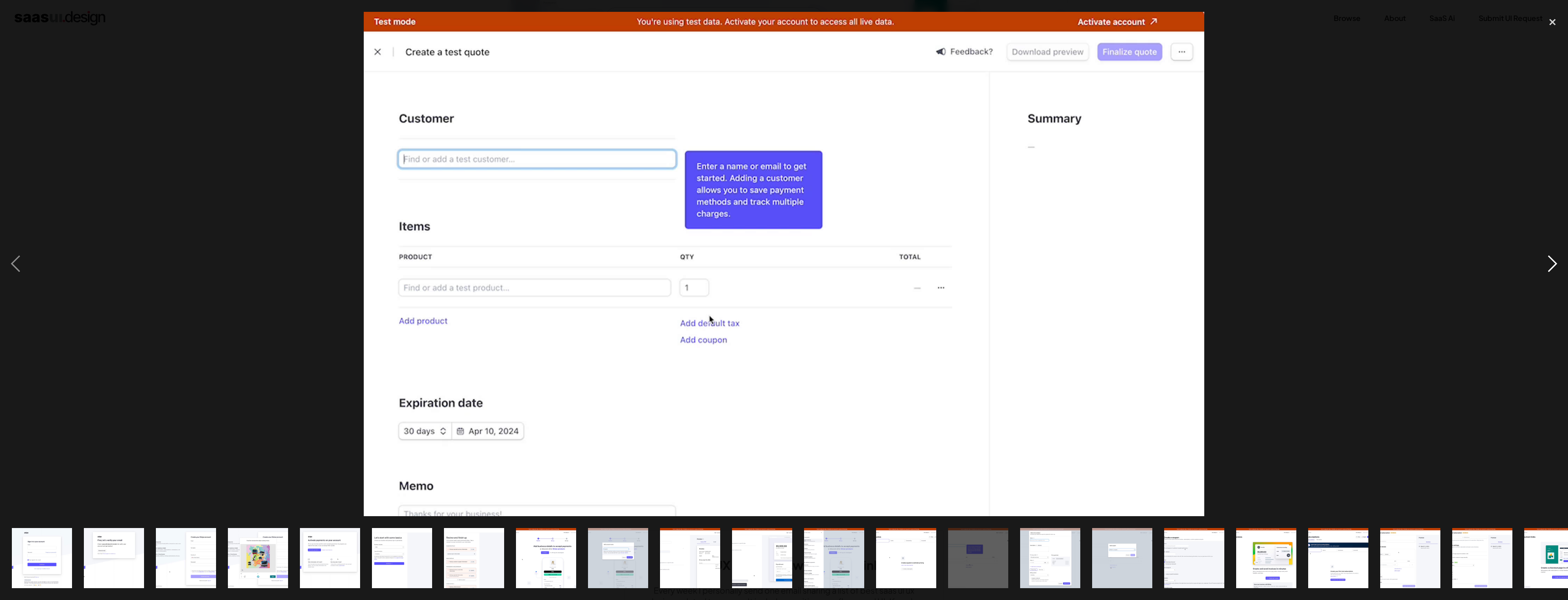
click at [1556, 259] on div "next image" at bounding box center [1552, 263] width 31 height 504
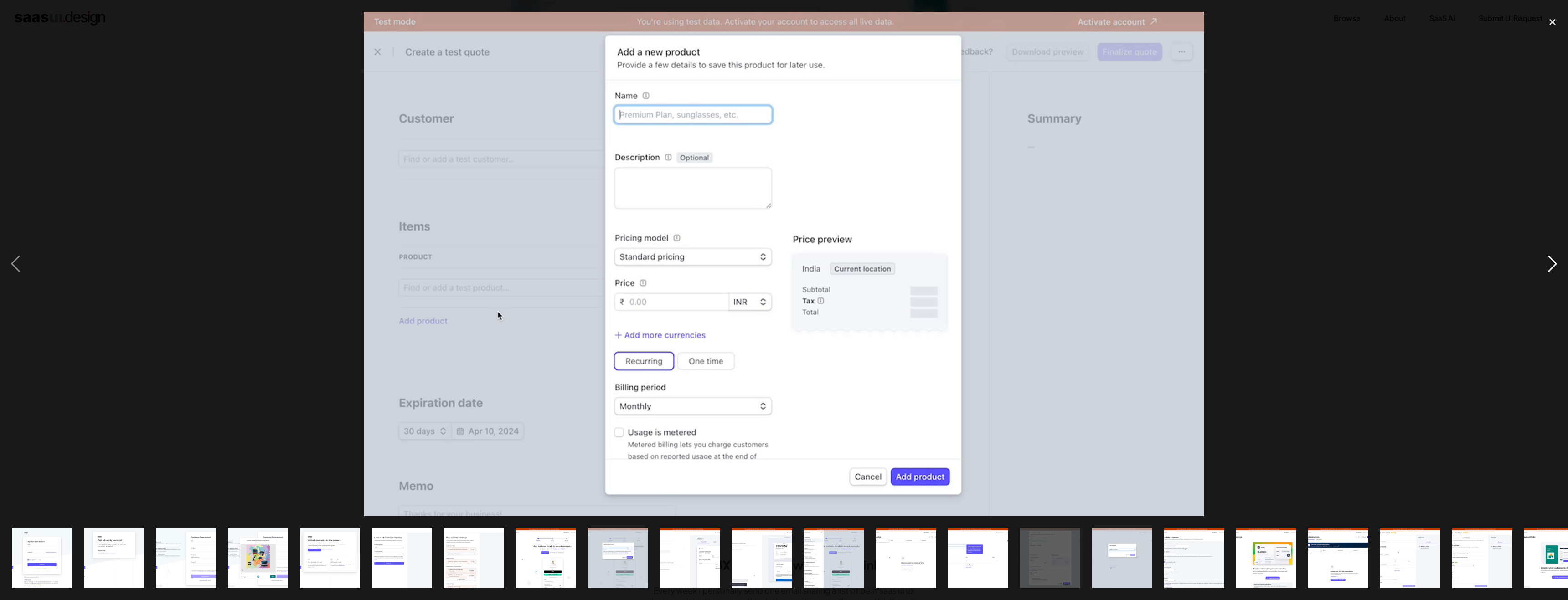
click at [1556, 259] on div "next image" at bounding box center [1552, 263] width 31 height 504
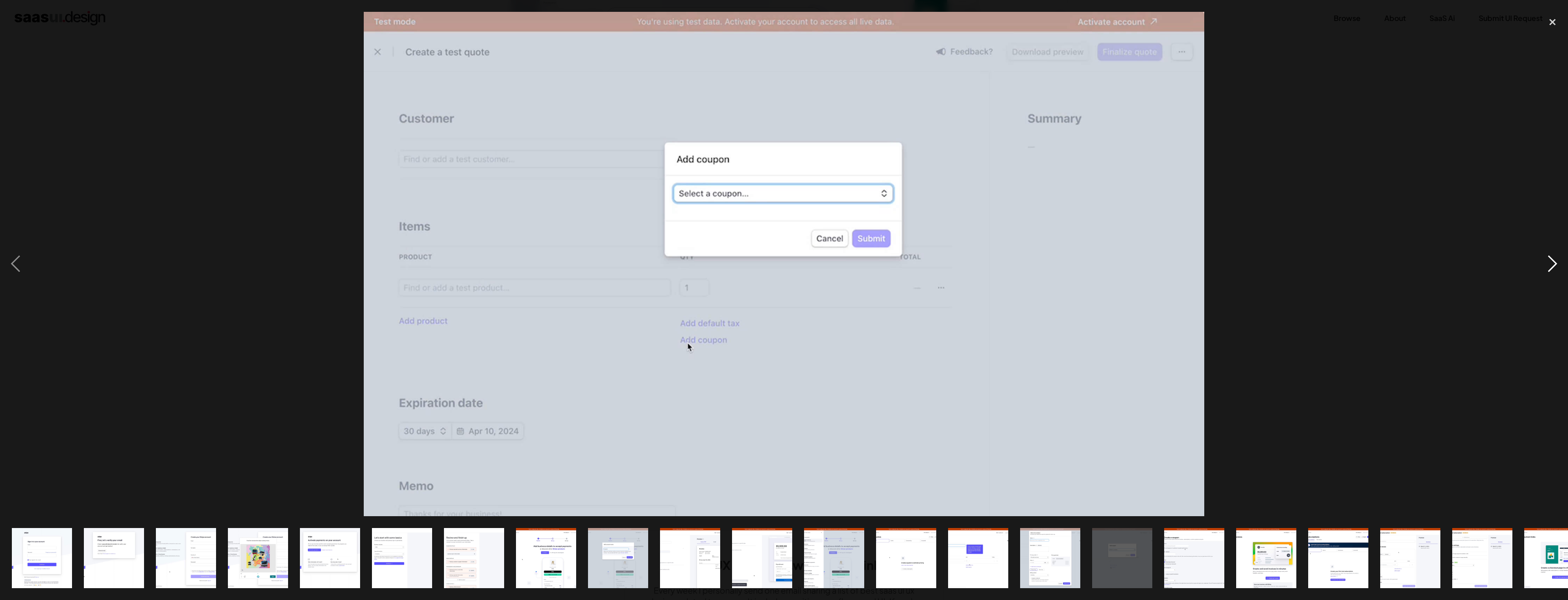
click at [1556, 259] on div "next image" at bounding box center [1552, 263] width 31 height 504
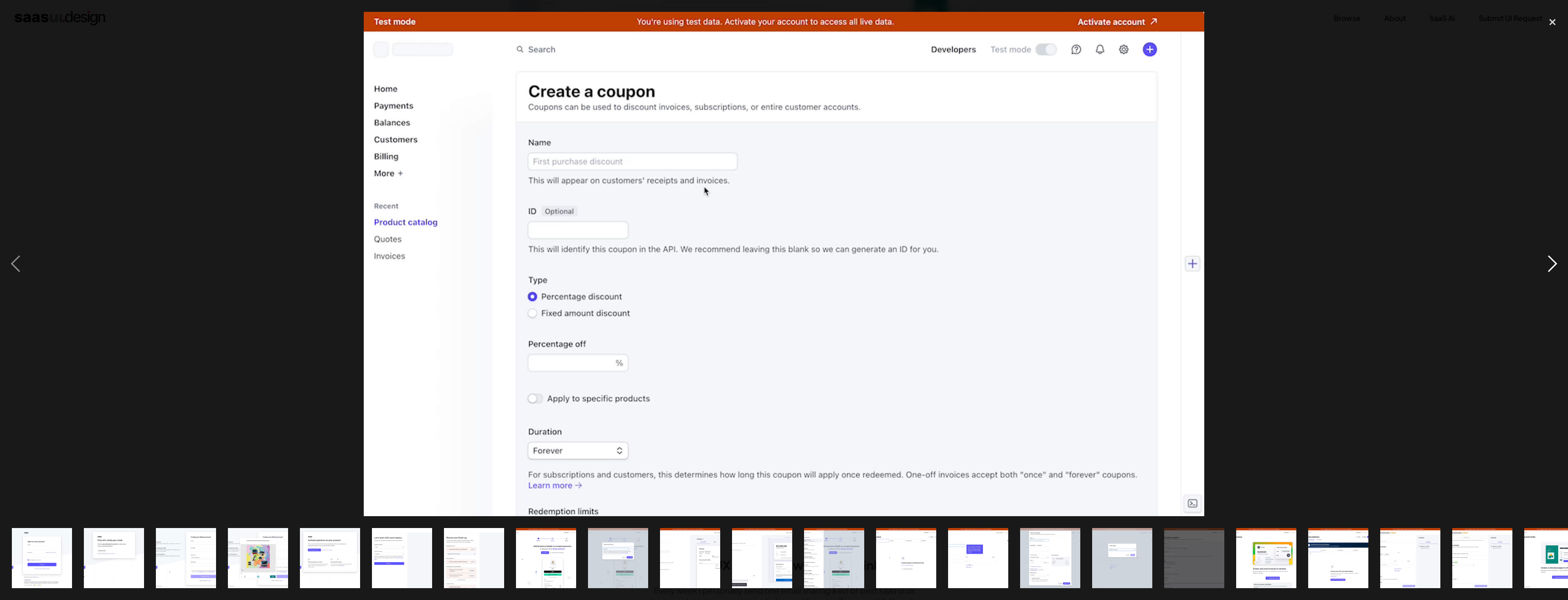
click at [1556, 259] on div "next image" at bounding box center [1552, 263] width 31 height 504
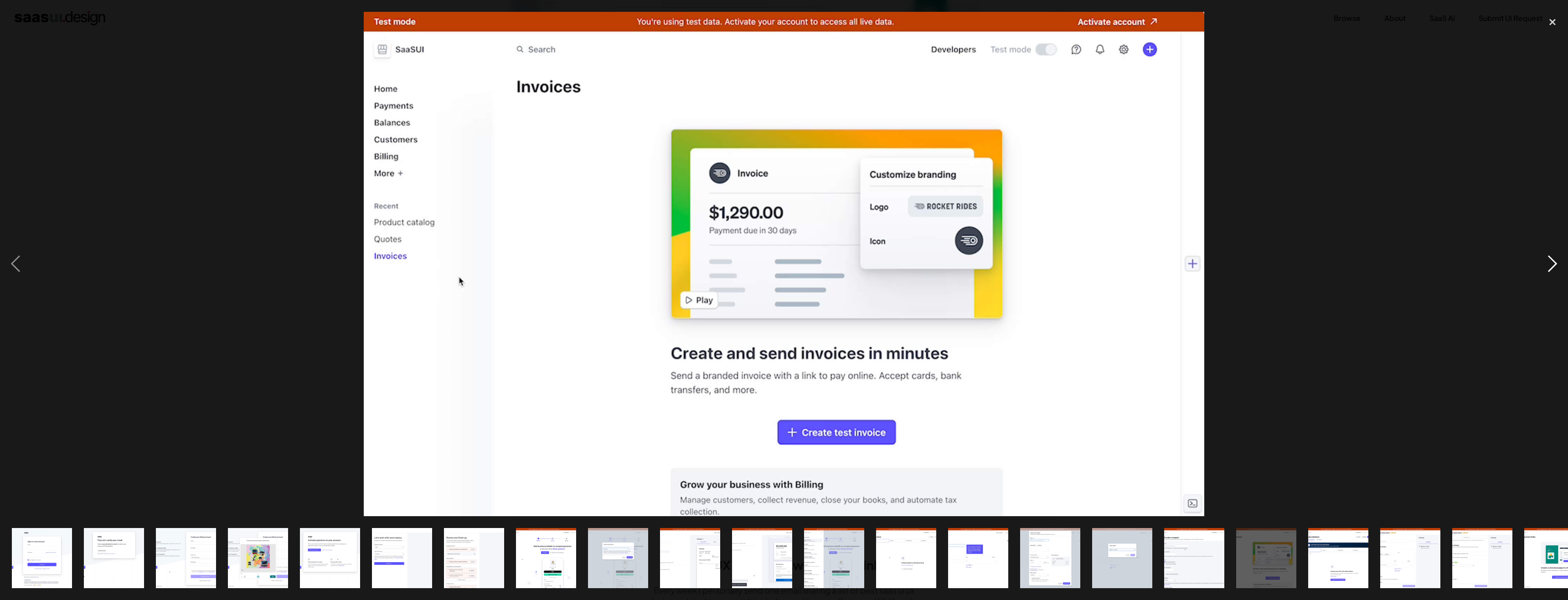
click at [1556, 259] on div "next image" at bounding box center [1552, 263] width 31 height 504
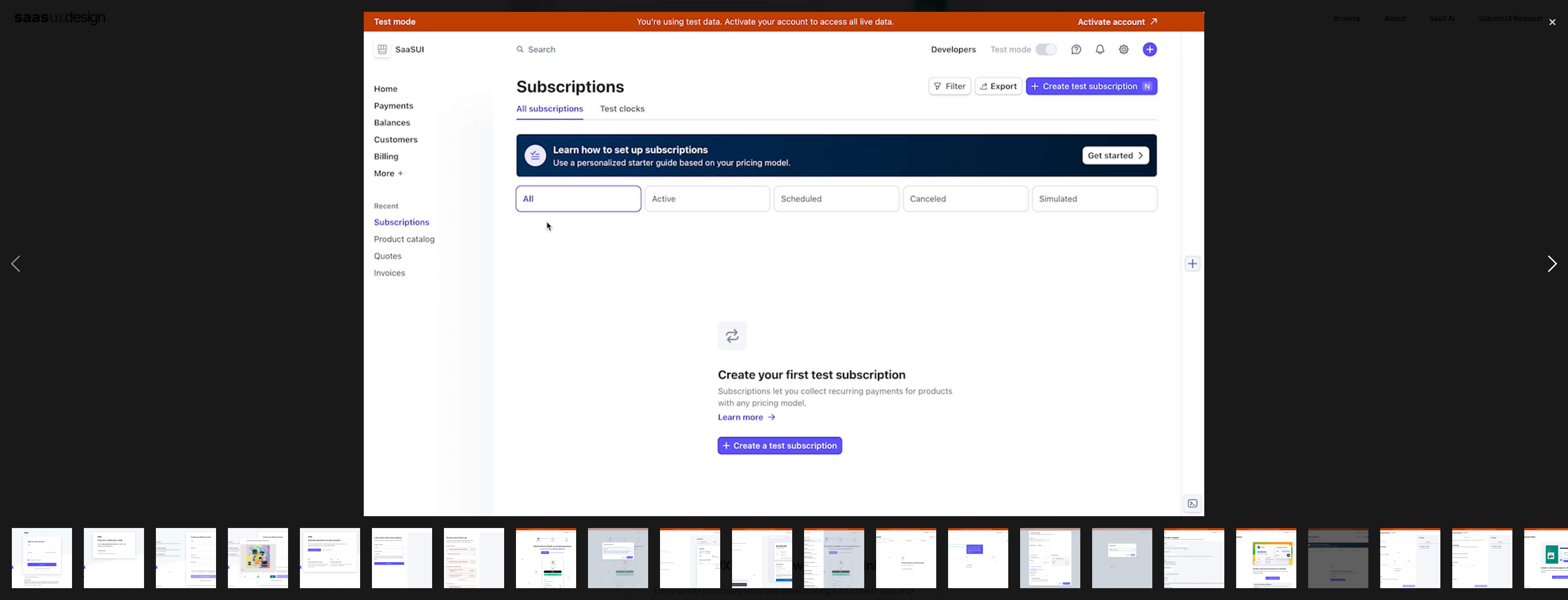
click at [1556, 259] on div "next image" at bounding box center [1552, 263] width 31 height 504
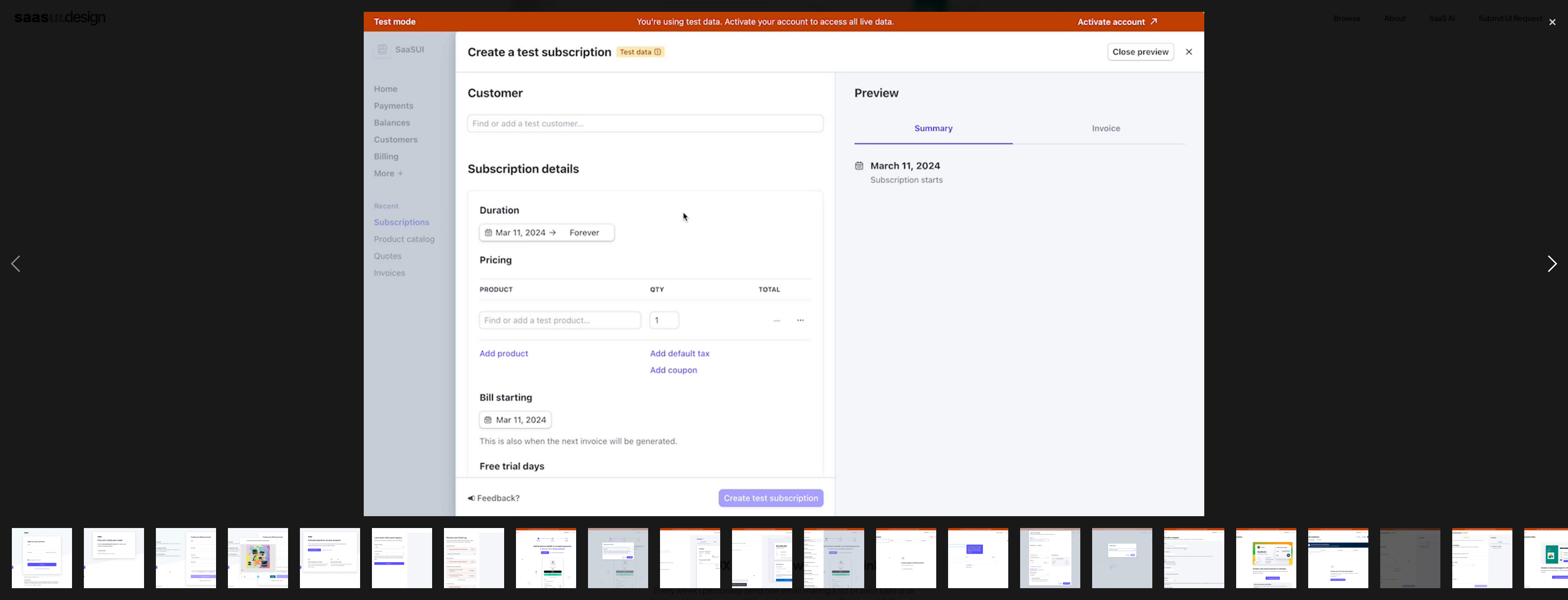
click at [1556, 259] on div "next image" at bounding box center [1552, 263] width 31 height 504
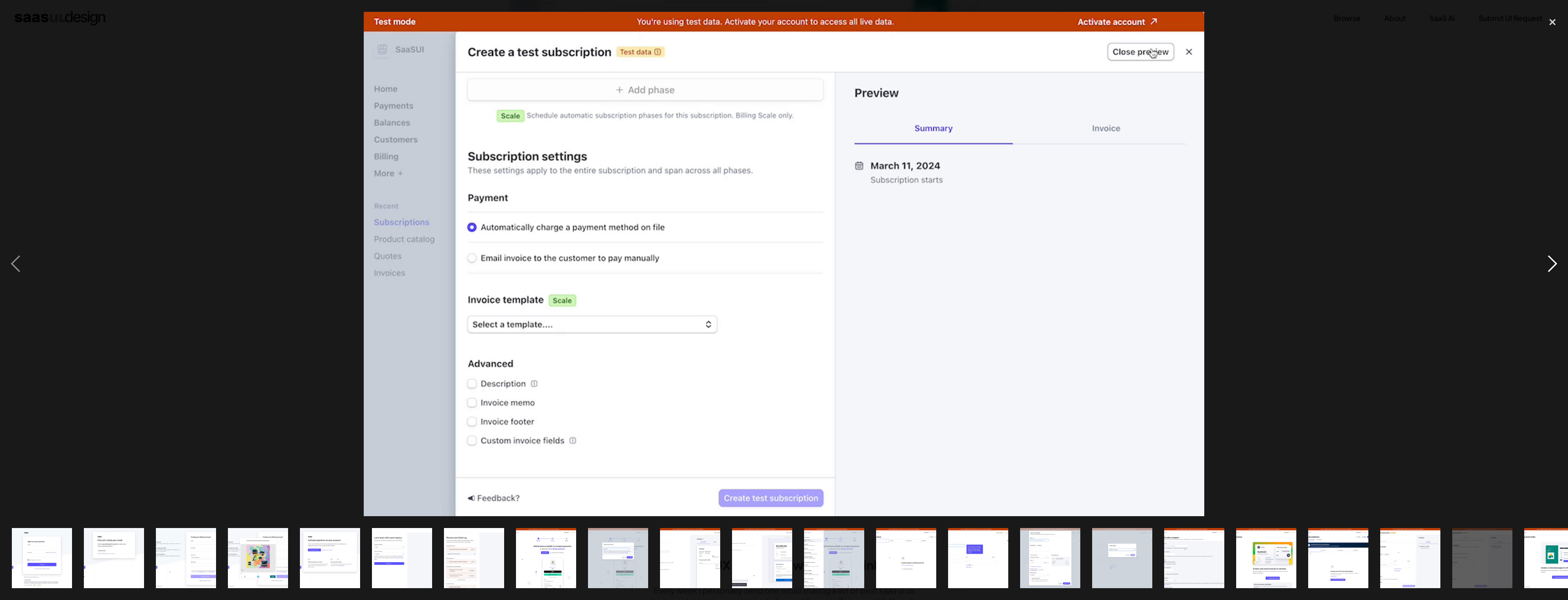
click at [1556, 259] on div "next image" at bounding box center [1552, 263] width 31 height 504
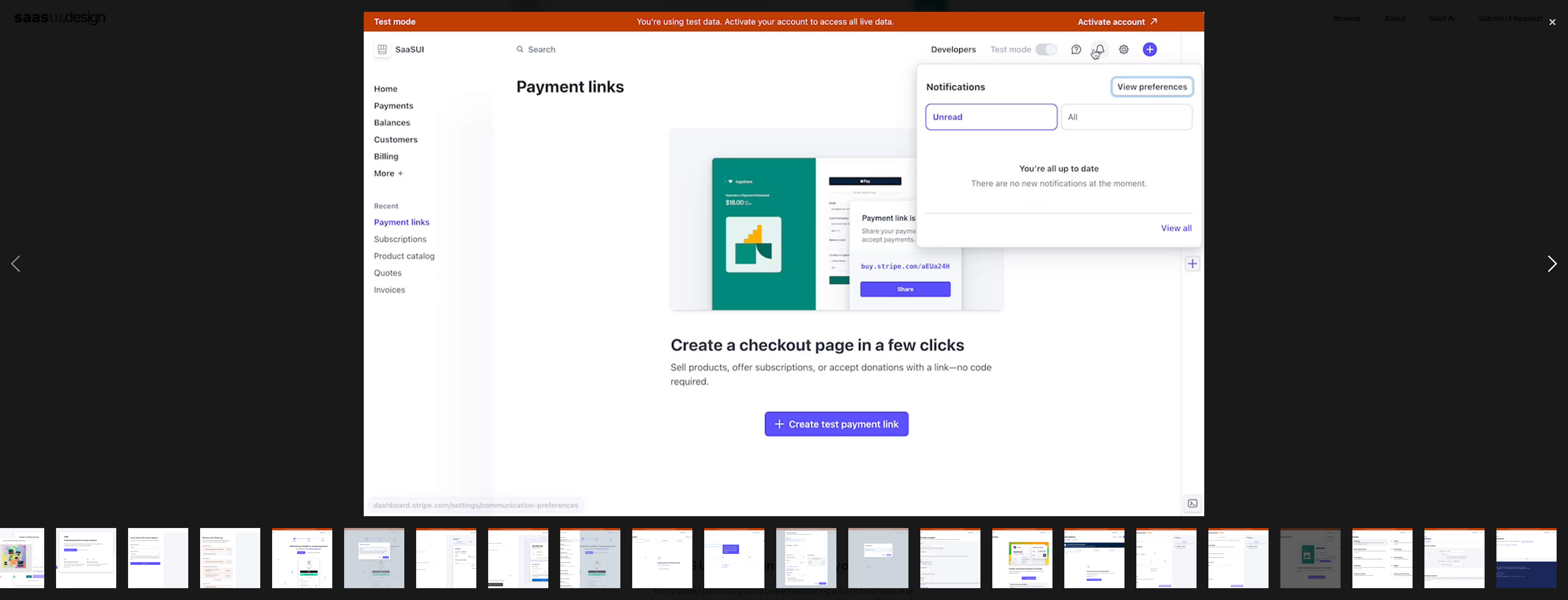
scroll to position [0, 244]
click at [1556, 259] on div "next image" at bounding box center [1552, 263] width 31 height 504
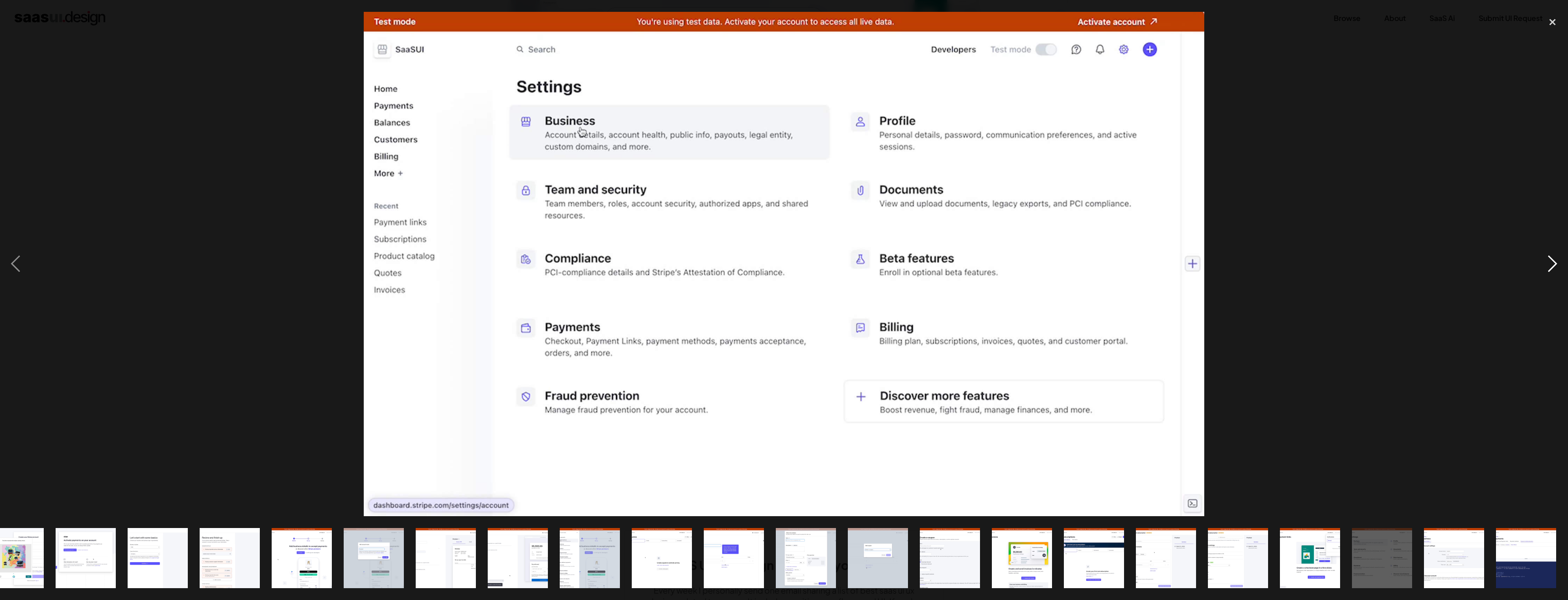
click at [1556, 259] on div "next image" at bounding box center [1552, 263] width 31 height 504
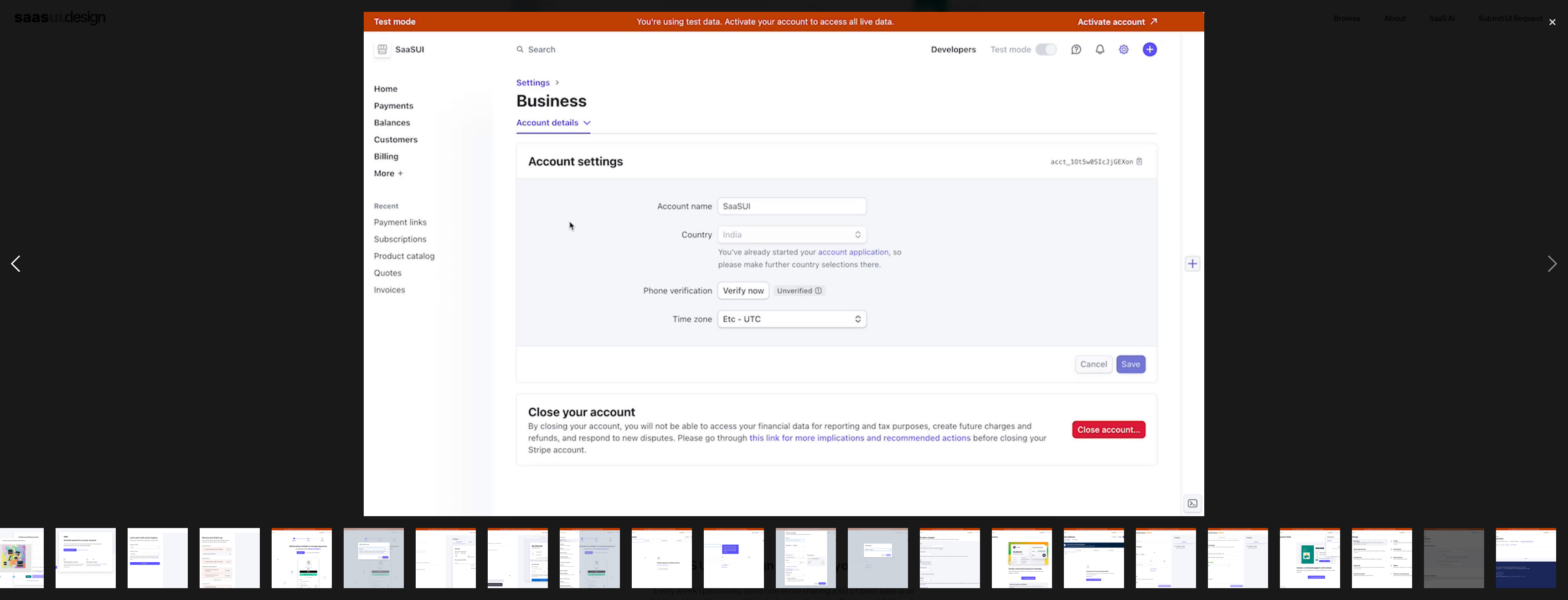
click at [19, 263] on div "previous image" at bounding box center [15, 263] width 31 height 504
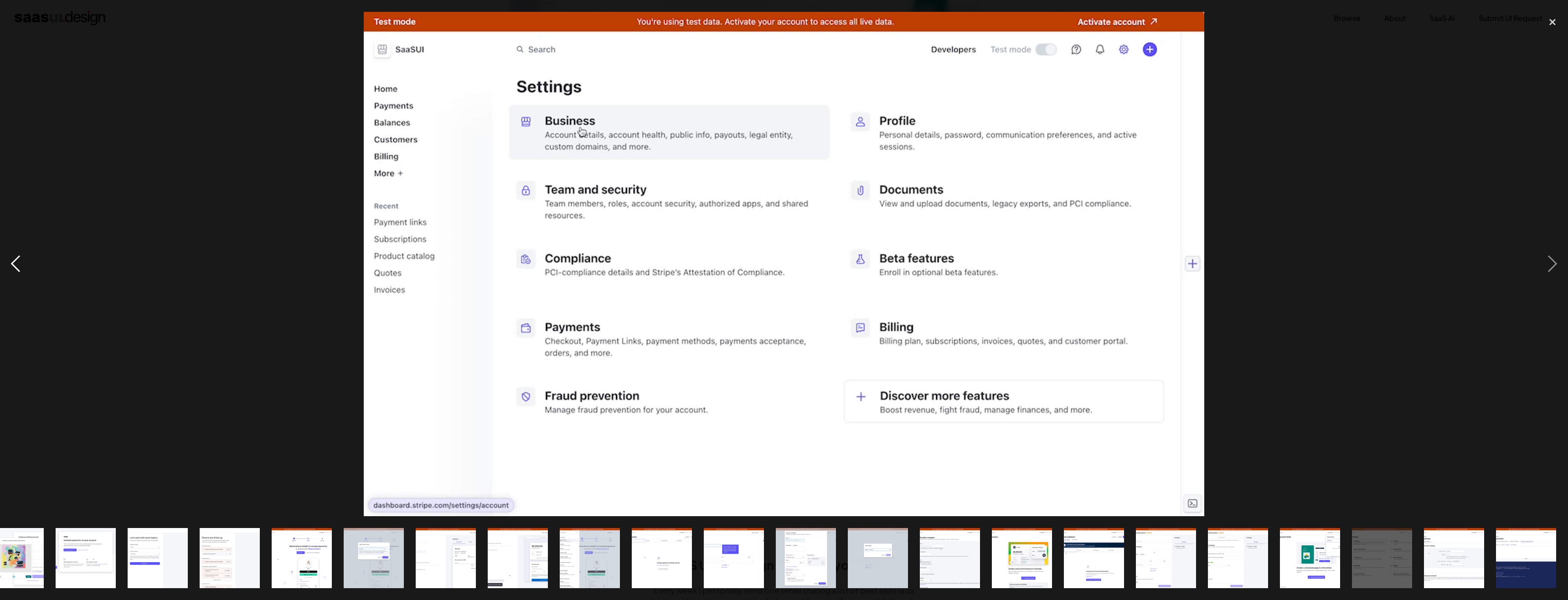
click at [19, 263] on div "previous image" at bounding box center [15, 263] width 31 height 504
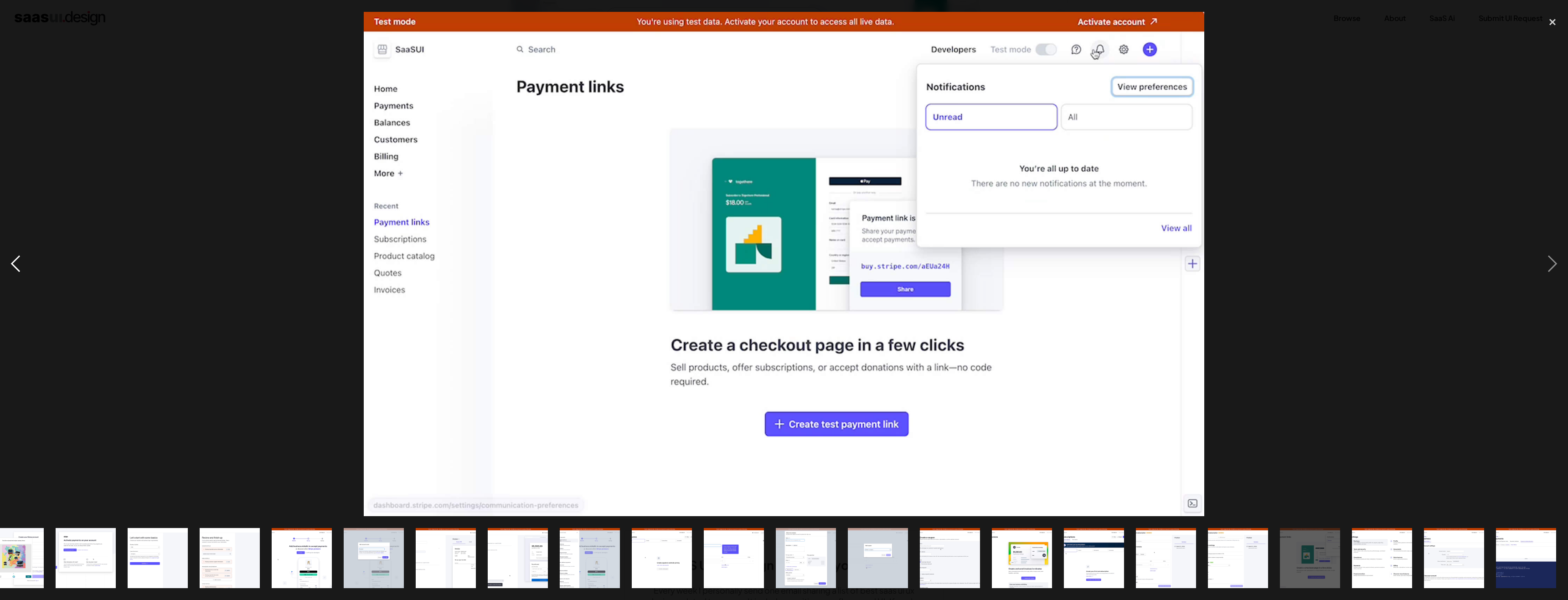
click at [19, 263] on div "previous image" at bounding box center [15, 263] width 31 height 504
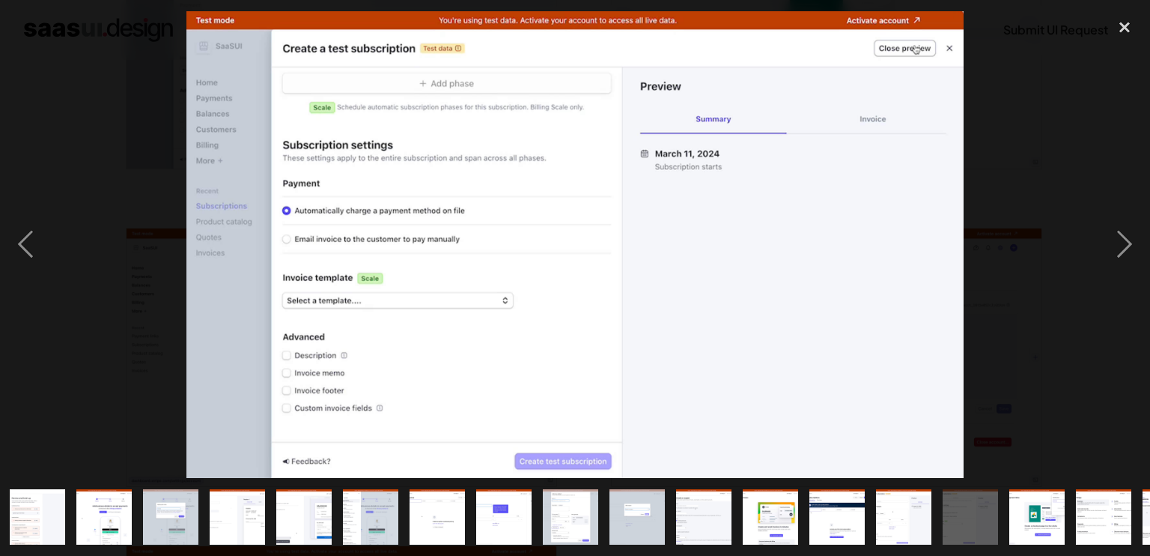
scroll to position [0, 0]
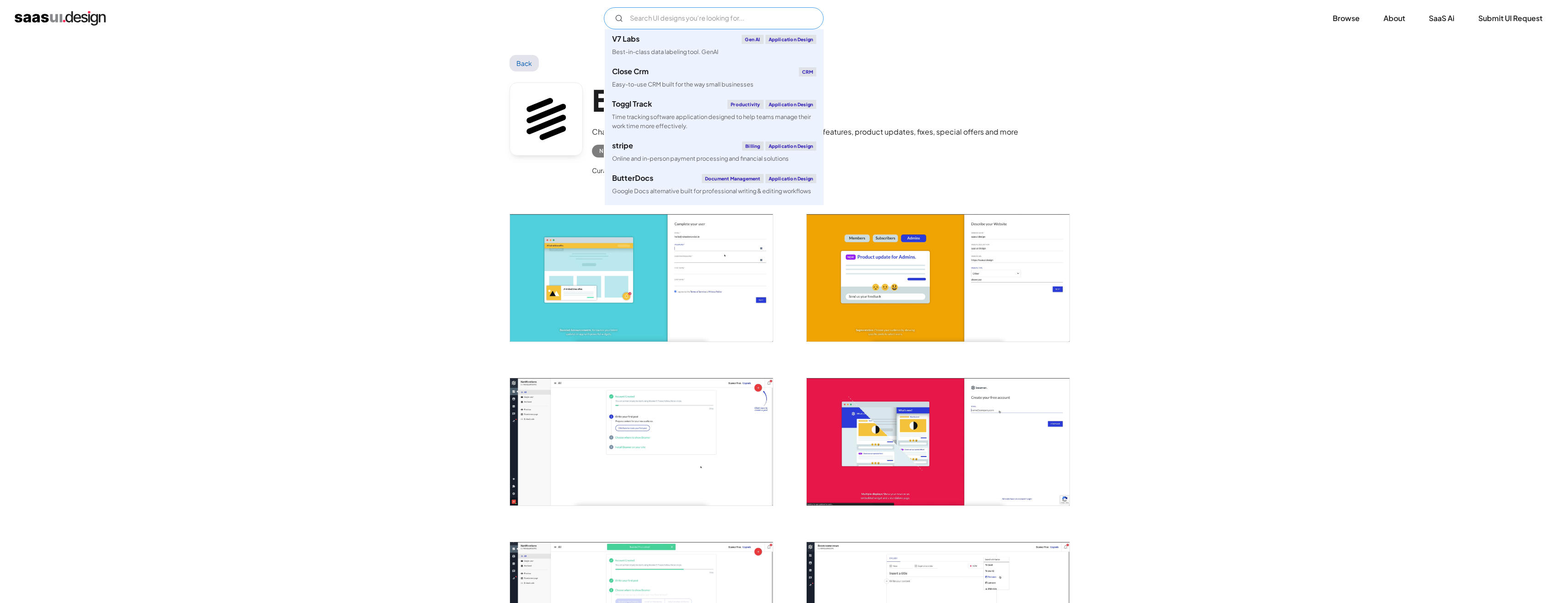
click at [767, 17] on input "Email Form" at bounding box center [713, 18] width 219 height 22
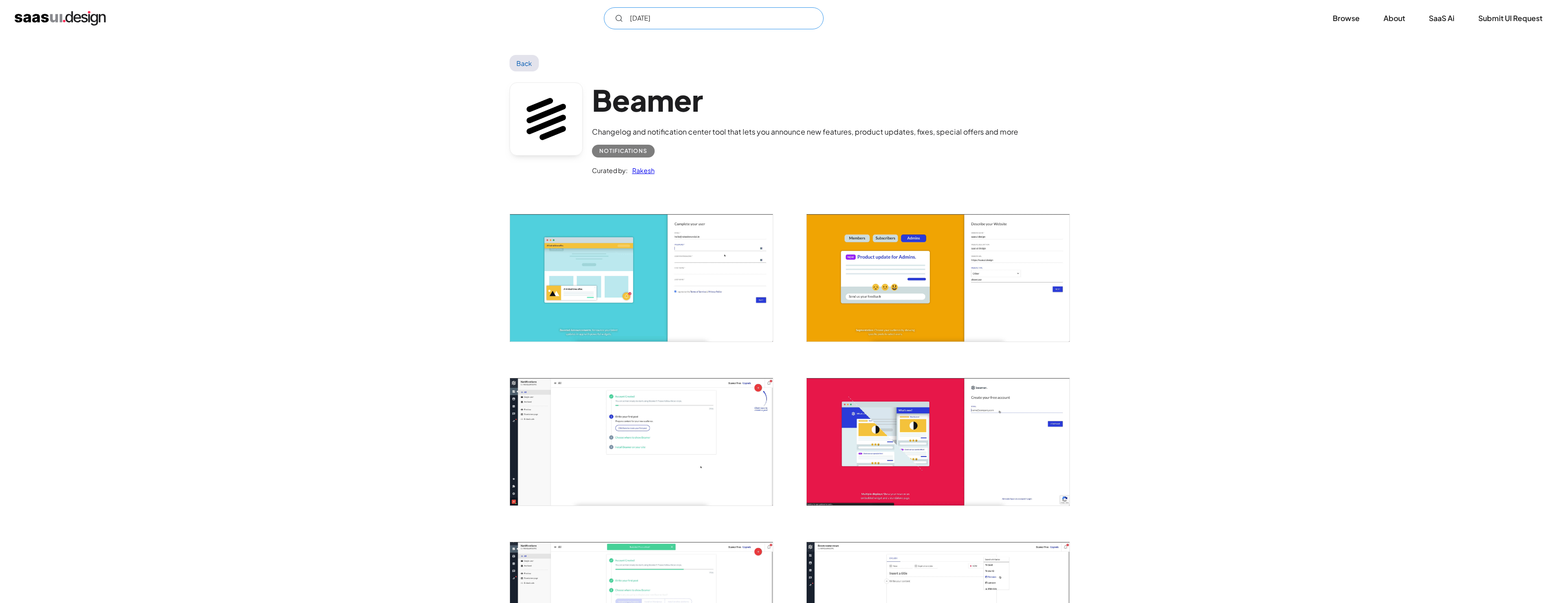
click at [710, 10] on input "[DATE]" at bounding box center [713, 18] width 219 height 22
click at [712, 12] on input "[DATE]" at bounding box center [713, 18] width 219 height 22
type input "[DATE]"
click at [69, 23] on img "home" at bounding box center [60, 18] width 91 height 15
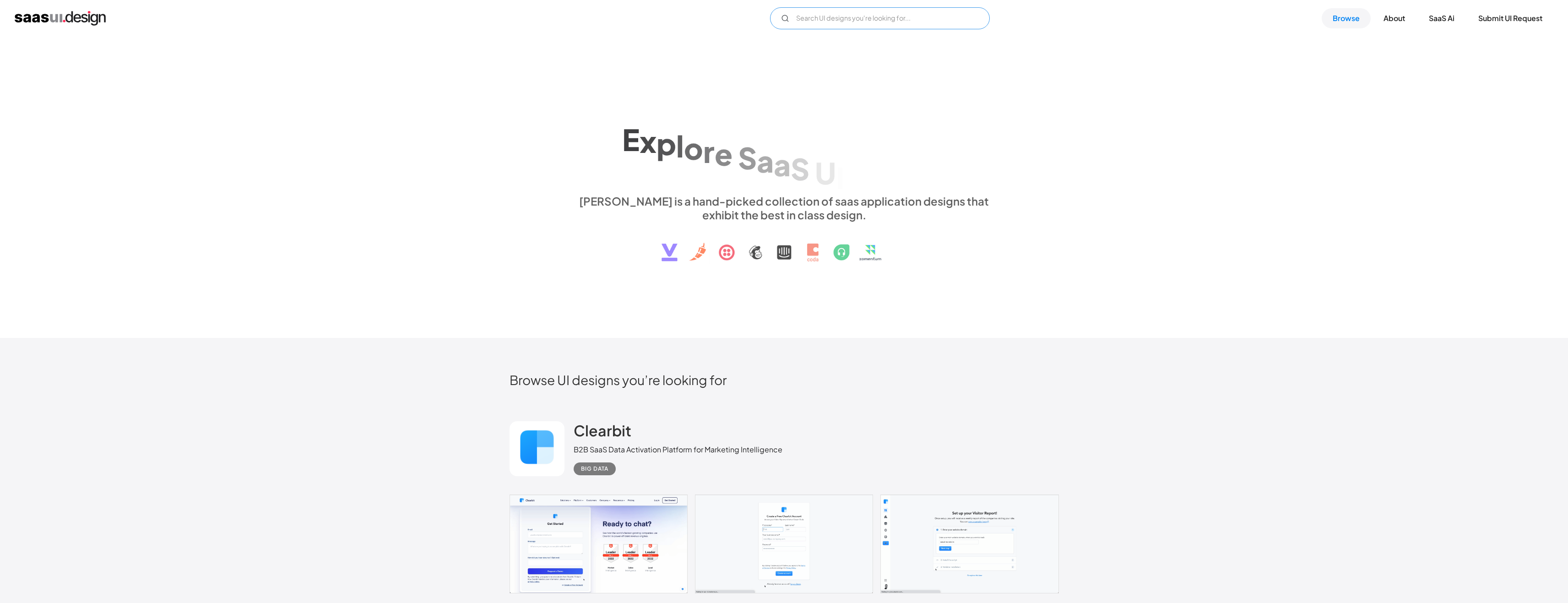
click at [873, 26] on input "Email Form" at bounding box center [880, 18] width 219 height 22
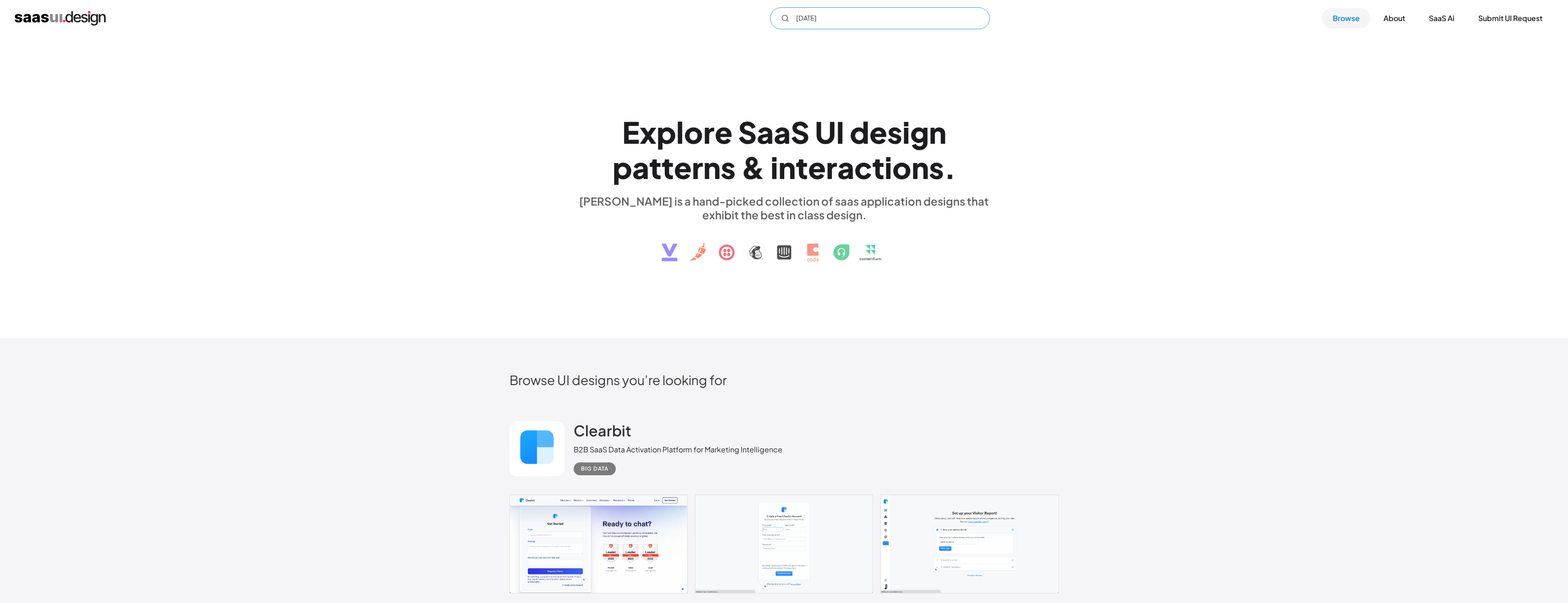
click at [873, 26] on input "[DATE]" at bounding box center [880, 18] width 219 height 22
type input "[DATE]"
click at [1094, 96] on div "E x p l o r e S a a S U I d e s i g n p a t t e r n s & i n t e r a c t i o n s…" at bounding box center [784, 187] width 1568 height 302
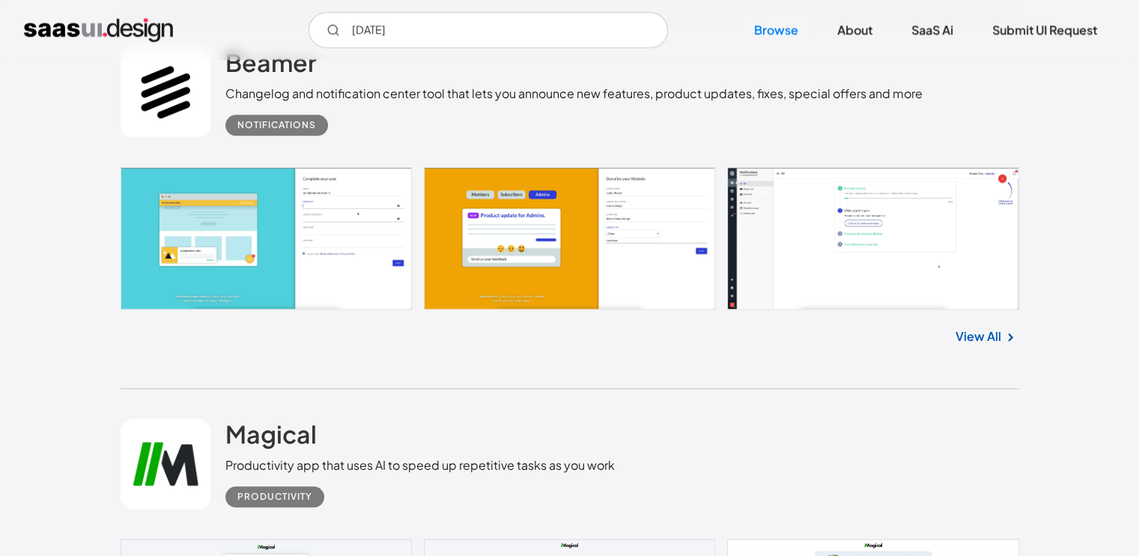
scroll to position [2621, 0]
